Goal: Task Accomplishment & Management: Complete application form

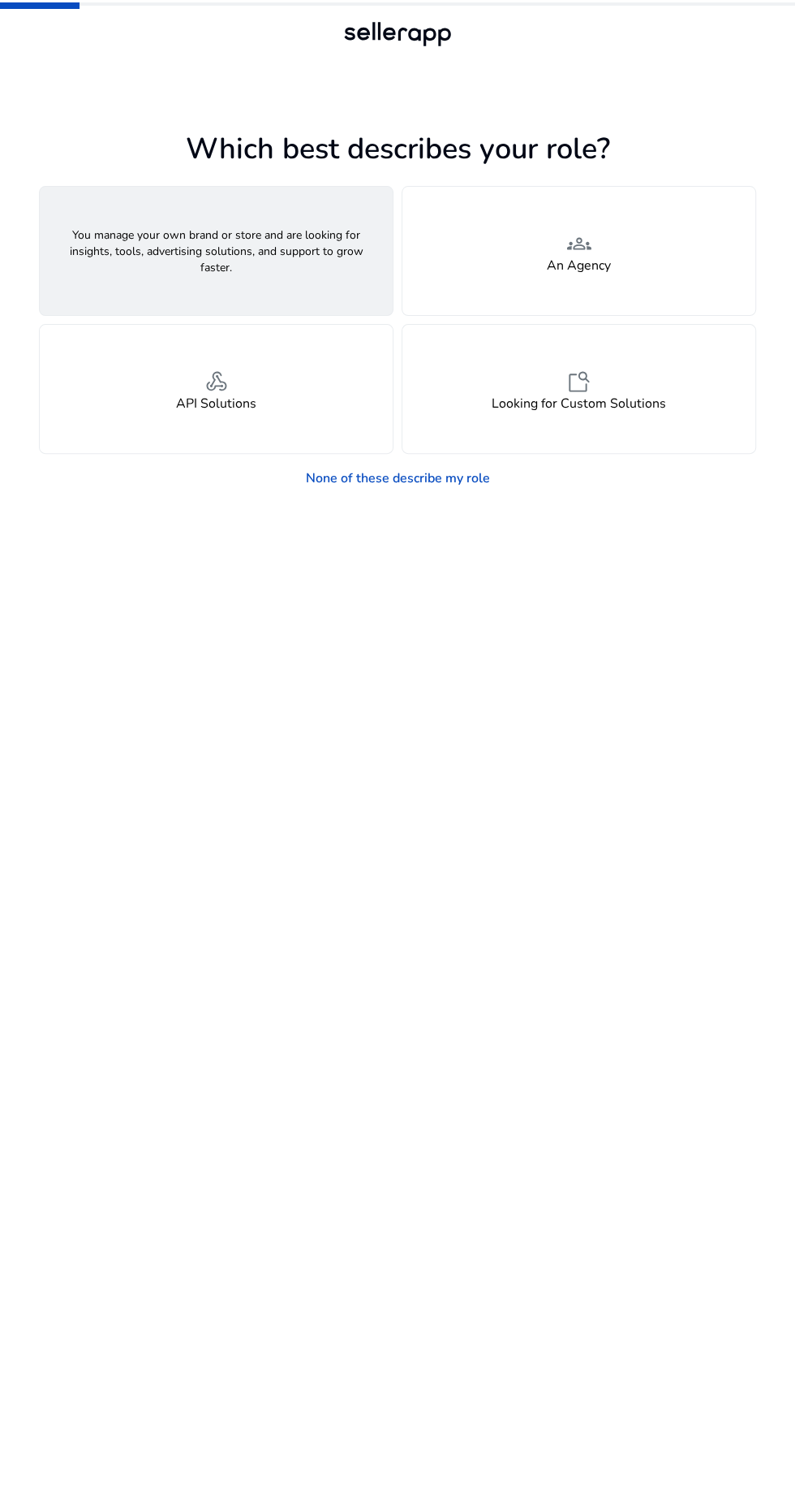
click at [234, 254] on div "person A Seller" at bounding box center [216, 251] width 353 height 129
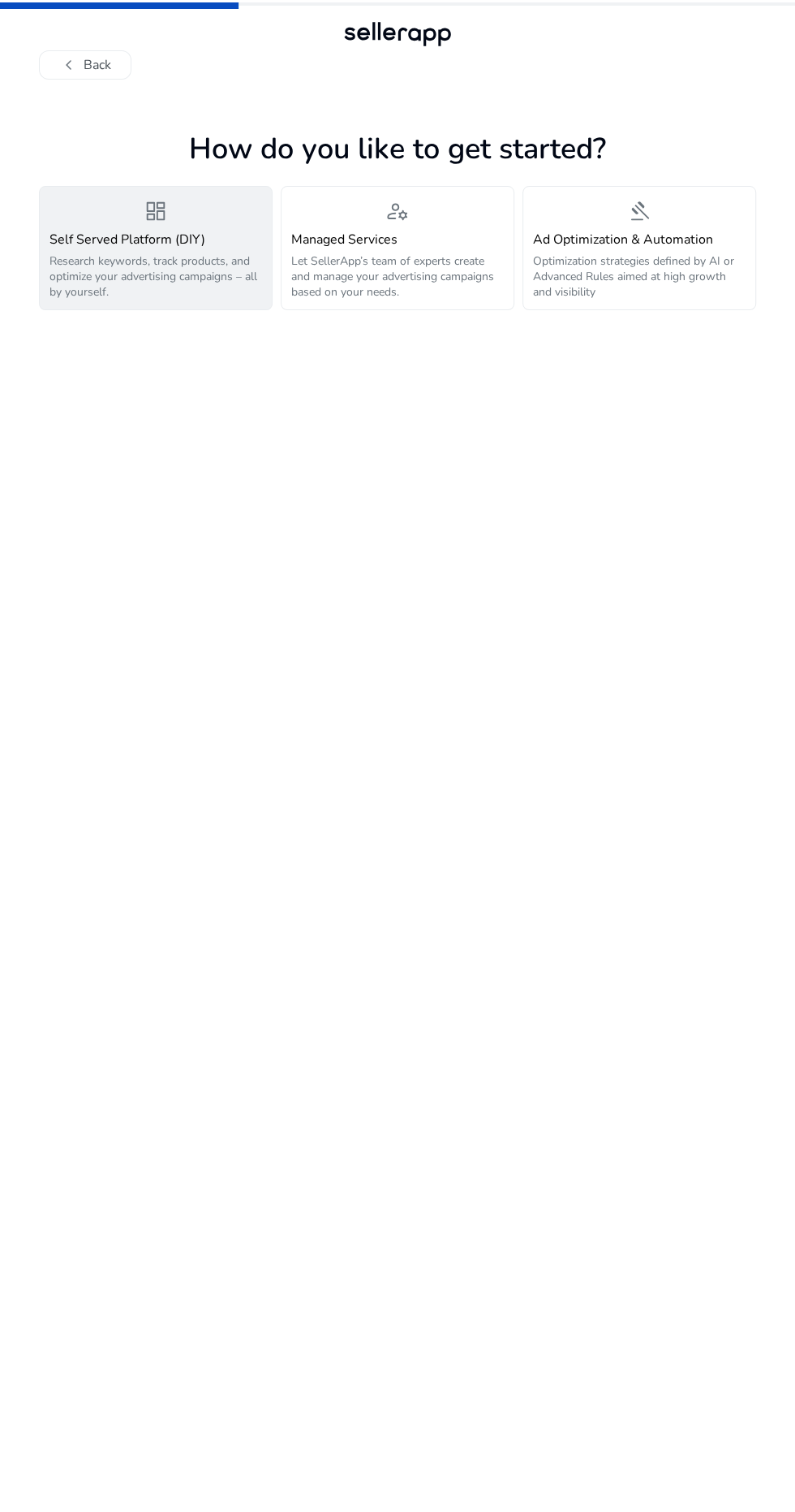
click at [164, 233] on h4 "Self Served Platform (DIY)" at bounding box center [156, 240] width 212 height 15
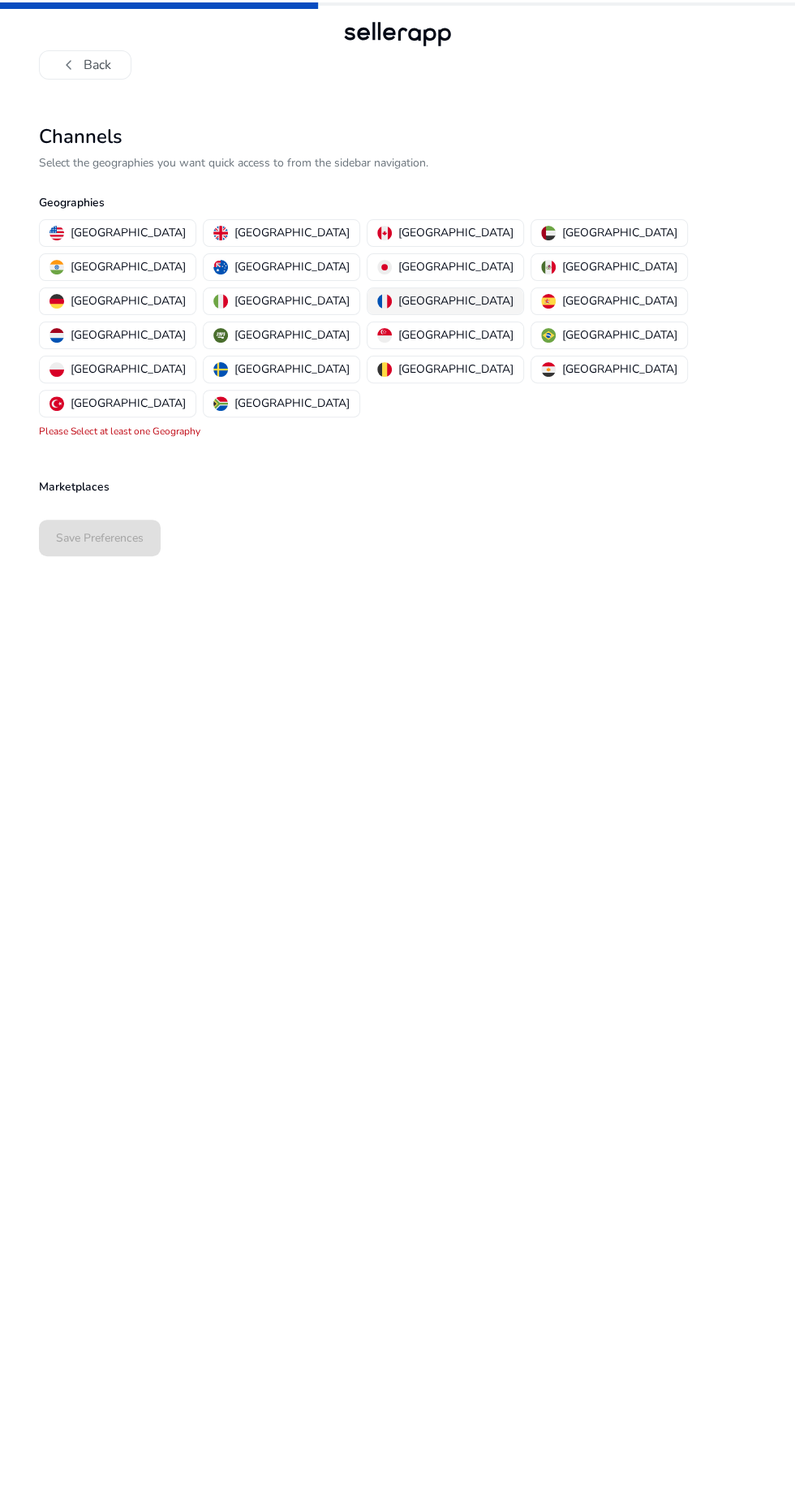
click at [372, 288] on button "[GEOGRAPHIC_DATA]" at bounding box center [445, 301] width 156 height 26
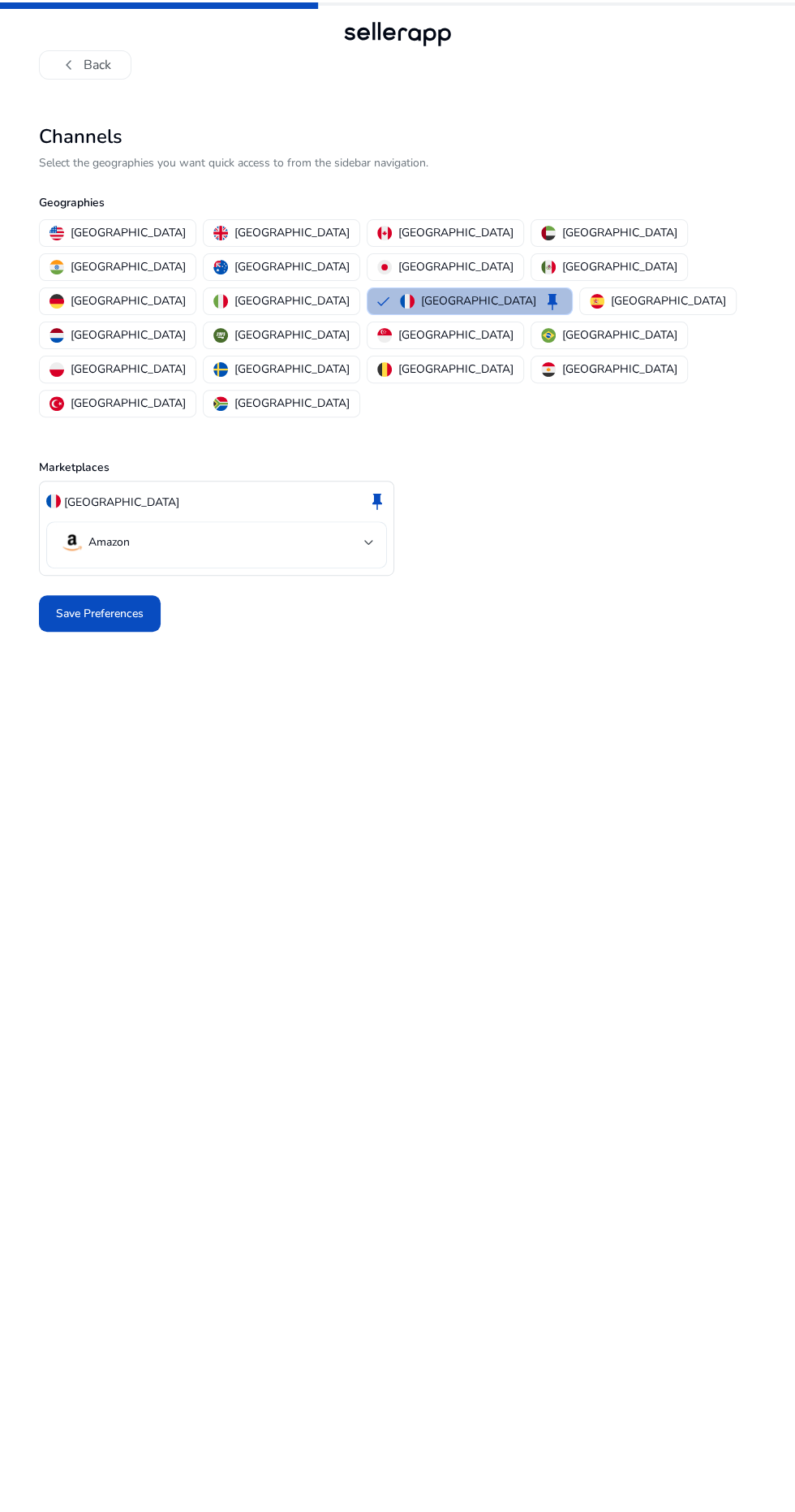
click at [368, 539] on div at bounding box center [369, 542] width 10 height 7
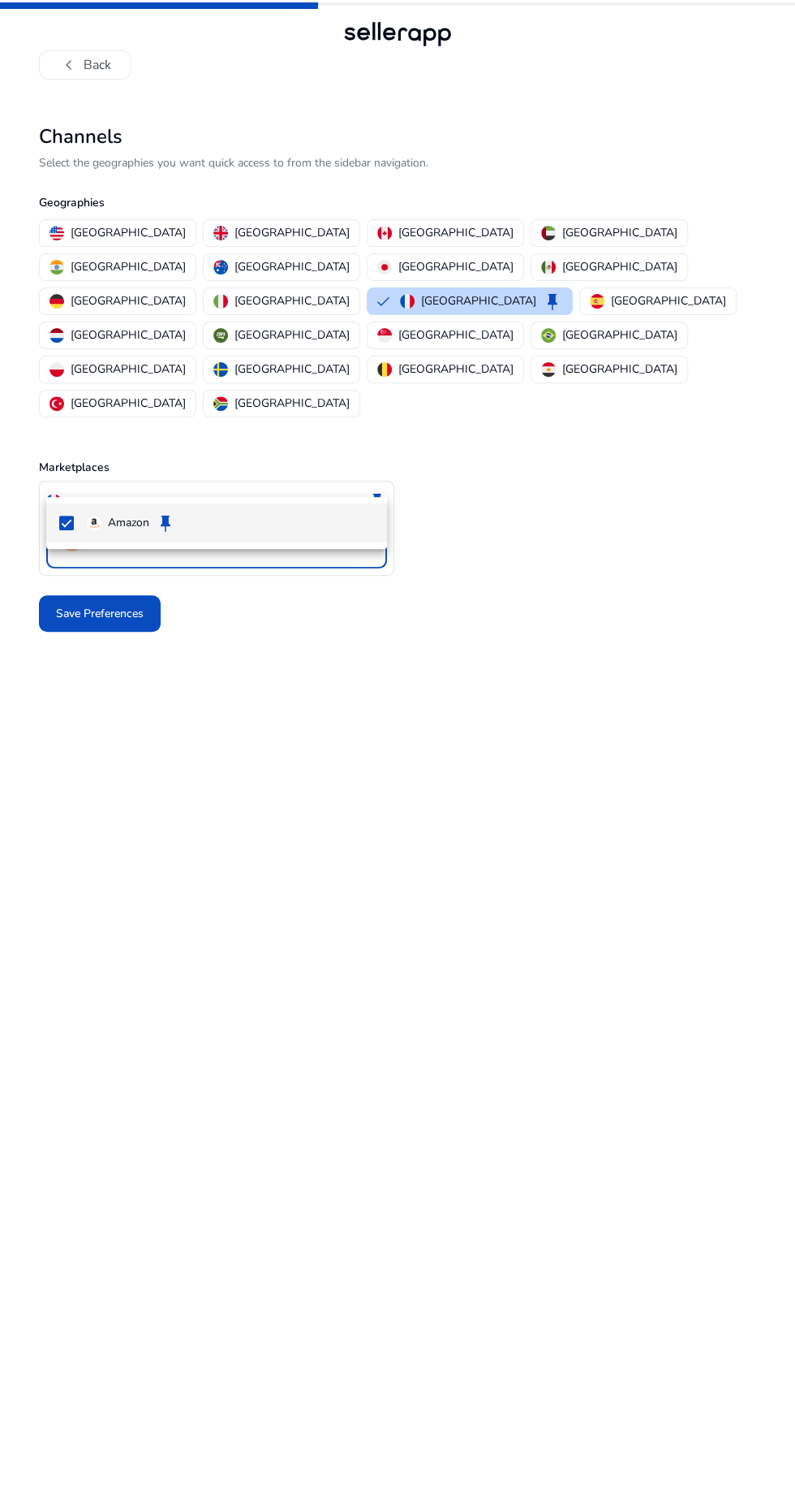
click at [367, 484] on div at bounding box center [397, 756] width 795 height 1512
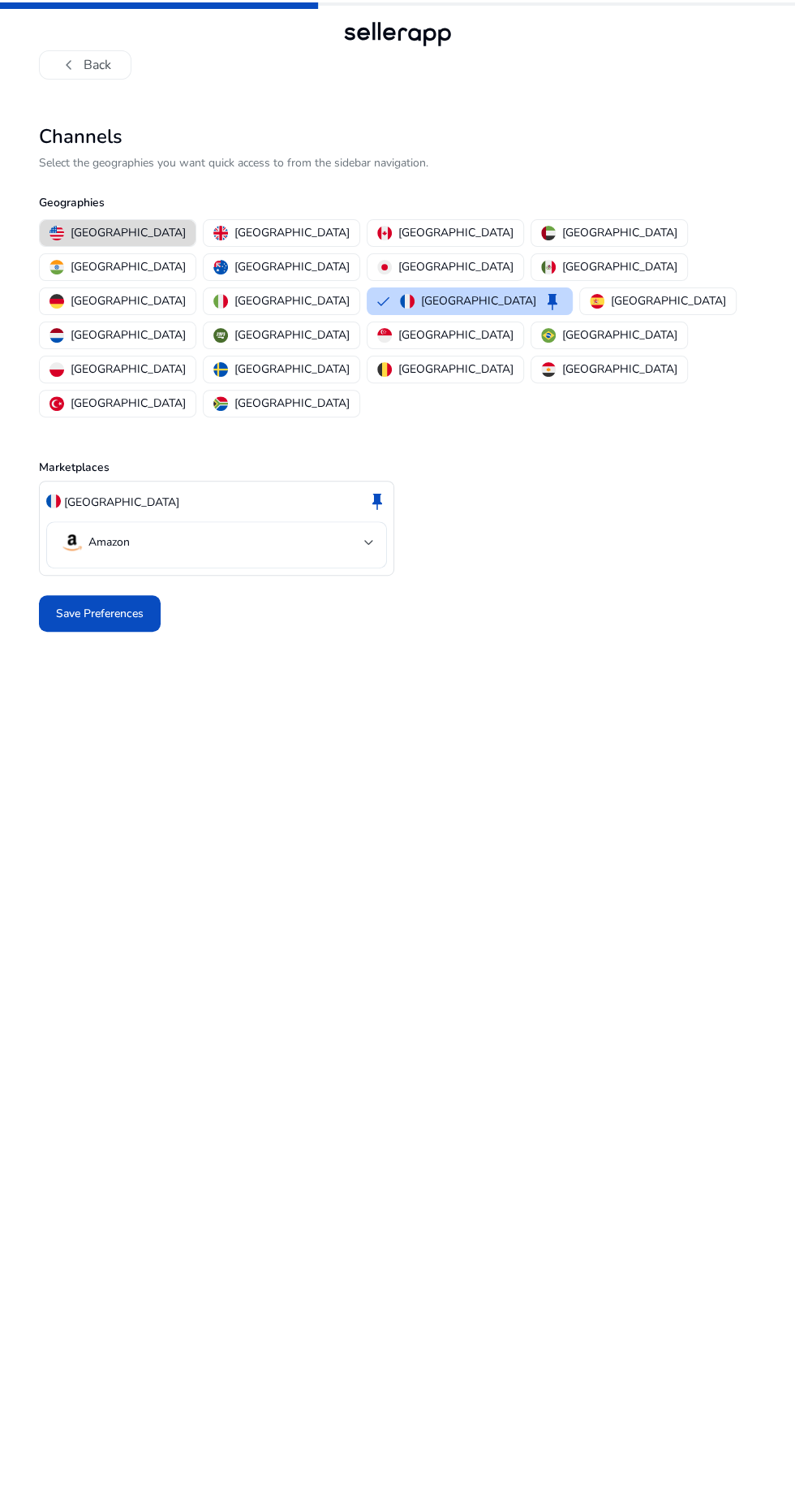
click at [118, 229] on p "[GEOGRAPHIC_DATA]" at bounding box center [129, 233] width 116 height 17
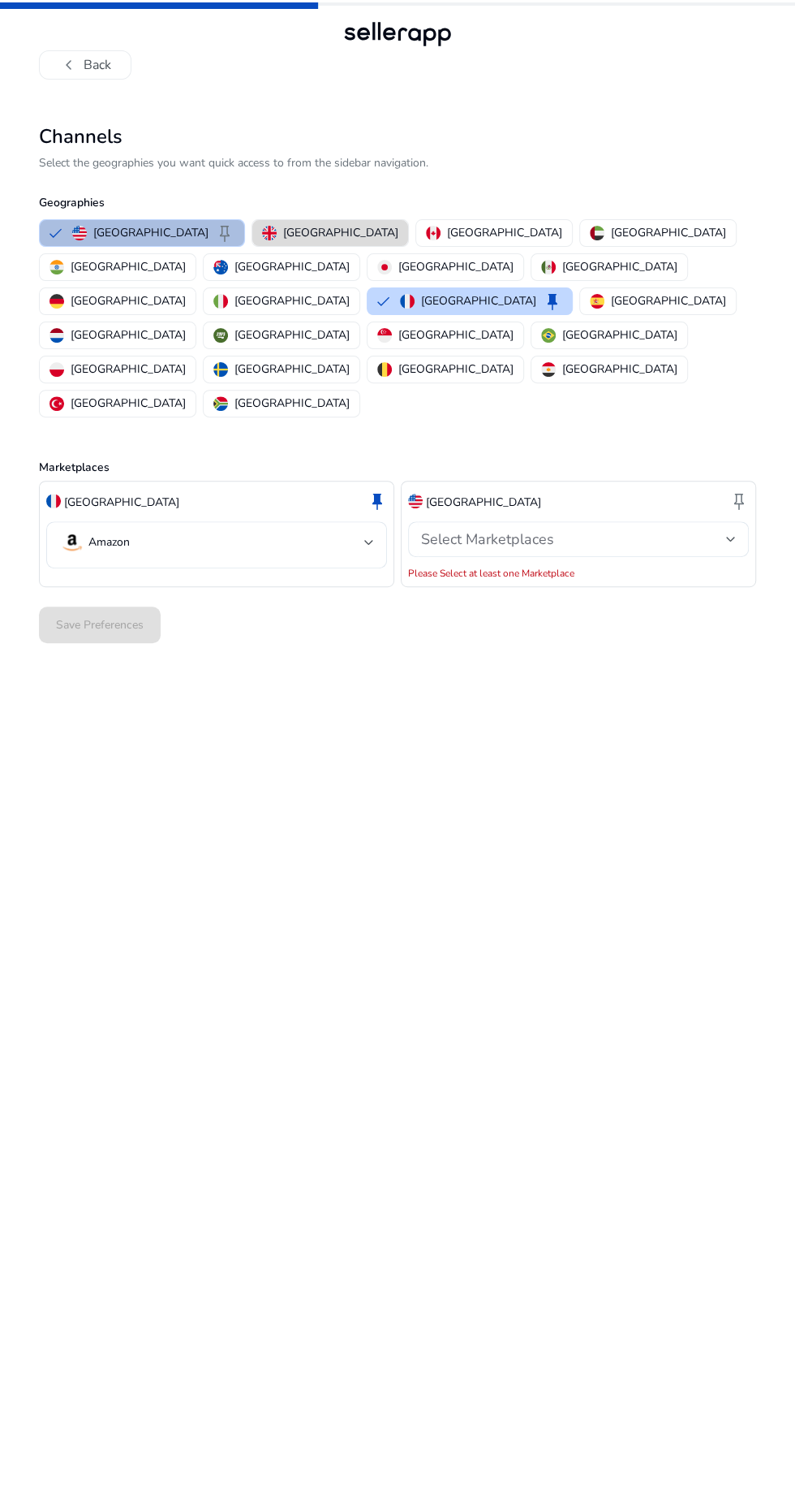
click at [285, 225] on p "[GEOGRAPHIC_DATA]" at bounding box center [341, 233] width 116 height 17
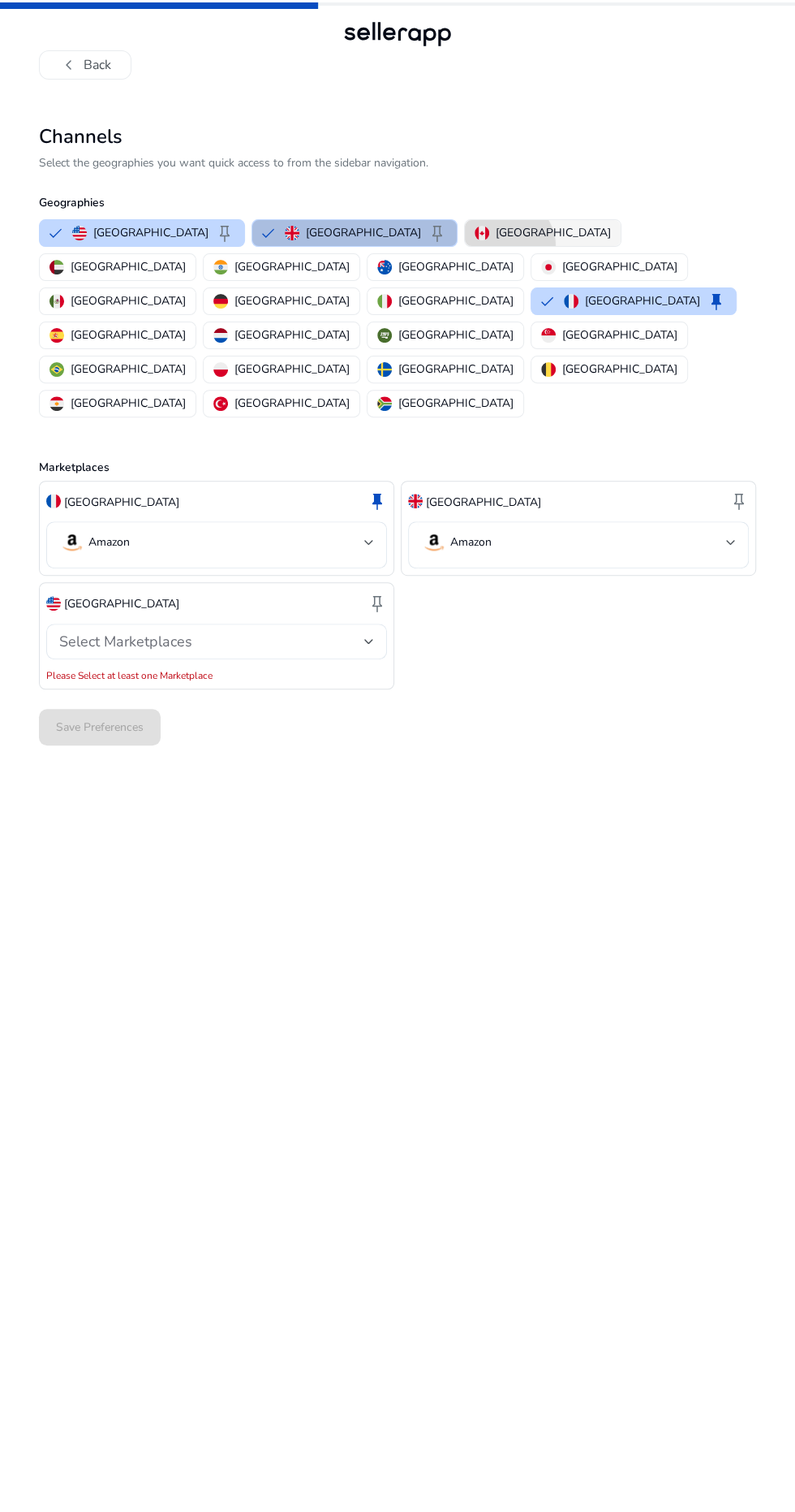
click at [496, 233] on p "[GEOGRAPHIC_DATA]" at bounding box center [554, 233] width 116 height 17
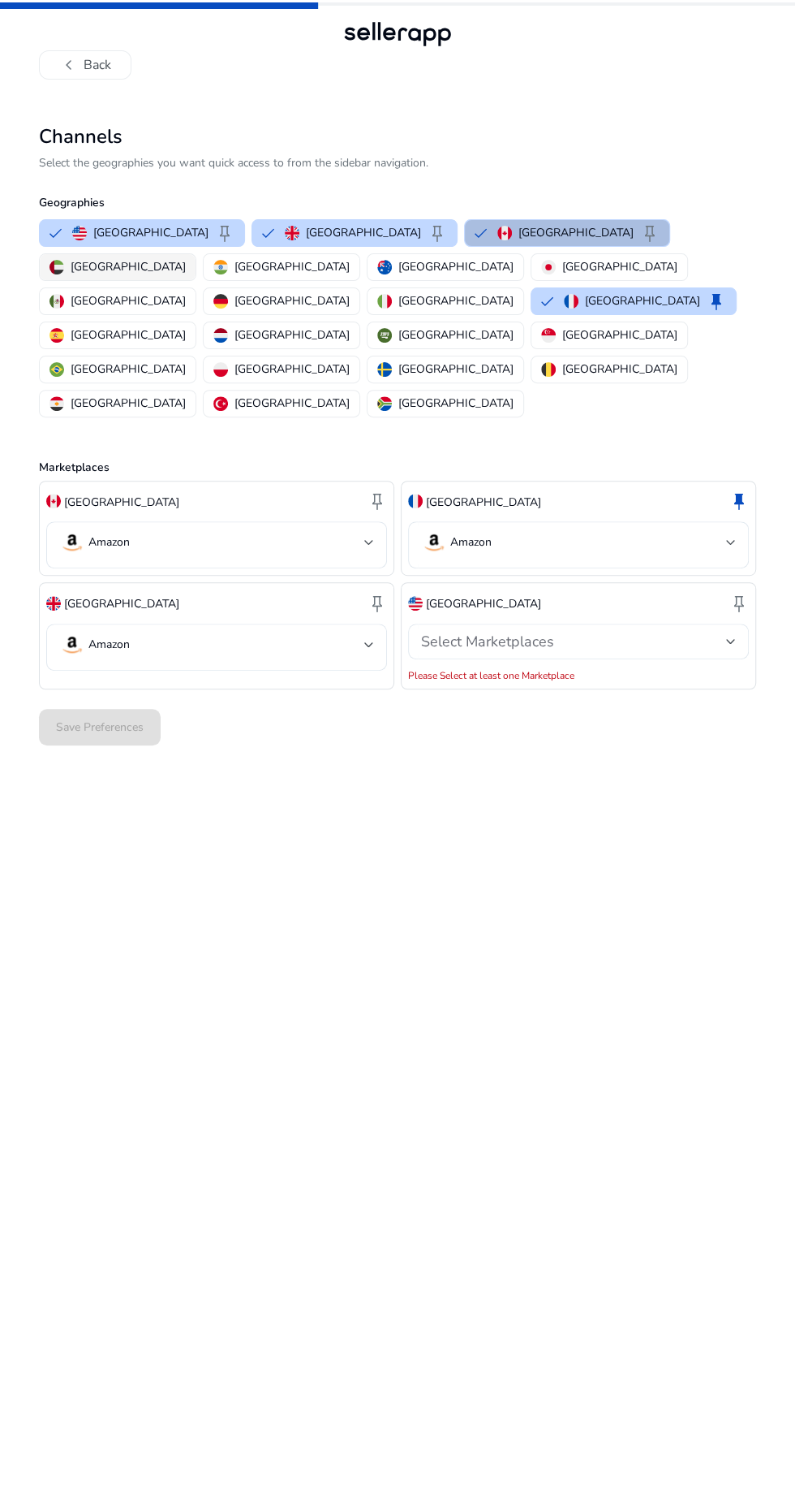
click at [196, 254] on button "[GEOGRAPHIC_DATA]" at bounding box center [118, 267] width 156 height 26
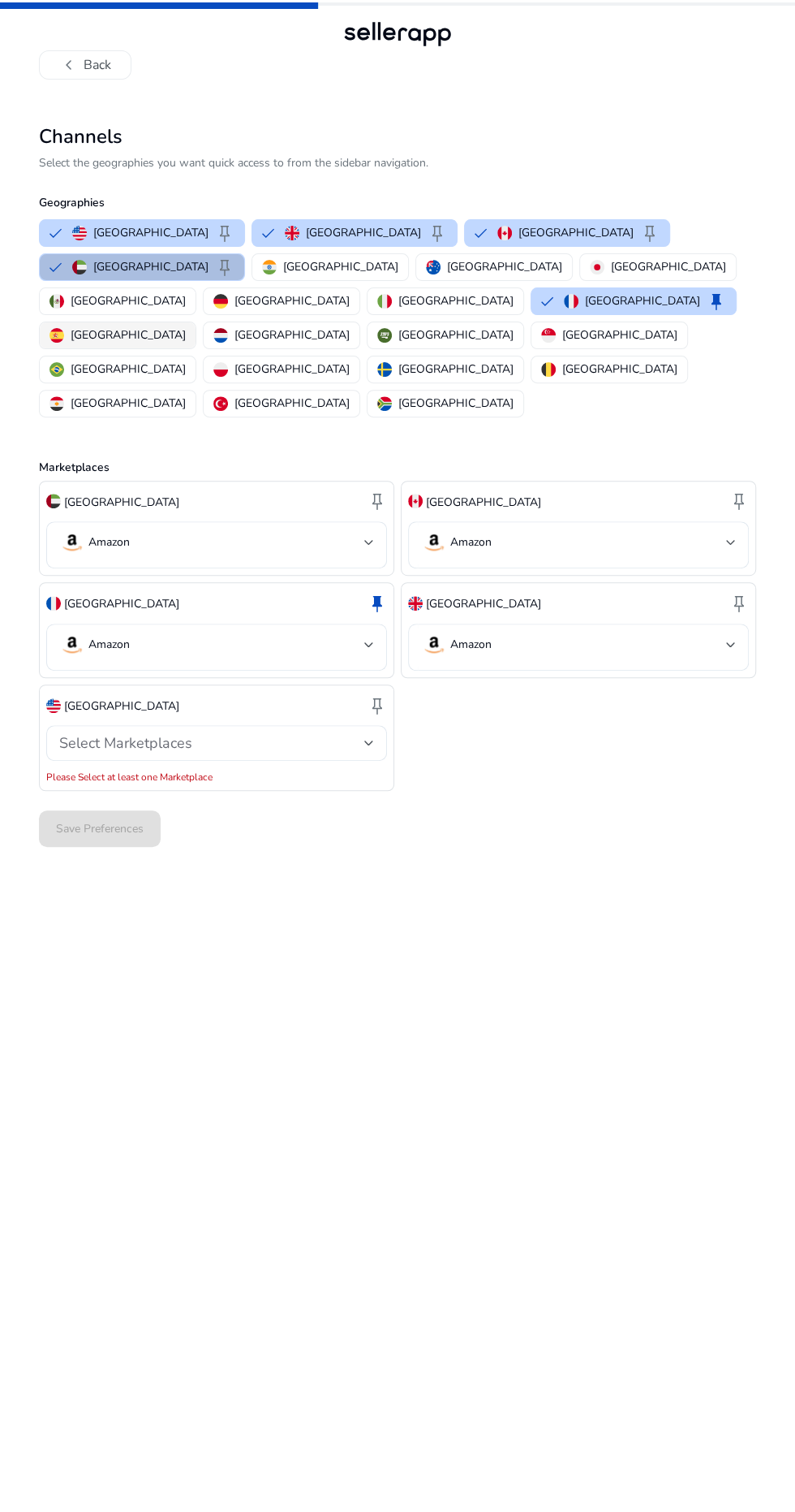
click at [186, 326] on p "[GEOGRAPHIC_DATA]" at bounding box center [129, 334] width 116 height 17
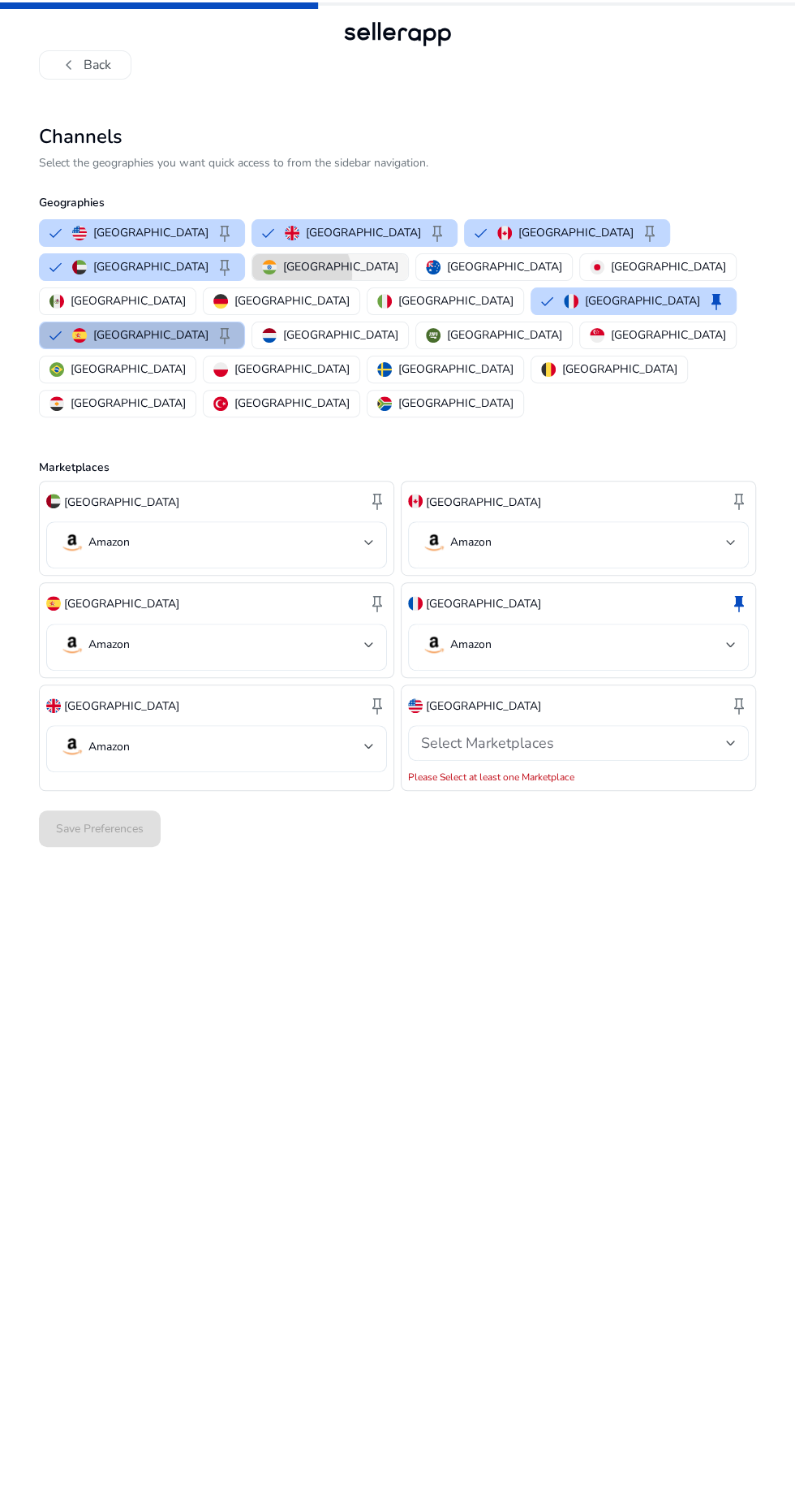
click at [283, 273] on p "[GEOGRAPHIC_DATA]" at bounding box center [341, 266] width 116 height 17
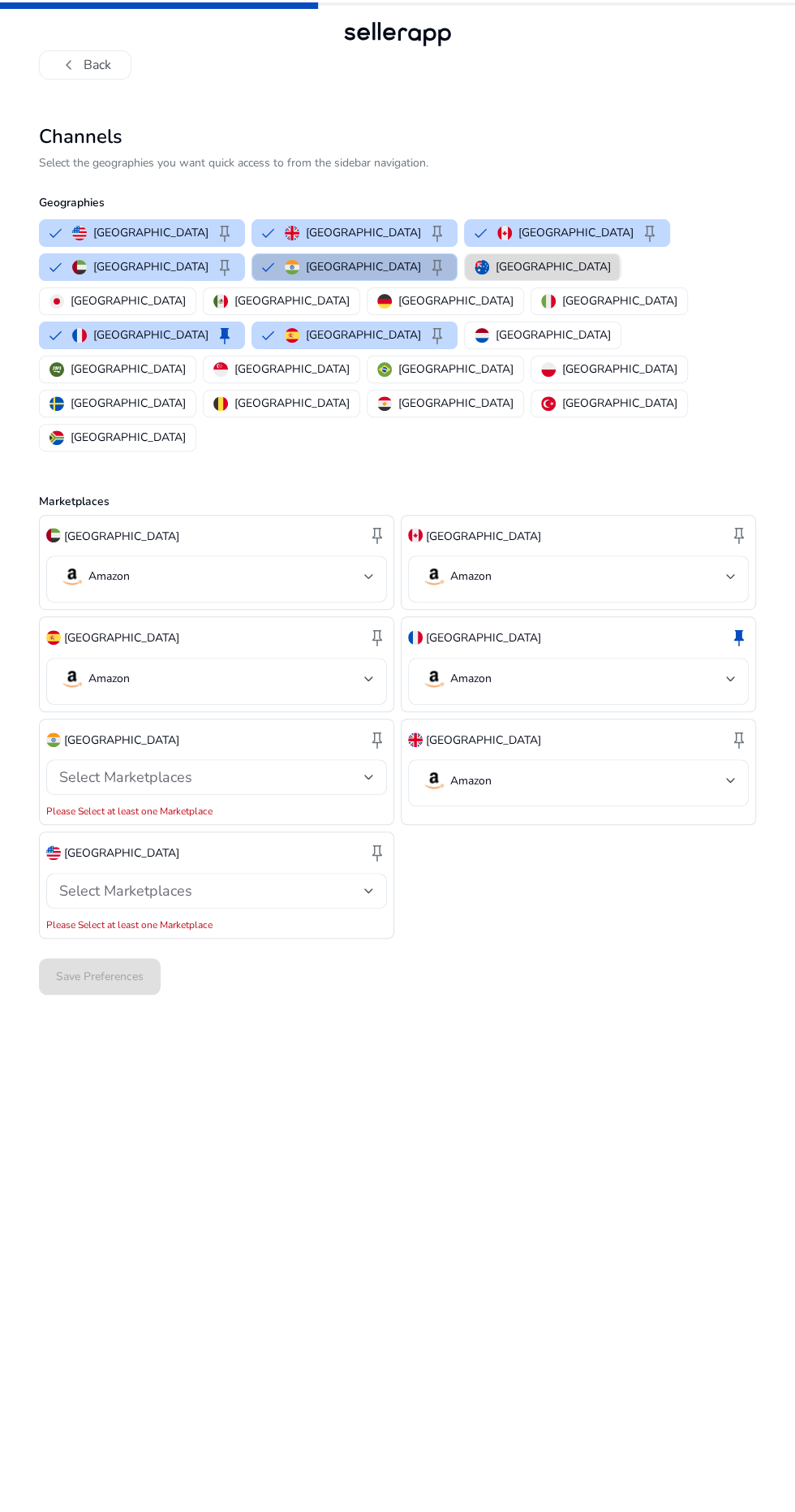
click at [465, 267] on button "[GEOGRAPHIC_DATA]" at bounding box center [543, 267] width 156 height 26
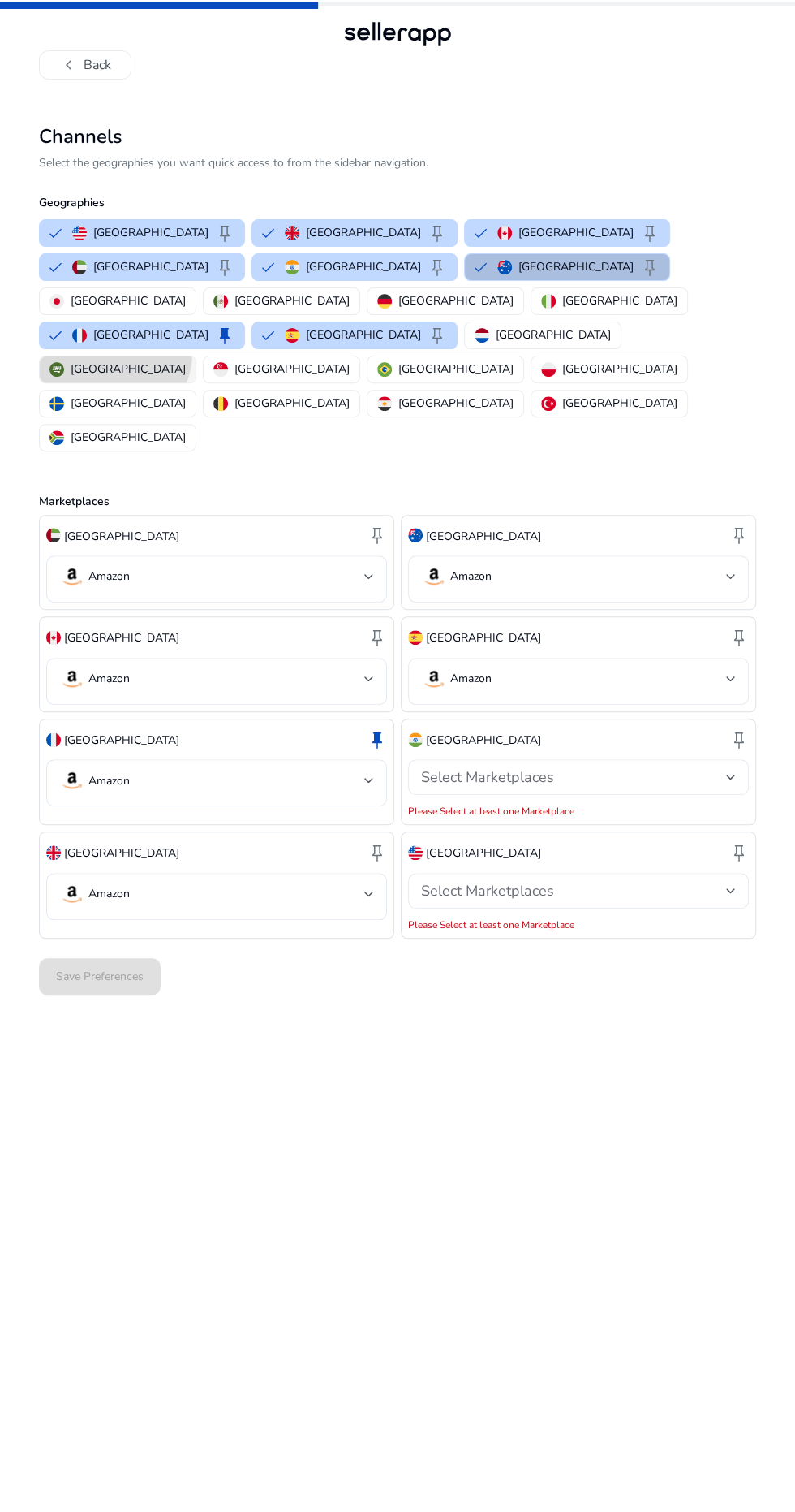
click at [186, 360] on p "[GEOGRAPHIC_DATA]" at bounding box center [129, 368] width 116 height 17
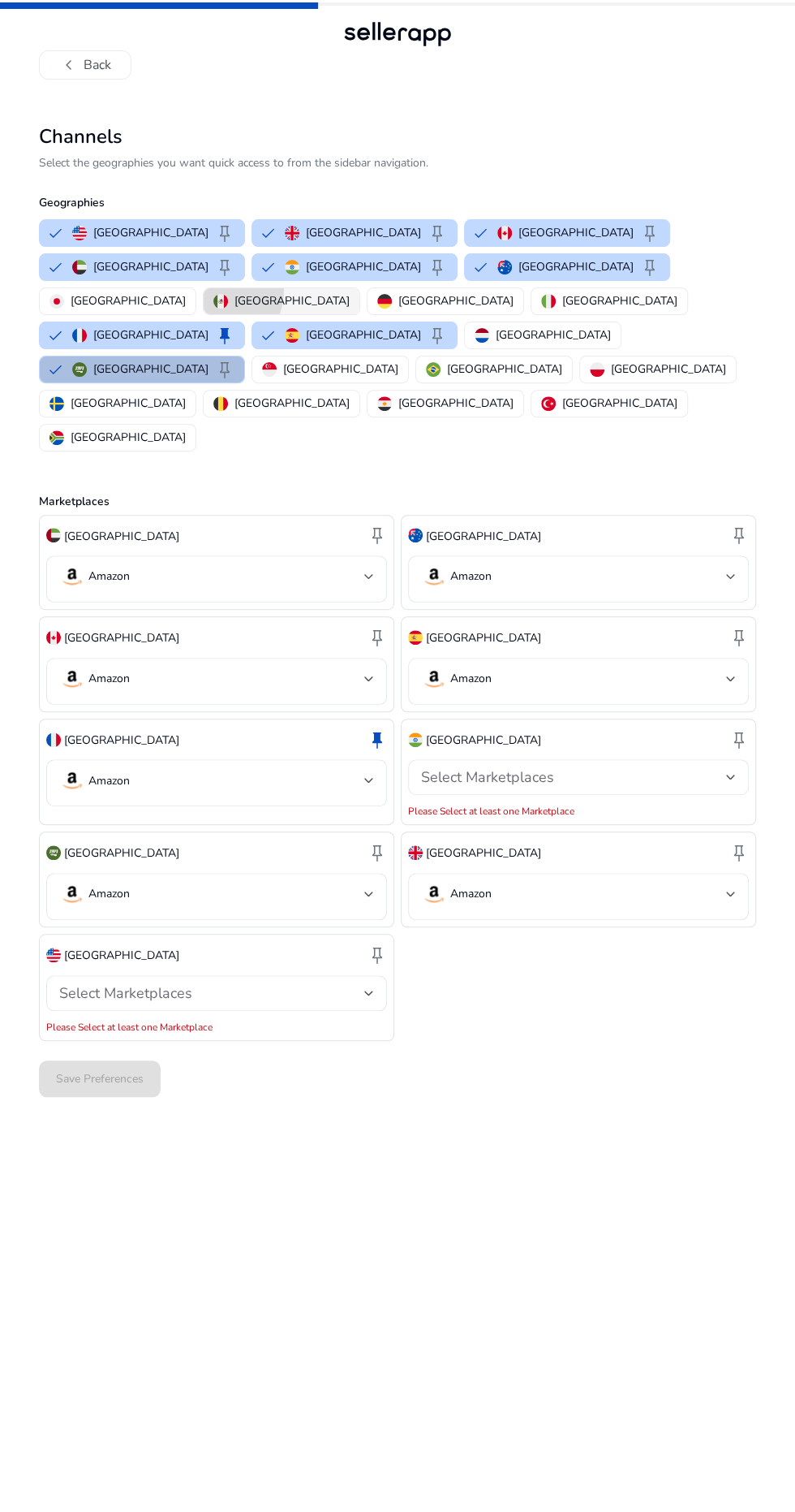
click at [228, 293] on img "button" at bounding box center [220, 300] width 15 height 15
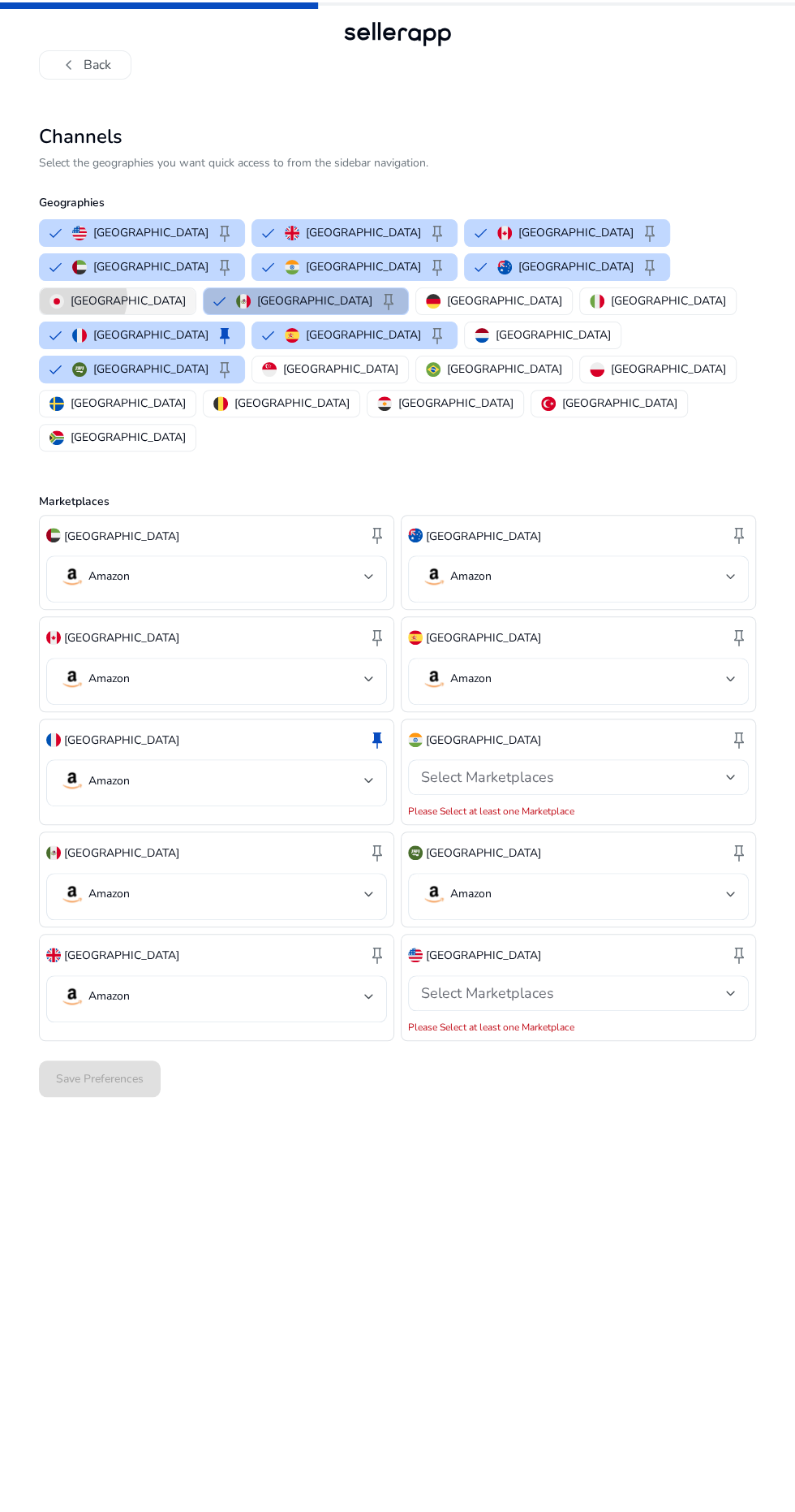
click at [186, 292] on p "[GEOGRAPHIC_DATA]" at bounding box center [129, 300] width 116 height 17
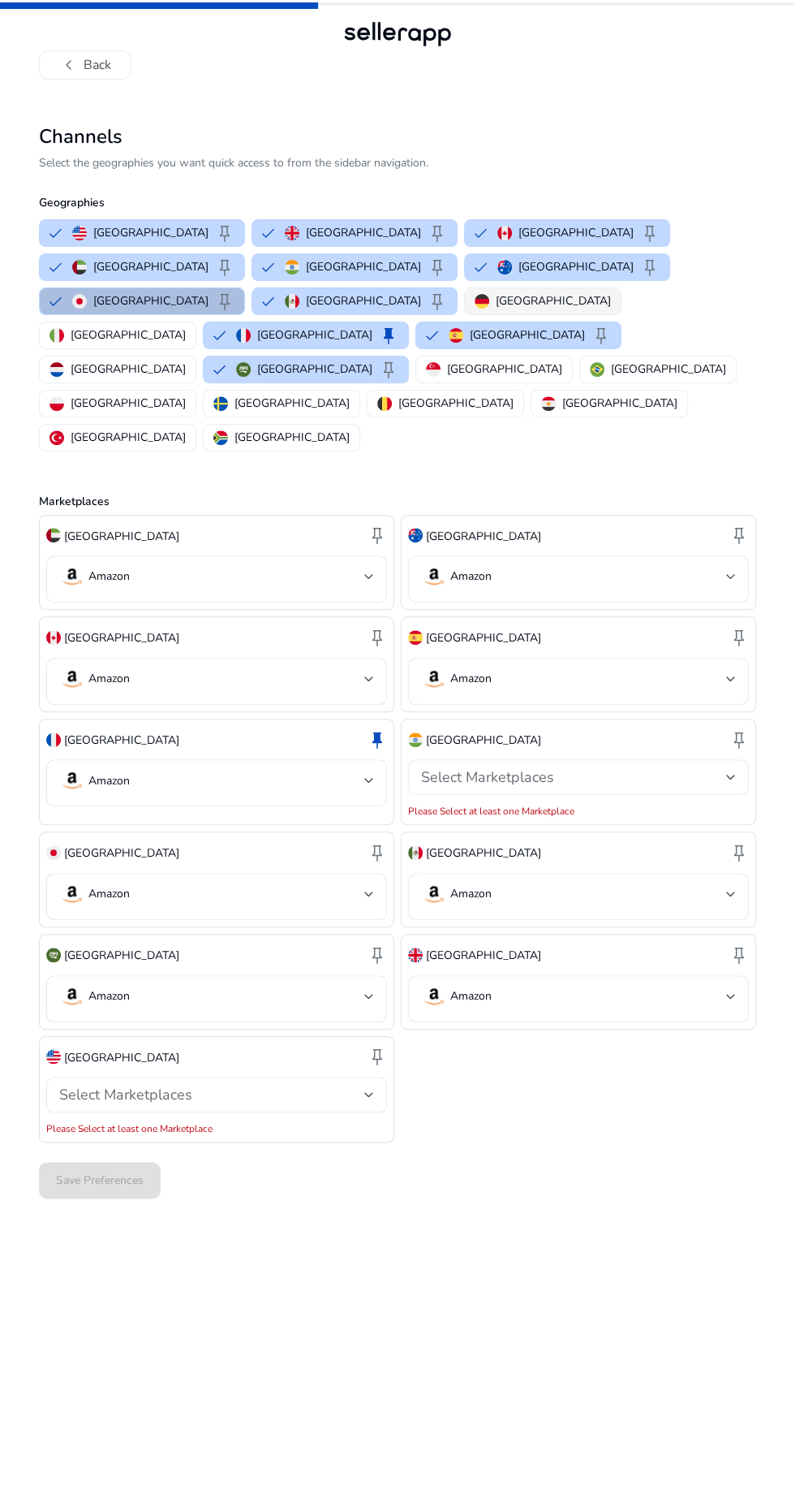
click at [594, 292] on p "[GEOGRAPHIC_DATA]" at bounding box center [554, 300] width 116 height 17
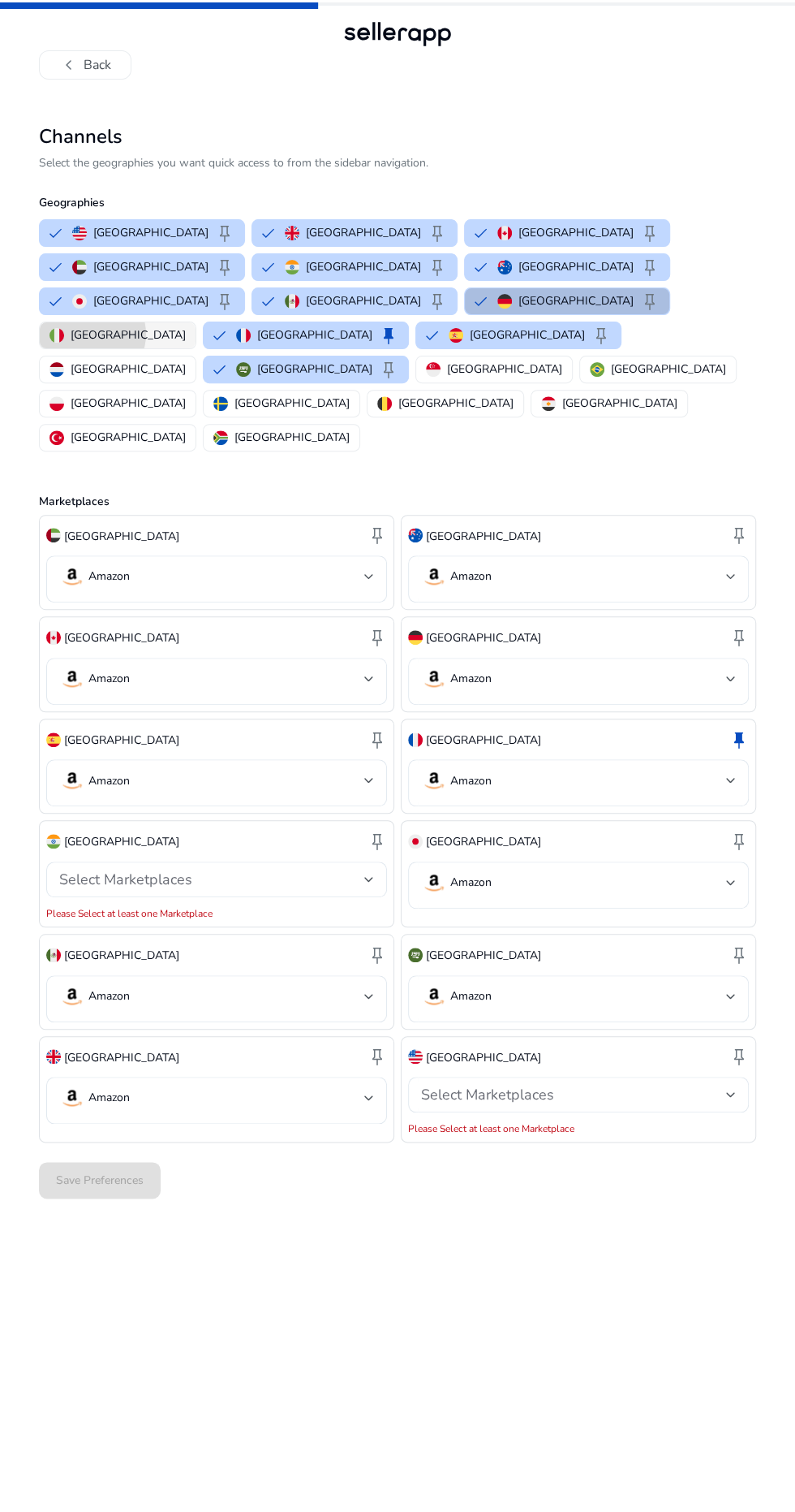
click at [92, 326] on p "[GEOGRAPHIC_DATA]" at bounding box center [129, 334] width 116 height 17
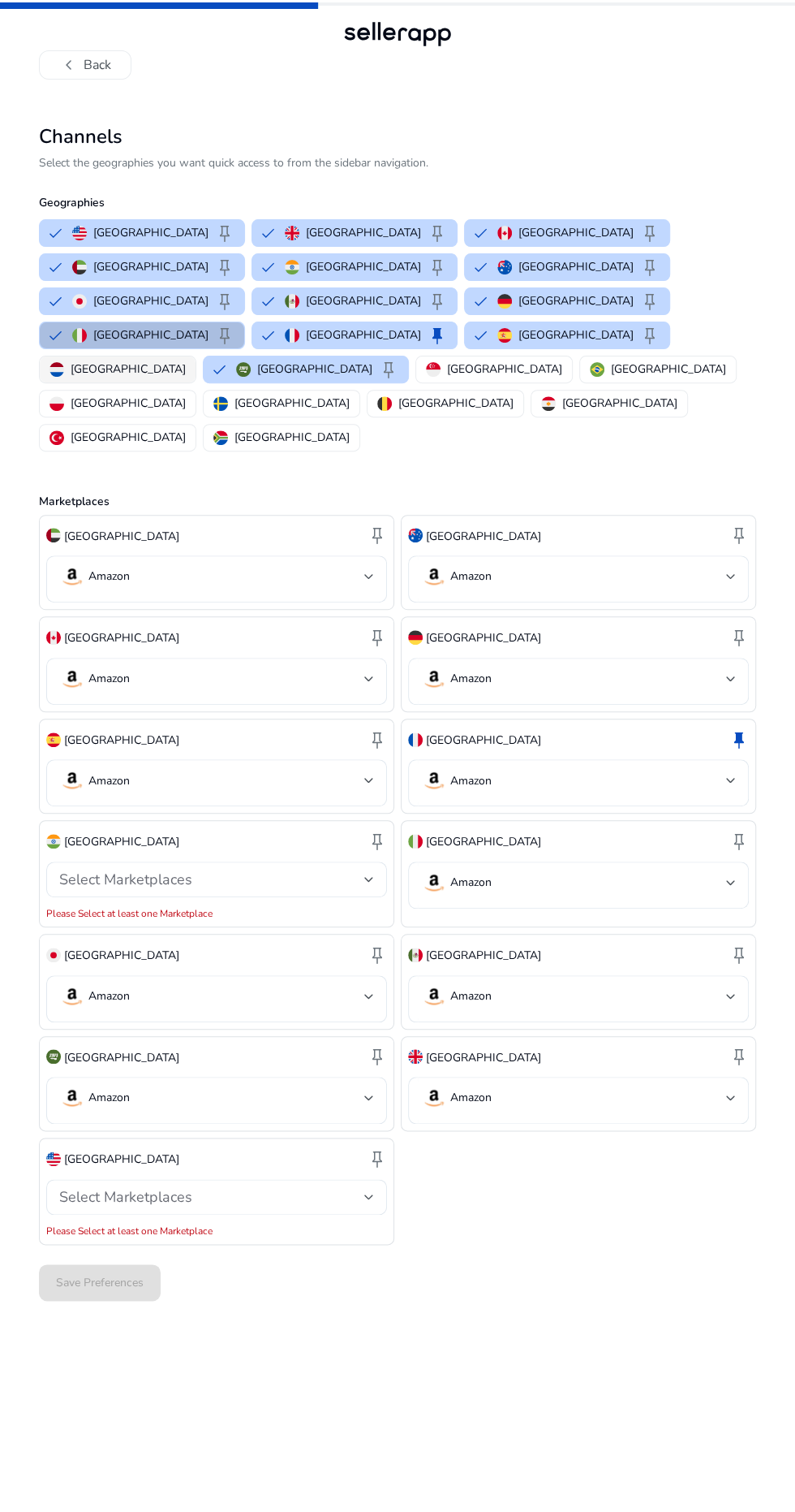
click at [186, 360] on p "[GEOGRAPHIC_DATA]" at bounding box center [129, 368] width 116 height 17
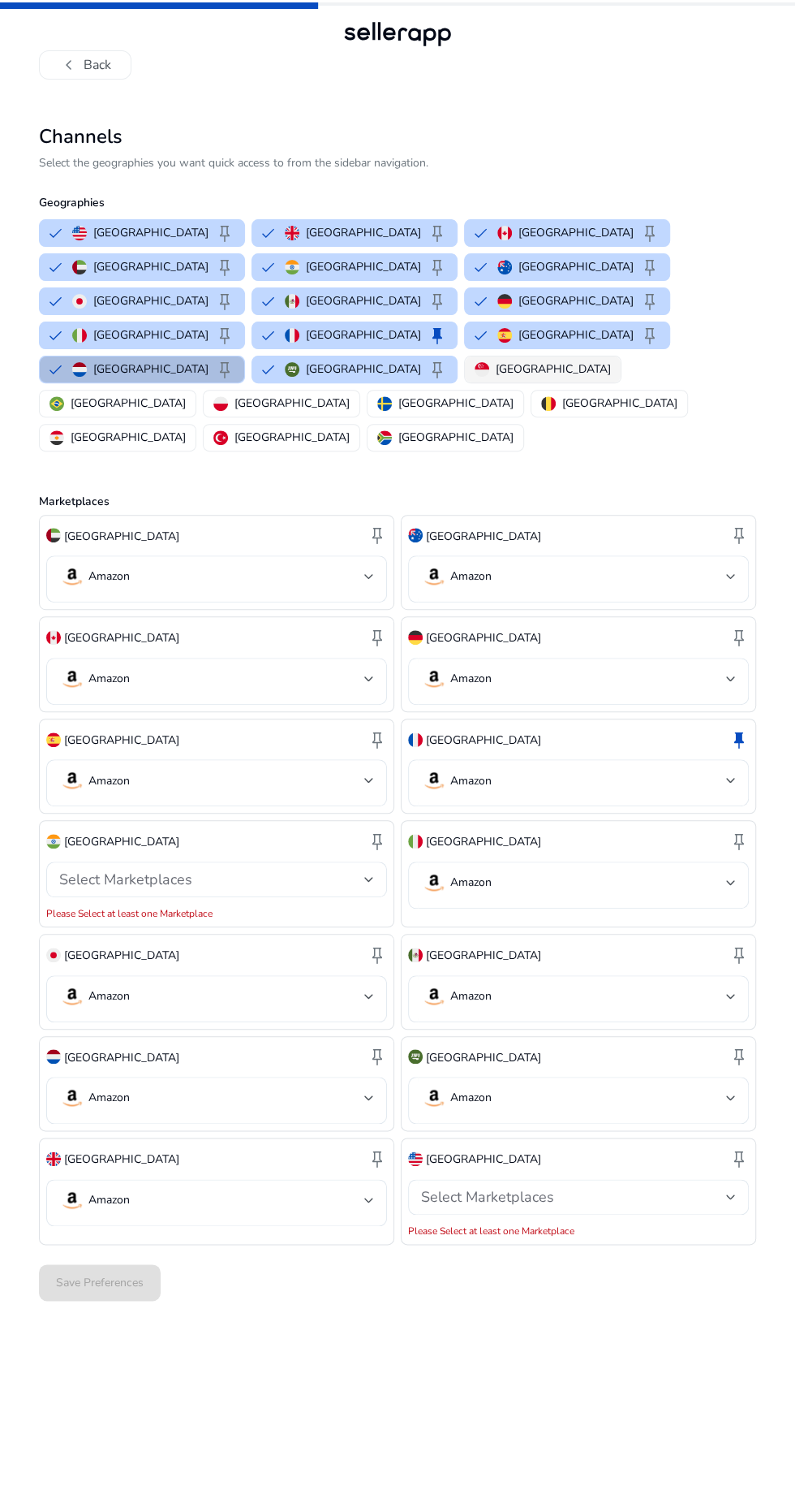
click at [496, 360] on p "[GEOGRAPHIC_DATA]" at bounding box center [554, 368] width 116 height 17
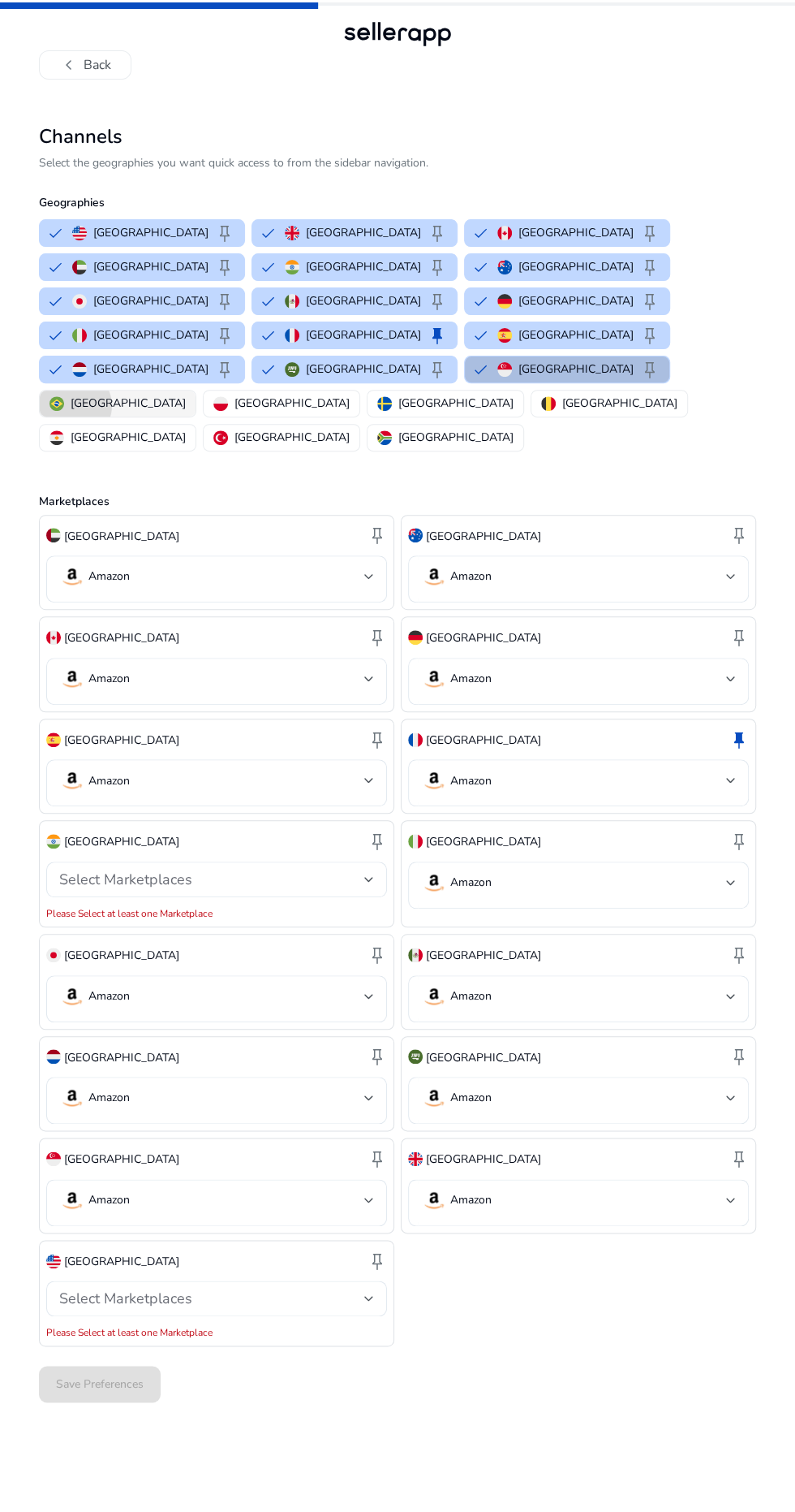
click at [186, 394] on p "[GEOGRAPHIC_DATA]" at bounding box center [129, 402] width 116 height 17
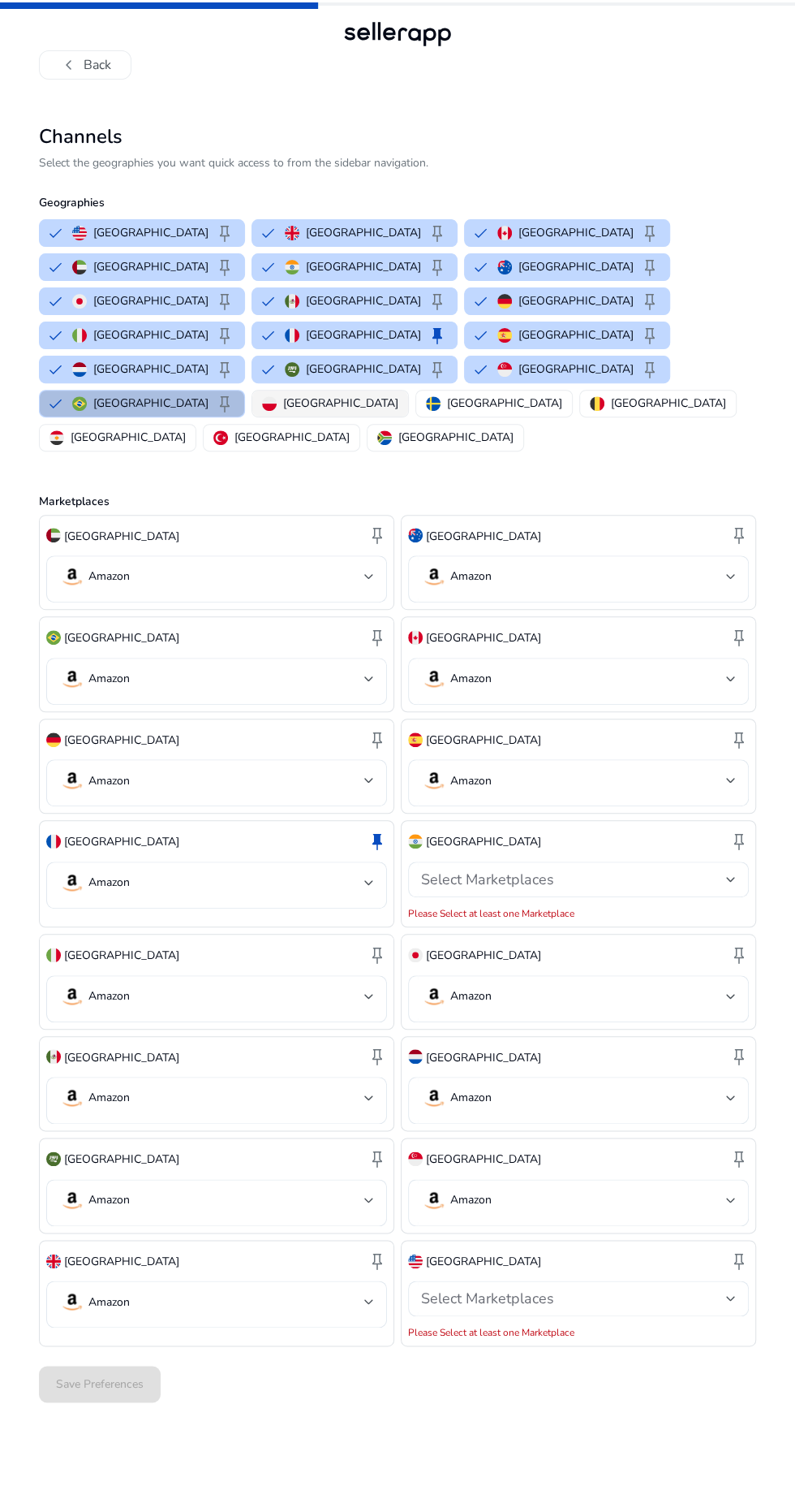
click at [367, 394] on p "[GEOGRAPHIC_DATA]" at bounding box center [341, 402] width 116 height 17
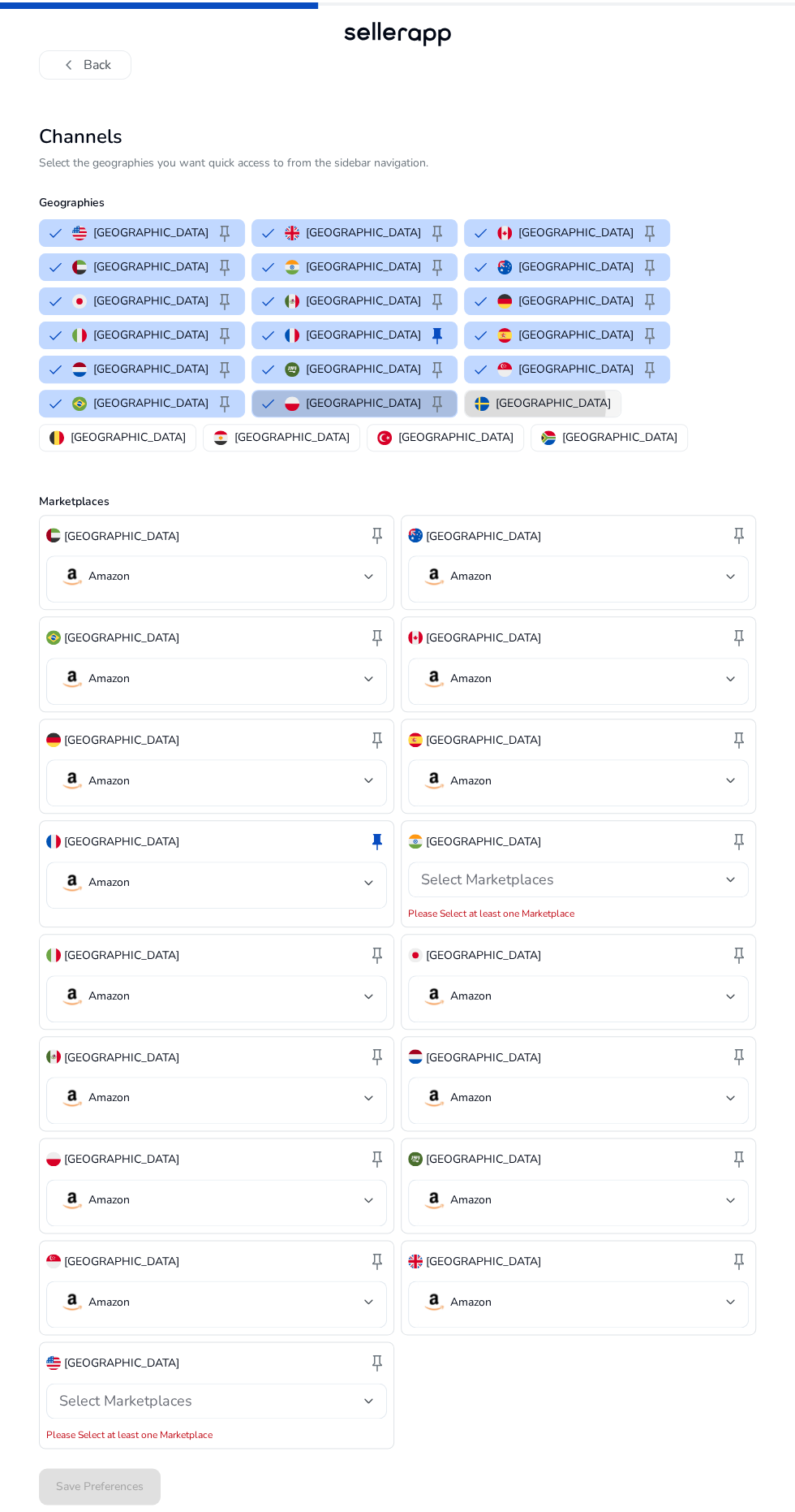
click at [516, 394] on p "[GEOGRAPHIC_DATA]" at bounding box center [554, 402] width 116 height 17
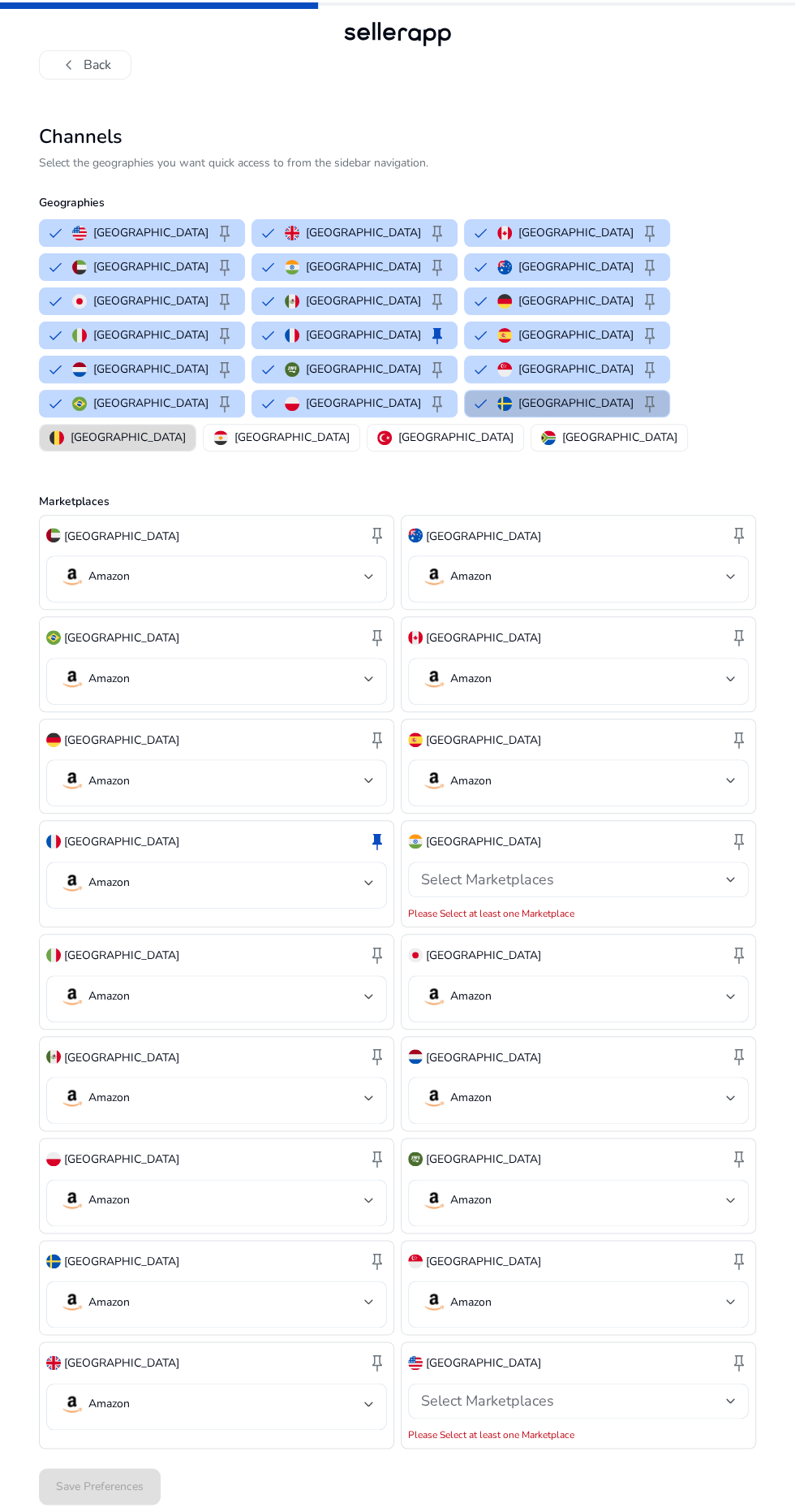
click at [196, 424] on button "[GEOGRAPHIC_DATA]" at bounding box center [118, 437] width 156 height 26
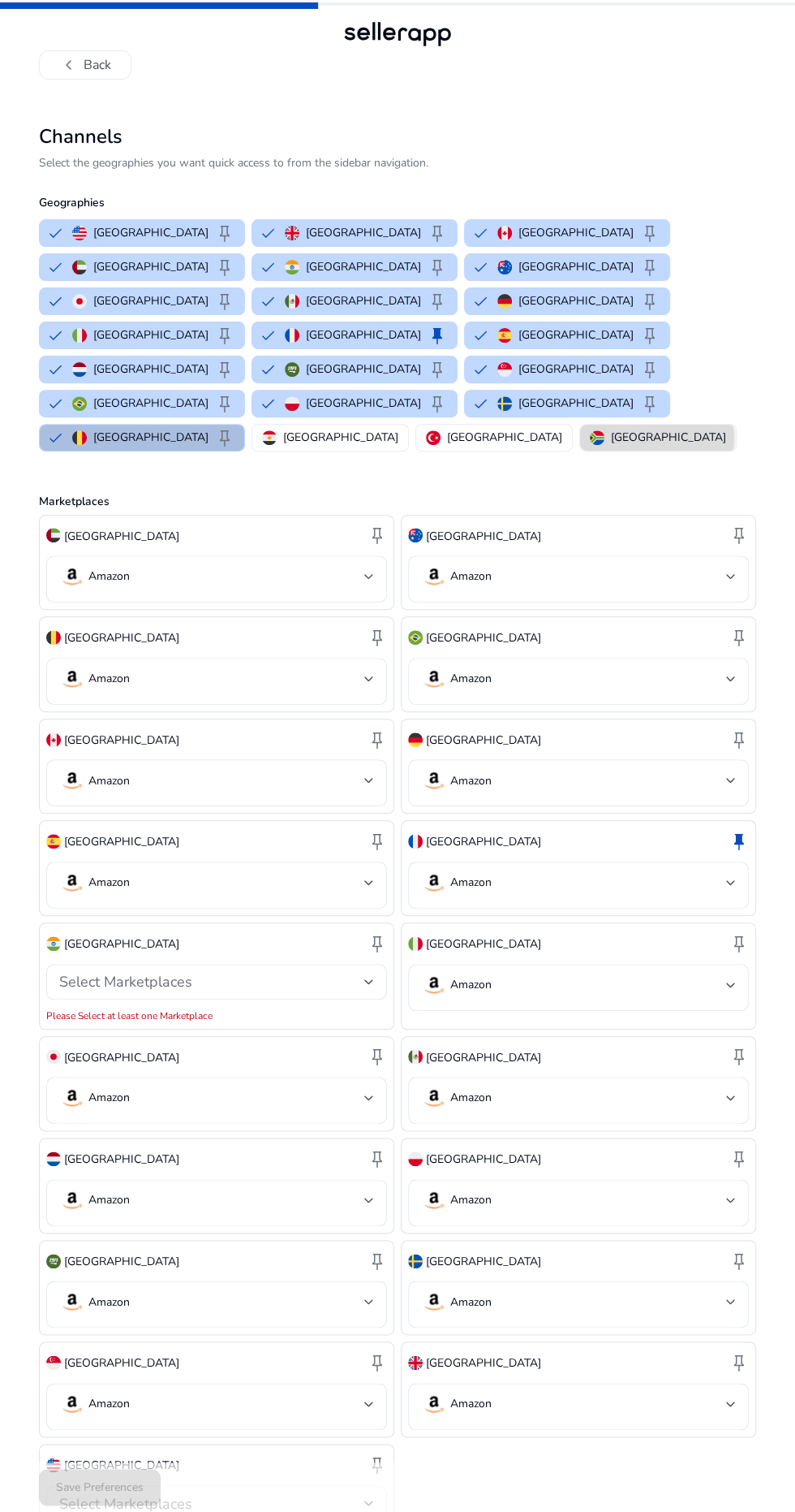
click at [611, 428] on p "[GEOGRAPHIC_DATA]" at bounding box center [669, 436] width 116 height 17
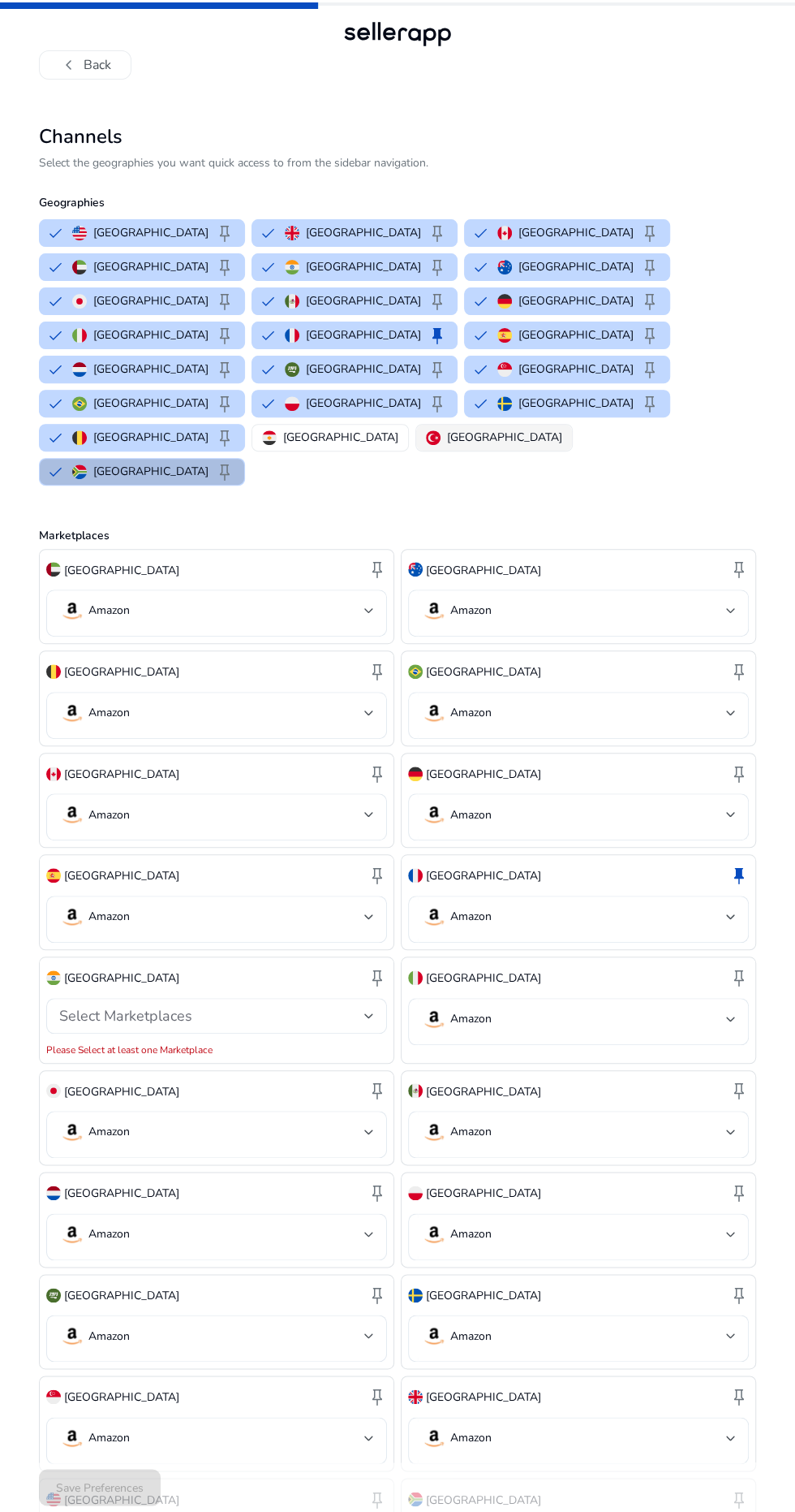
click at [447, 428] on p "[GEOGRAPHIC_DATA]" at bounding box center [505, 436] width 116 height 17
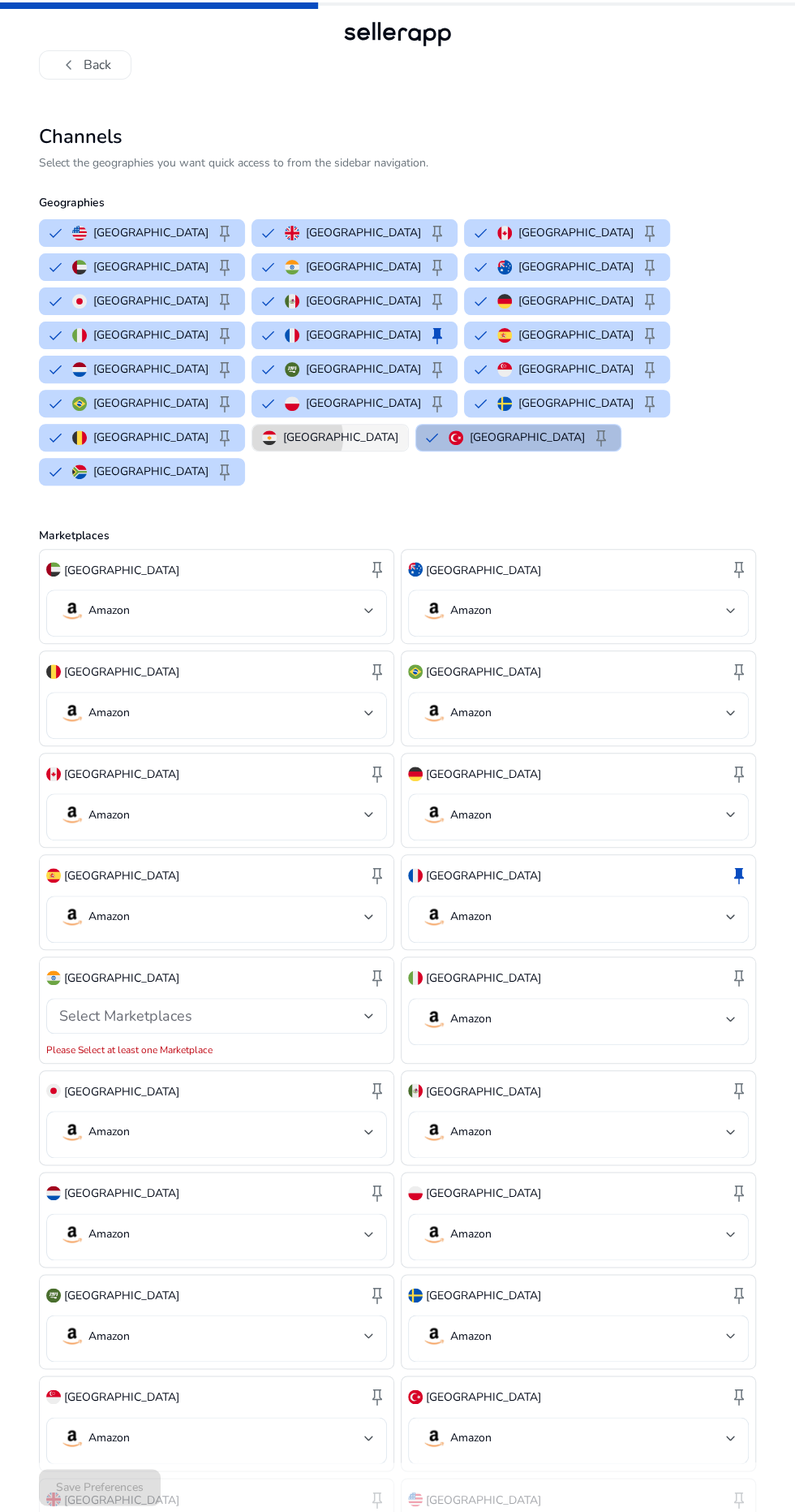
click at [283, 428] on p "[GEOGRAPHIC_DATA]" at bounding box center [341, 436] width 116 height 17
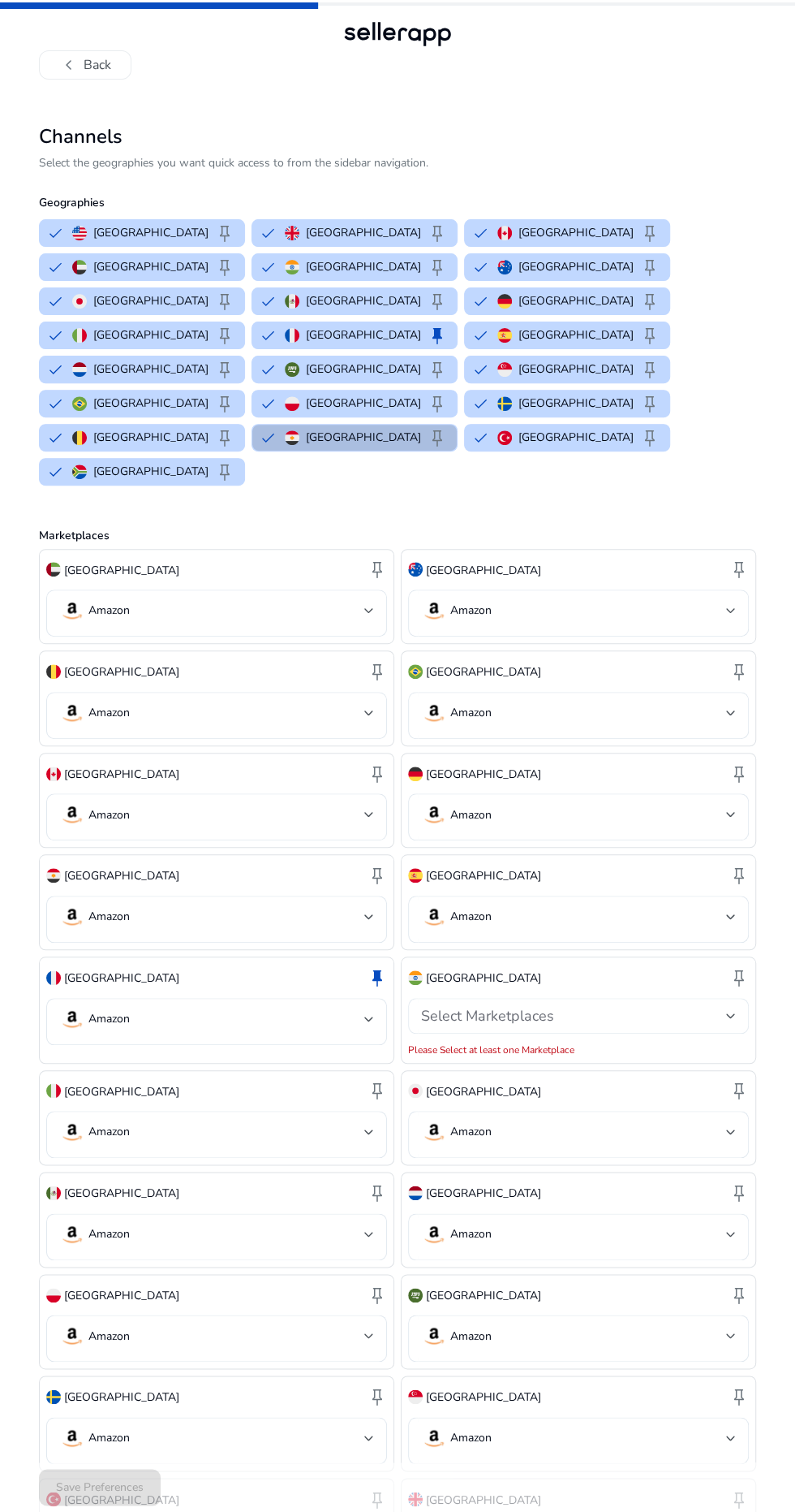
click at [730, 1012] on div at bounding box center [731, 1015] width 10 height 7
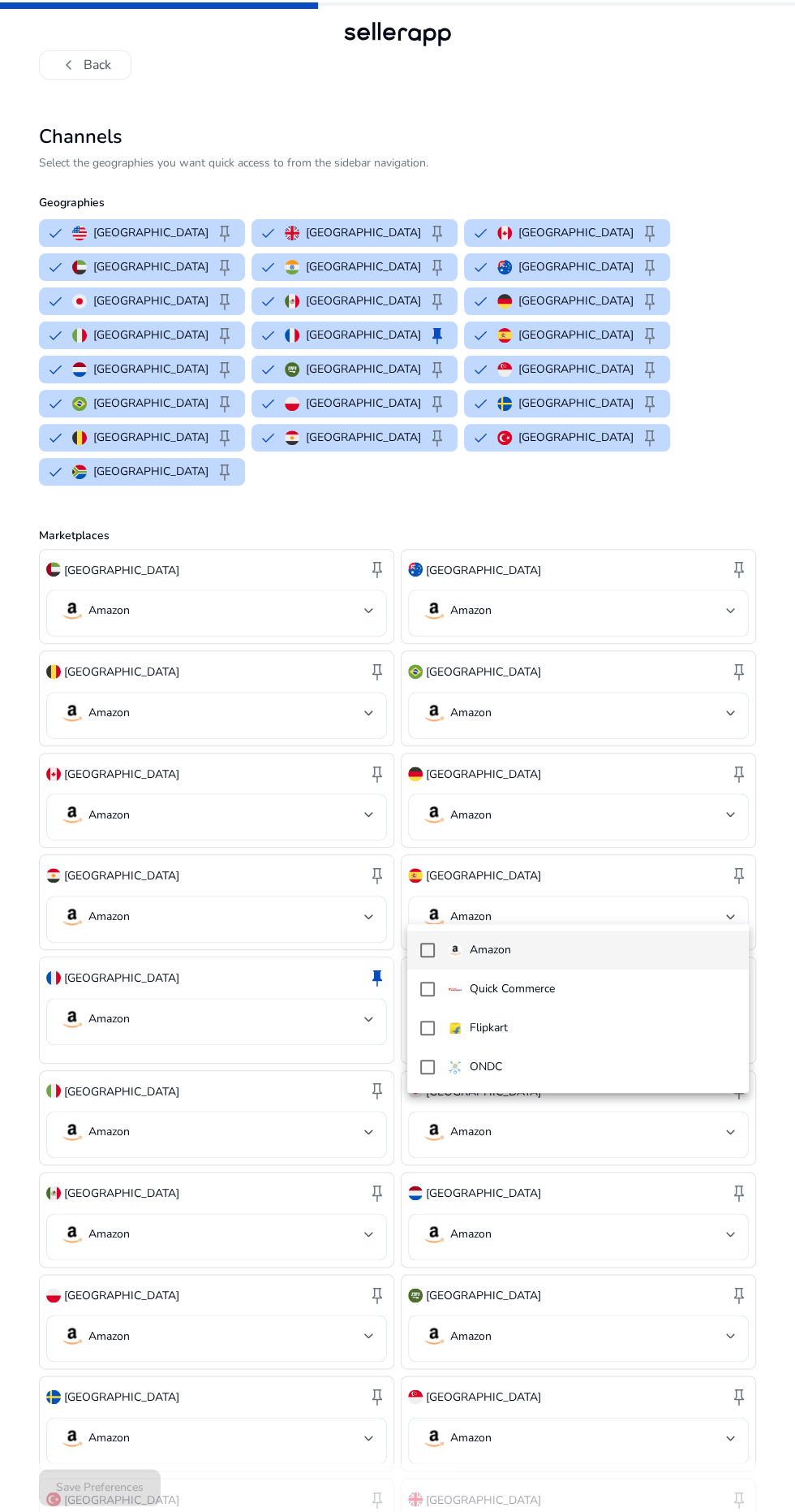
click at [577, 949] on span "Amazon" at bounding box center [592, 950] width 288 height 18
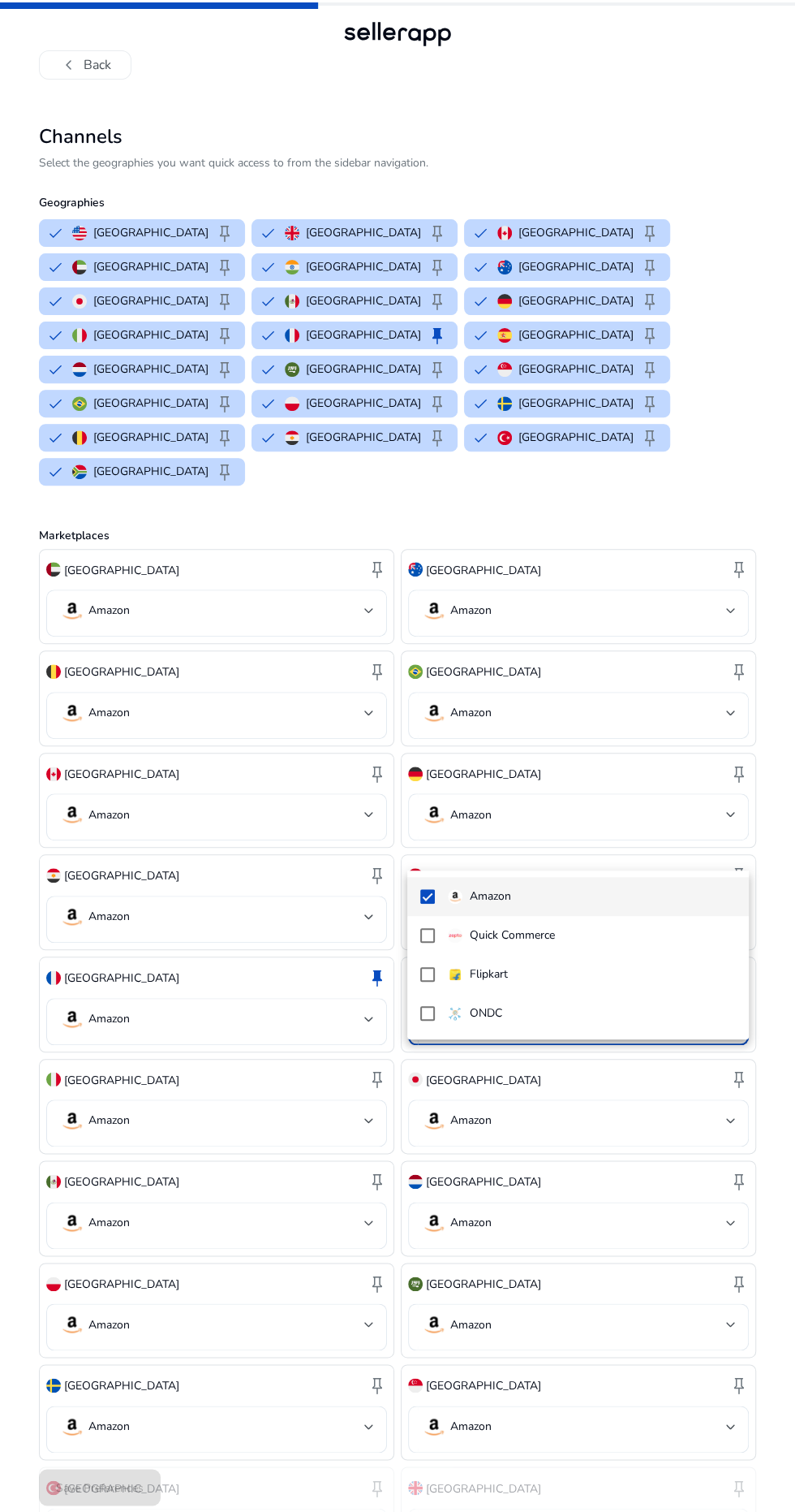
scroll to position [116, 0]
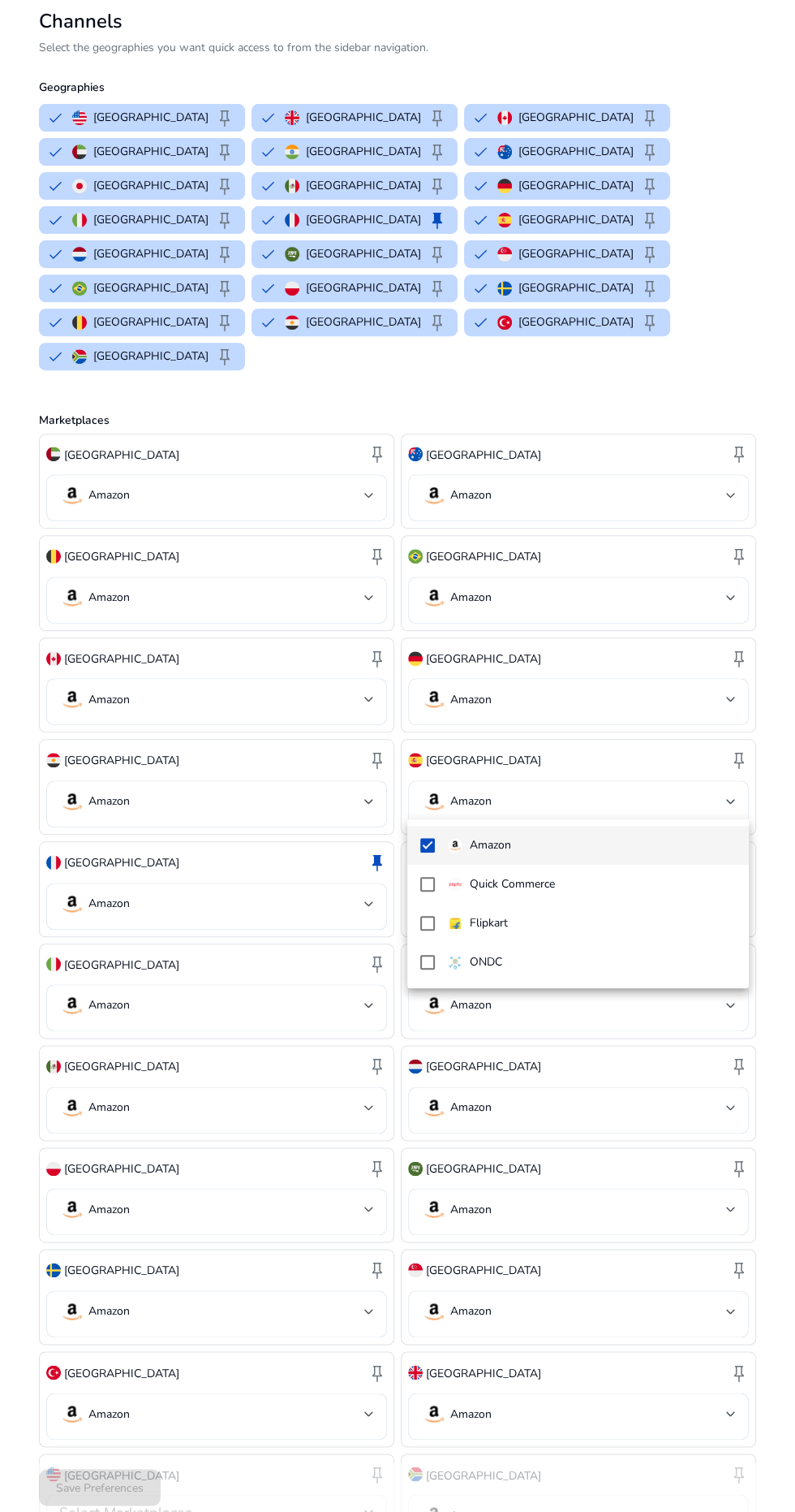
click at [355, 1412] on div at bounding box center [397, 756] width 795 height 1512
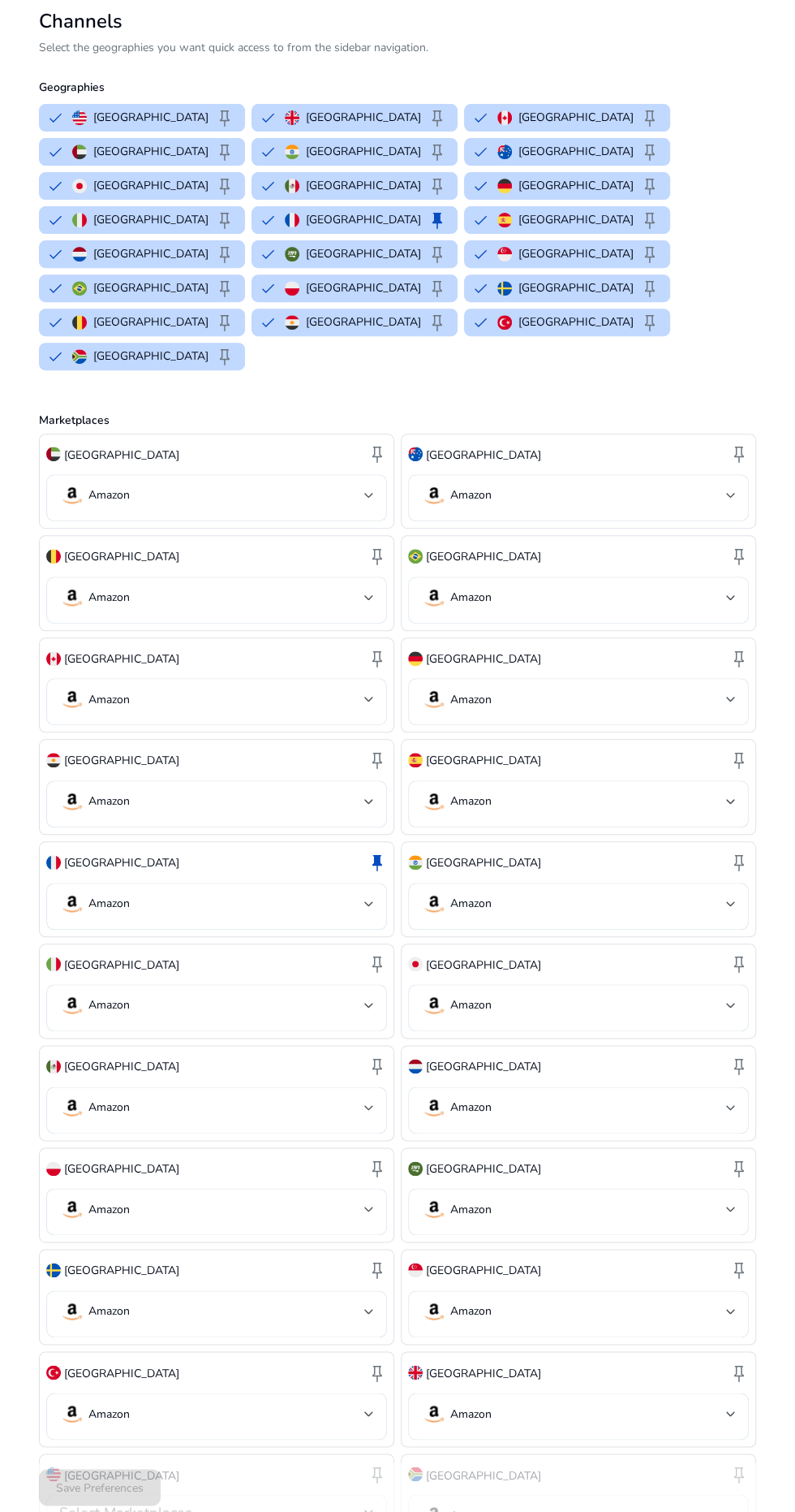
click at [368, 1502] on div at bounding box center [369, 1512] width 10 height 20
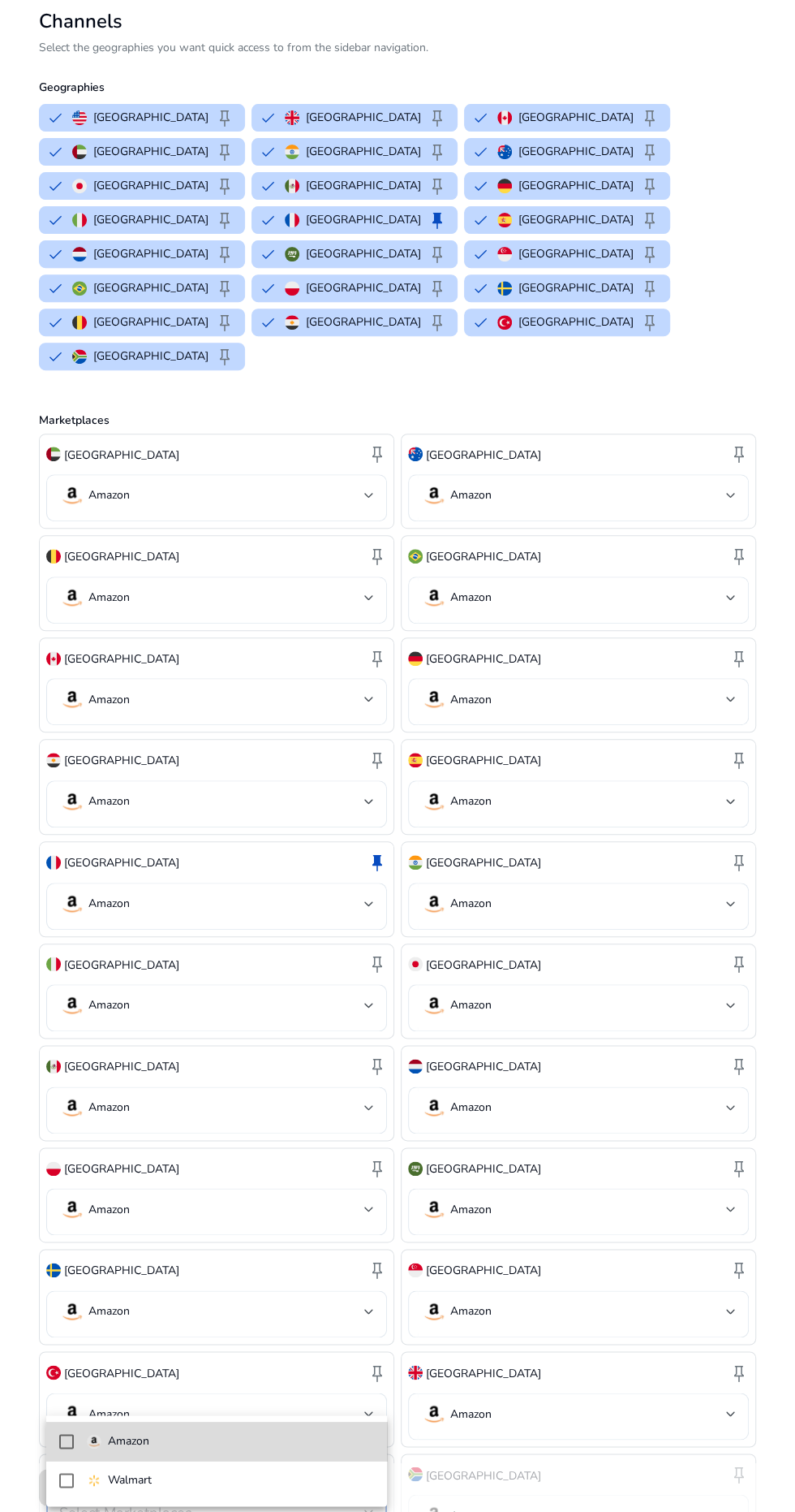
click at [274, 1444] on span "Amazon" at bounding box center [230, 1441] width 288 height 18
click at [541, 1510] on div at bounding box center [397, 756] width 795 height 1512
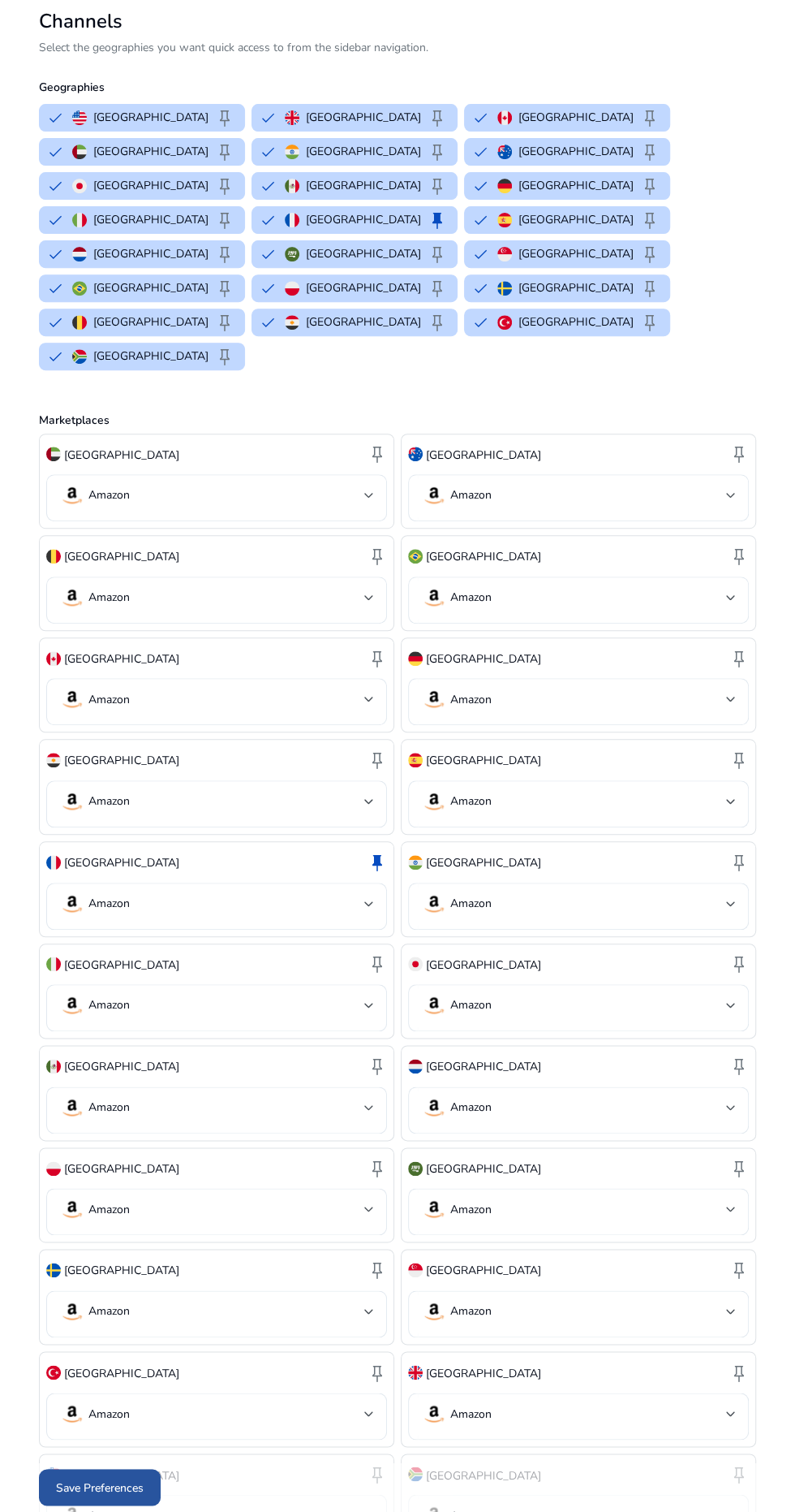
click at [107, 1478] on span "Save Preferences" at bounding box center [100, 1486] width 88 height 17
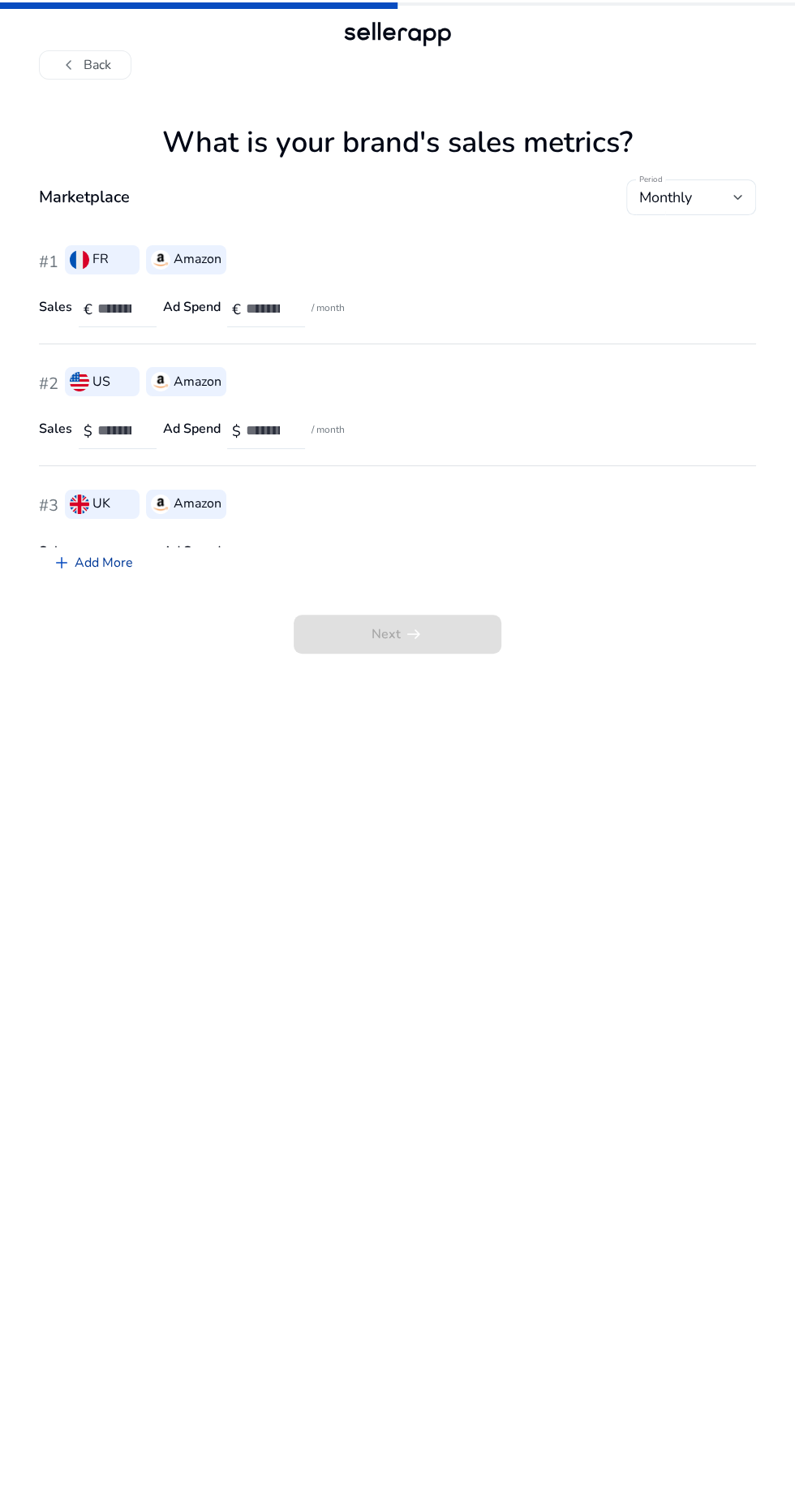
click at [96, 546] on link "add Add More" at bounding box center [92, 562] width 107 height 33
click at [130, 299] on input "number" at bounding box center [121, 308] width 46 height 18
click at [138, 307] on input "number" at bounding box center [121, 308] width 46 height 18
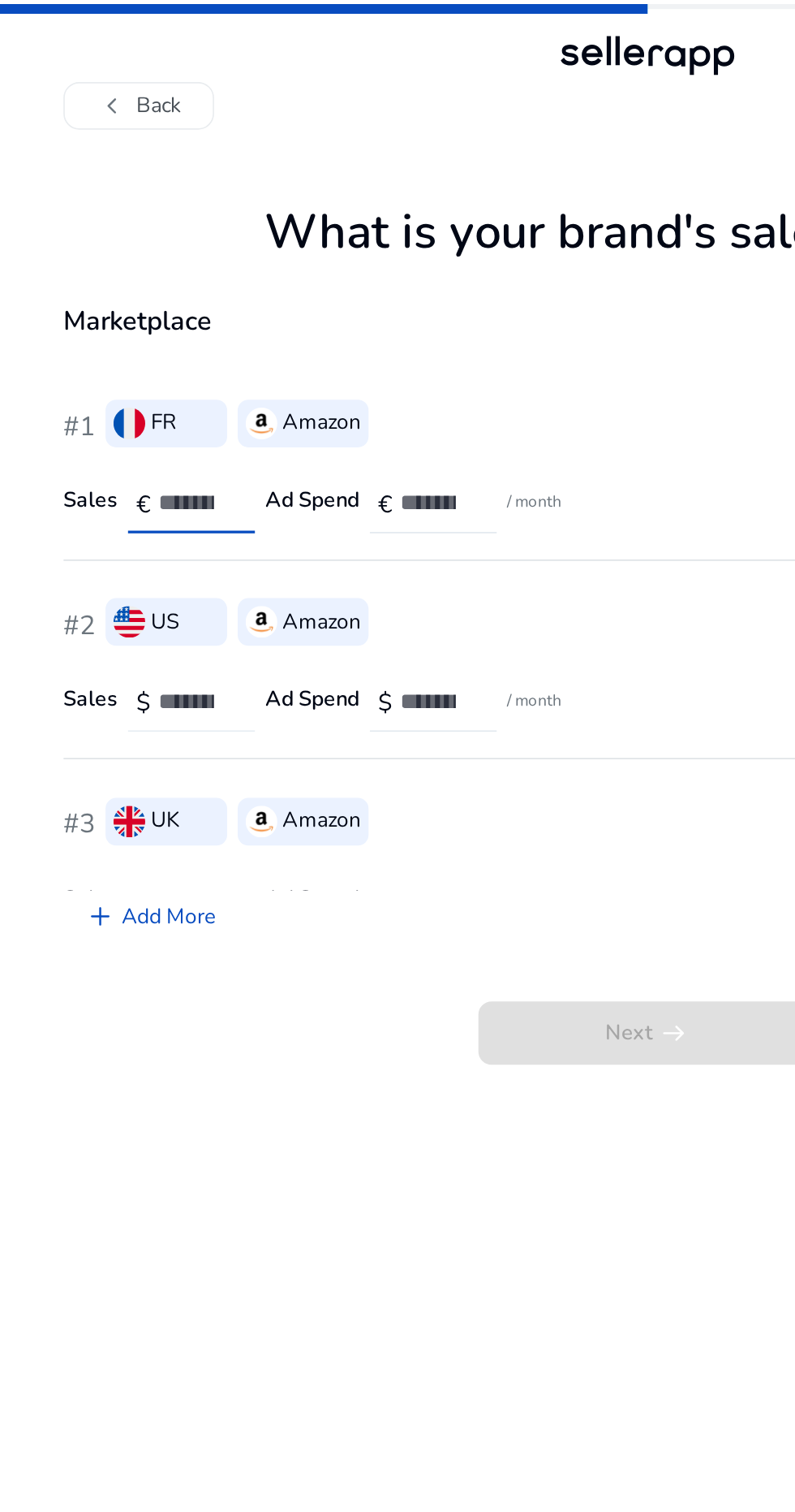
type input "**"
click at [126, 433] on input "number" at bounding box center [121, 430] width 46 height 18
type input "**"
click at [112, 546] on input "number" at bounding box center [121, 552] width 46 height 18
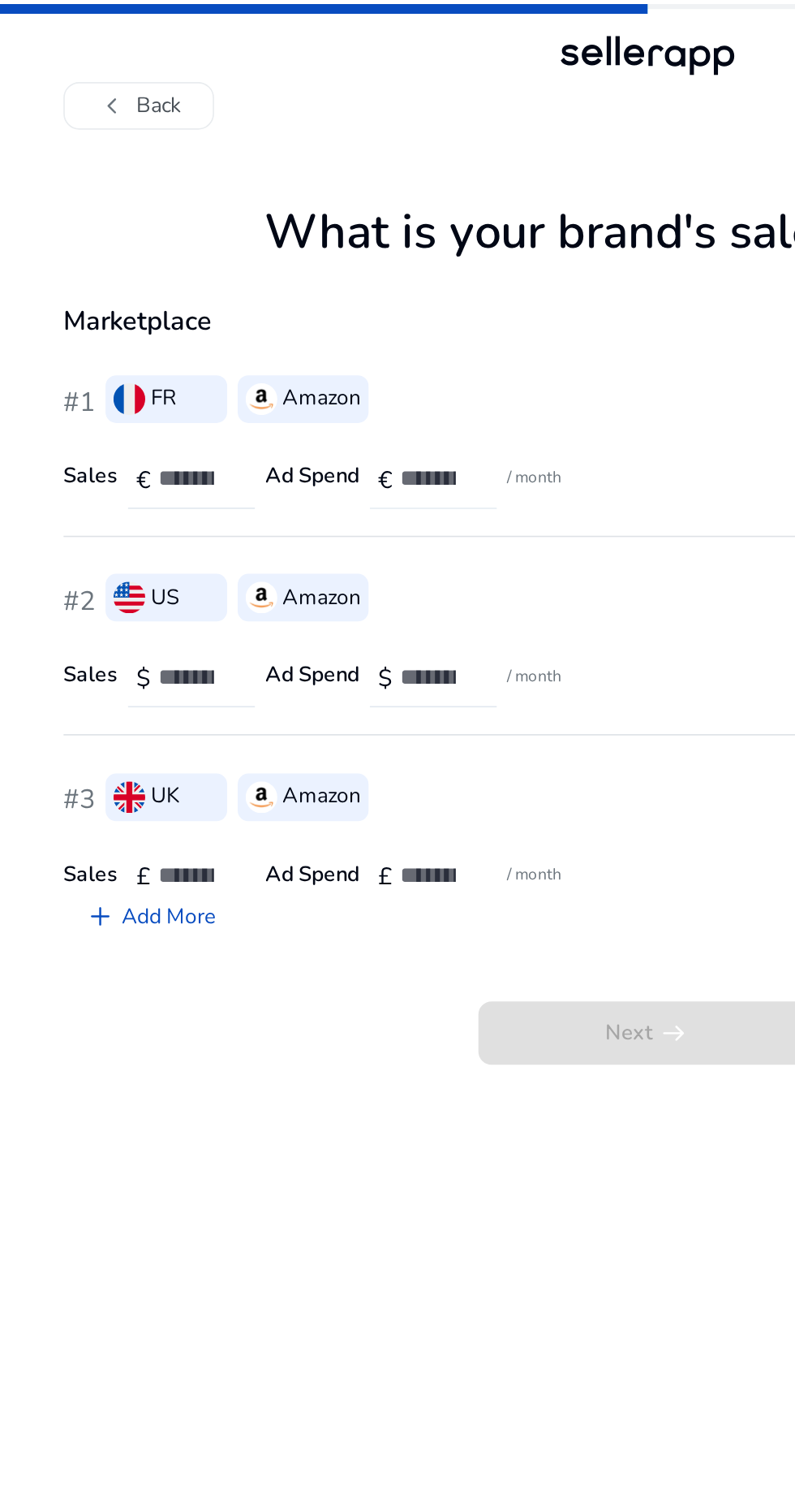
type input "**"
click at [264, 287] on input "number" at bounding box center [268, 294] width 46 height 18
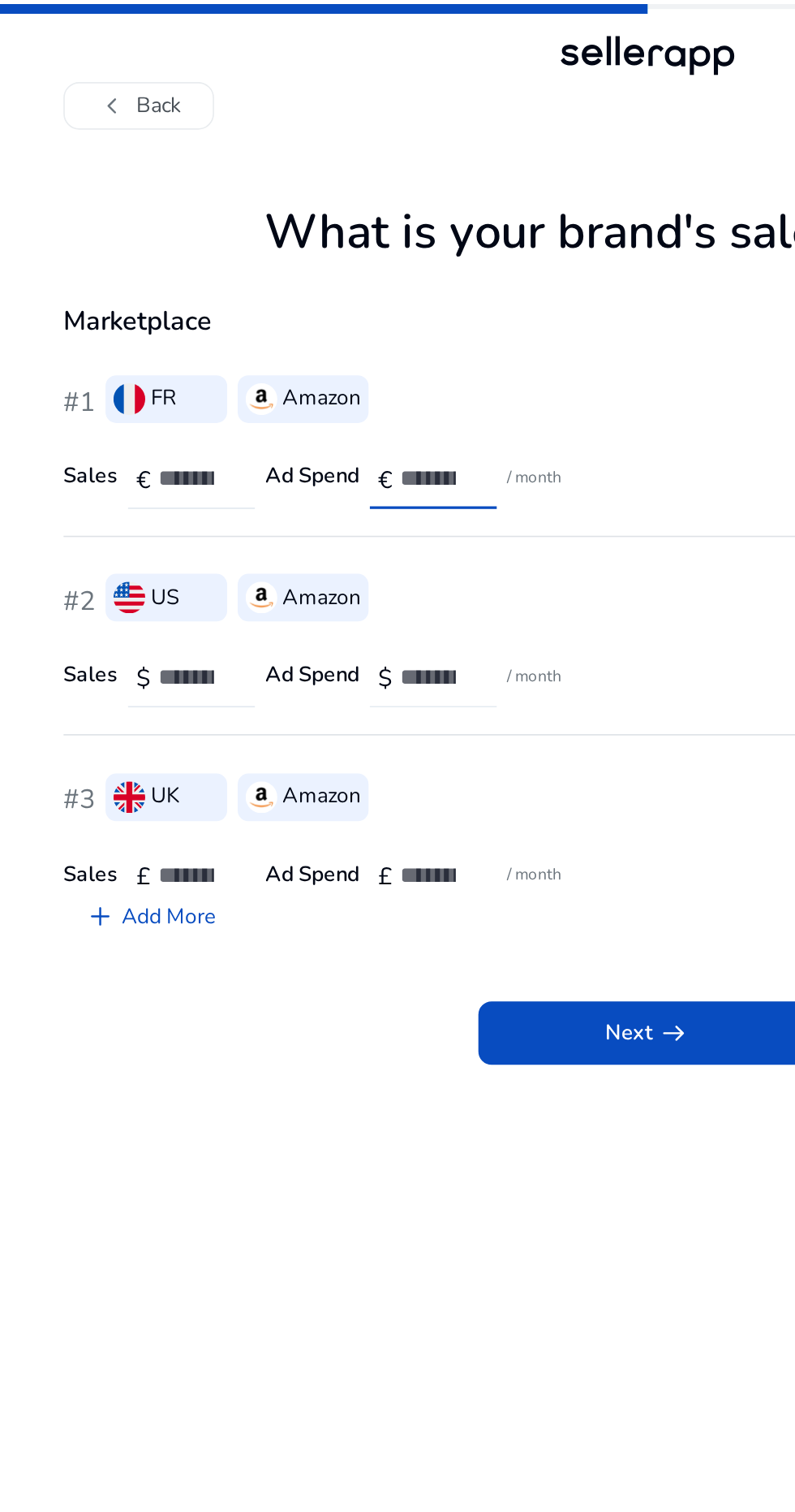
type input "*"
click at [274, 417] on input "number" at bounding box center [268, 416] width 46 height 18
type input "*"
click at [263, 541] on input "number" at bounding box center [268, 538] width 46 height 18
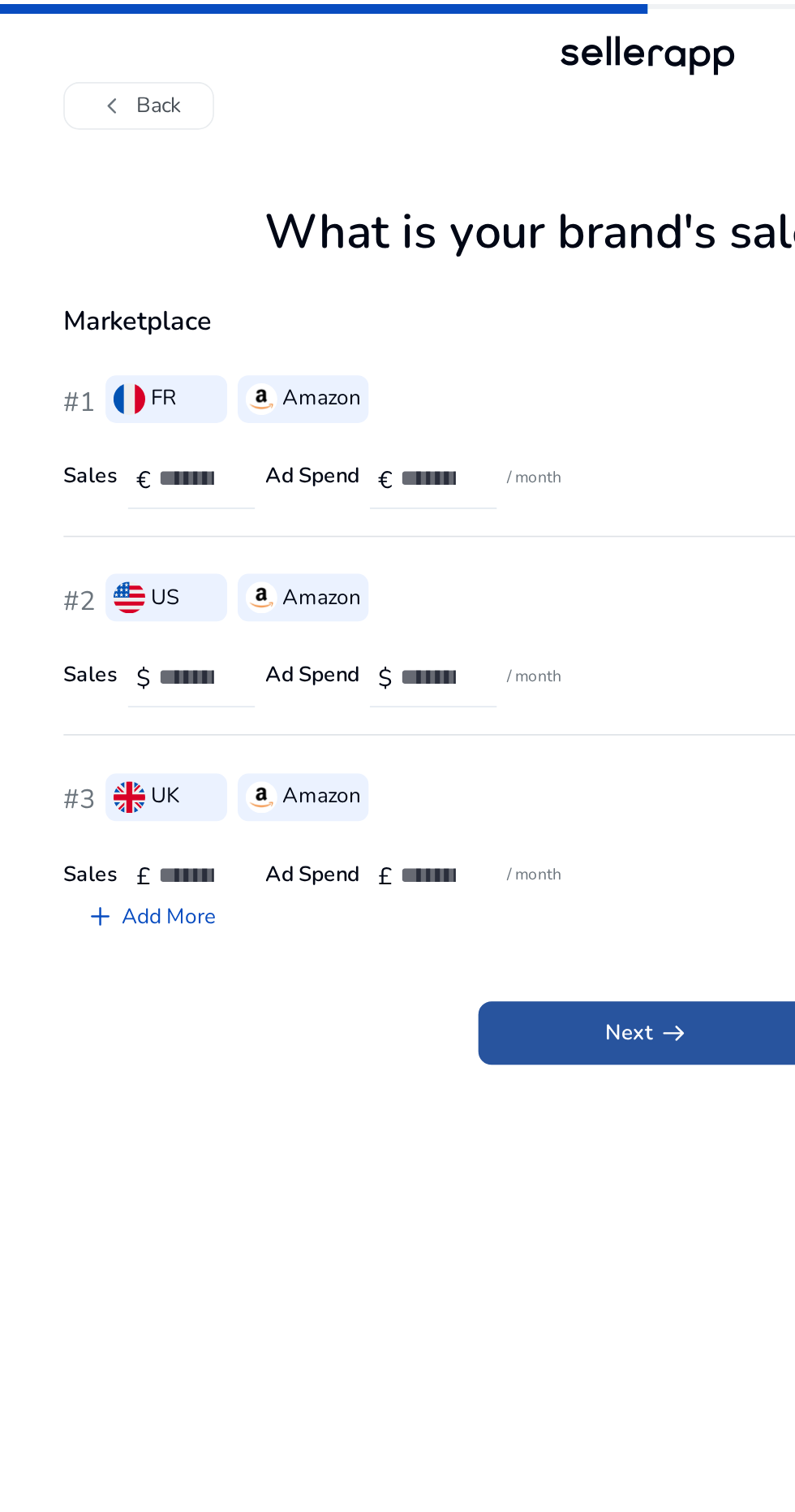
type input "*"
click at [409, 638] on span "arrow_right_alt" at bounding box center [414, 635] width 20 height 20
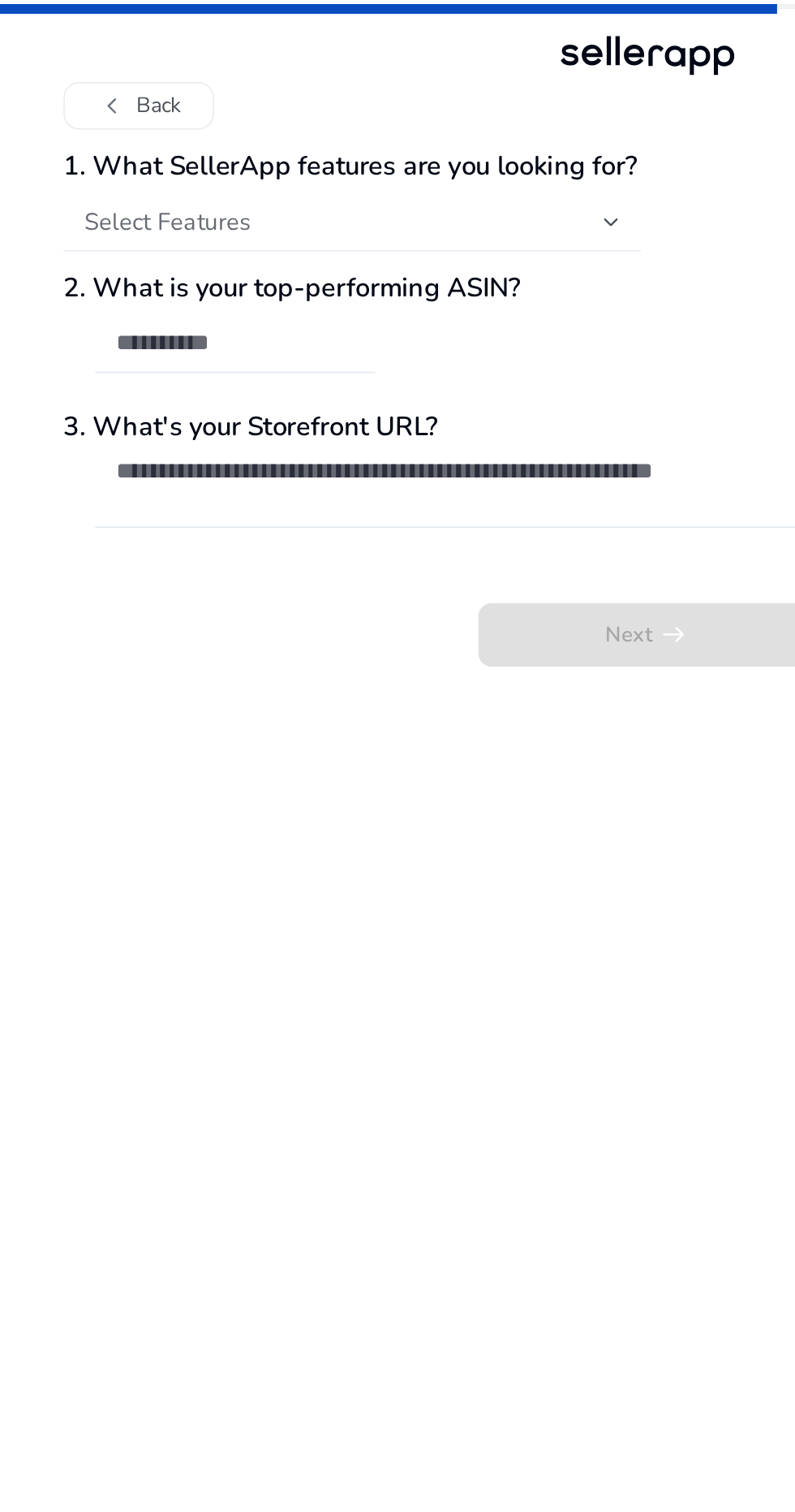
click at [389, 129] on div "Select Features" at bounding box center [215, 137] width 354 height 36
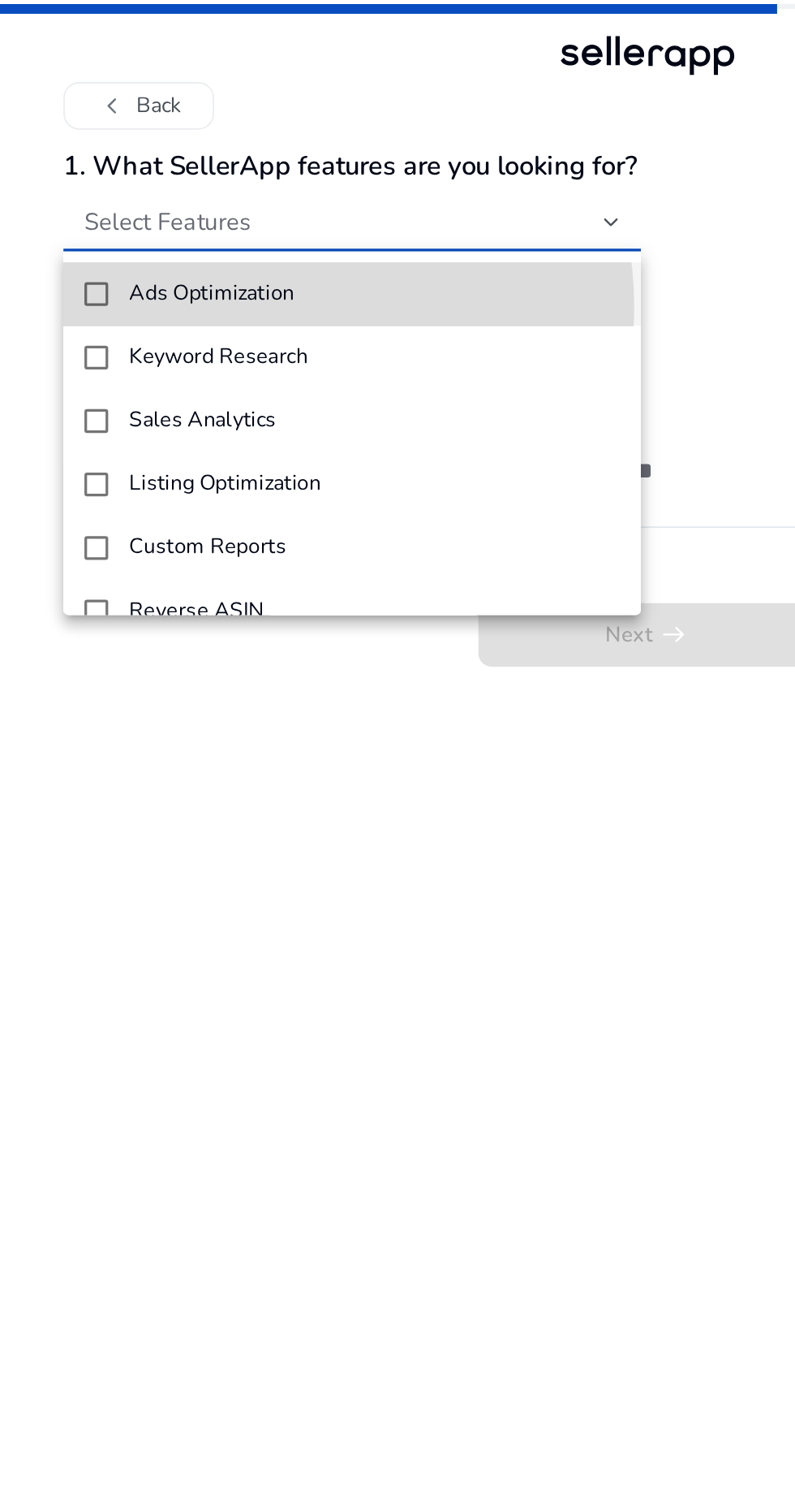
click at [160, 188] on h4 "Ads Optimization" at bounding box center [131, 179] width 102 height 15
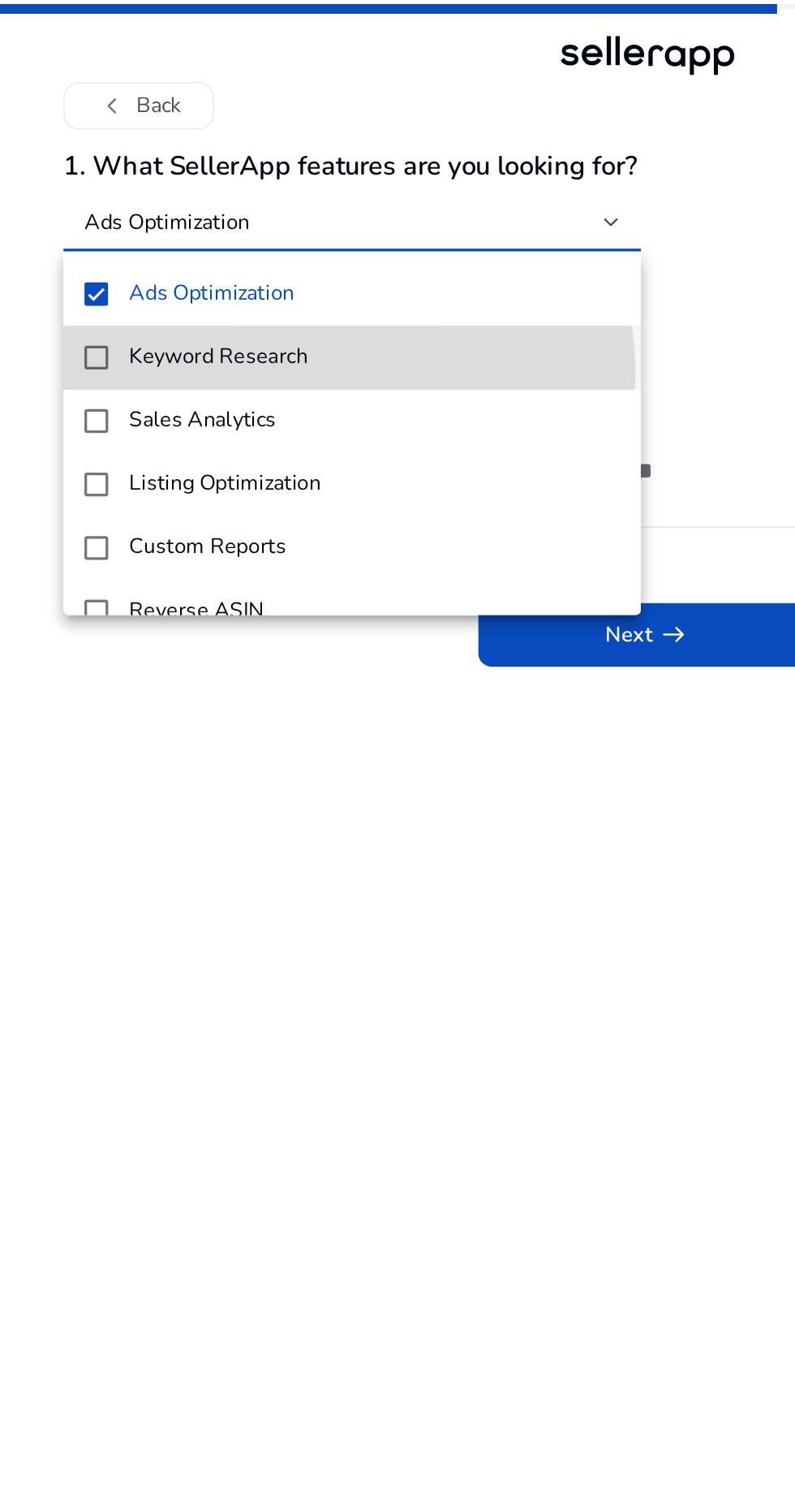
click at [202, 229] on mat-option "Keyword Research" at bounding box center [215, 219] width 354 height 39
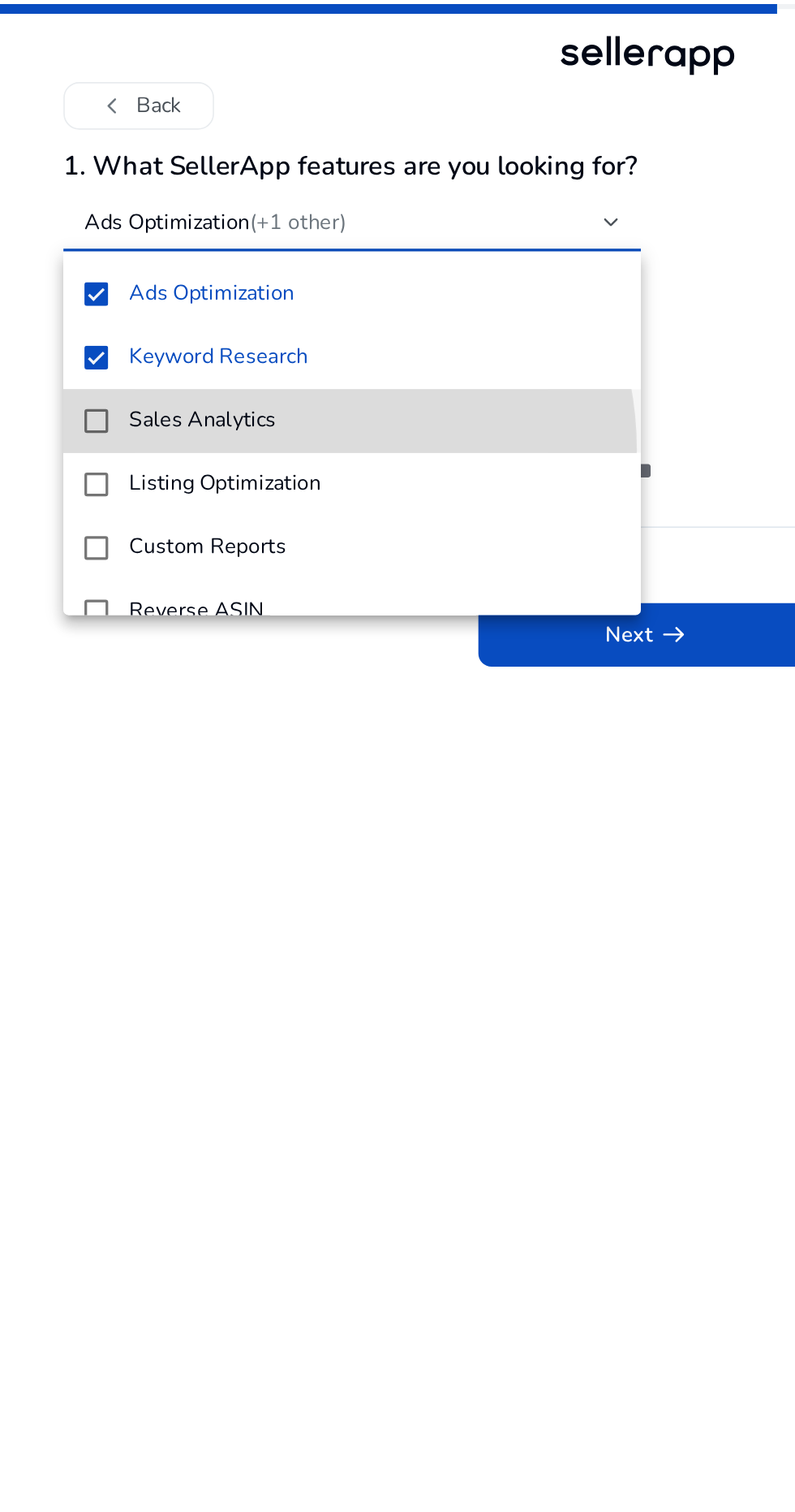
click at [173, 276] on mat-option "Sales Analytics" at bounding box center [215, 257] width 354 height 39
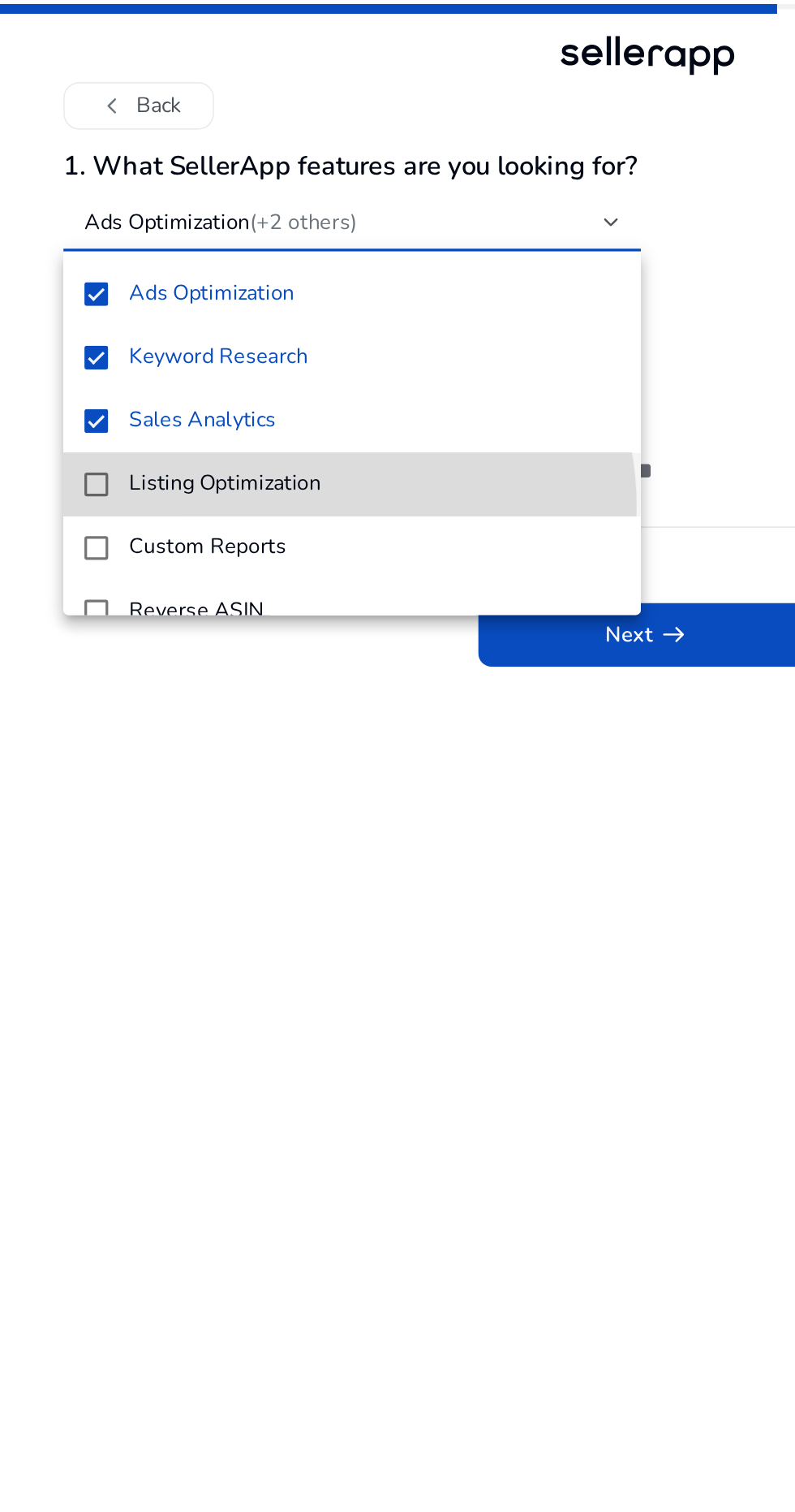
click at [187, 311] on mat-option "Listing Optimization" at bounding box center [215, 296] width 354 height 39
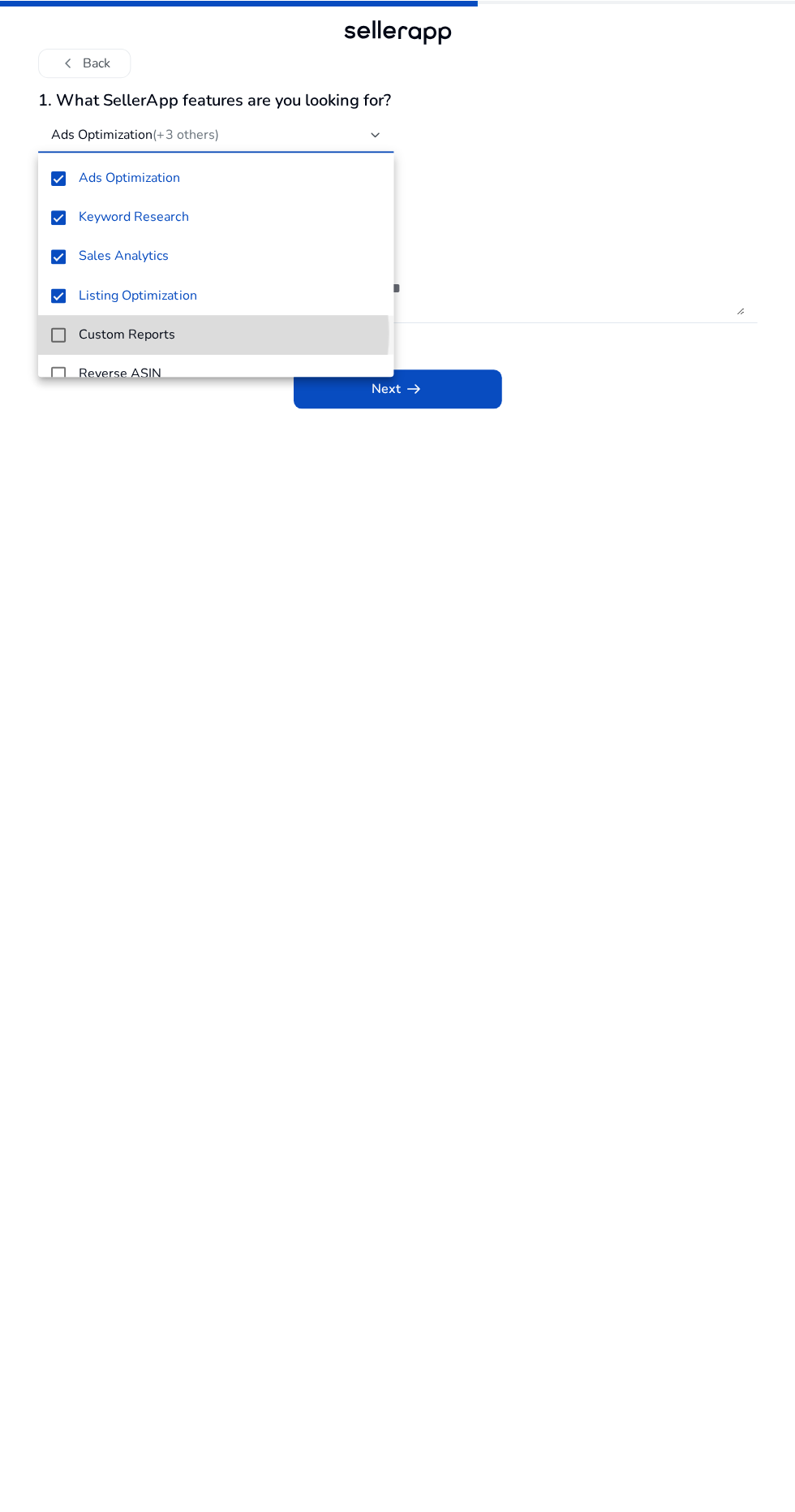
click at [152, 333] on h4 "Custom Reports" at bounding box center [128, 335] width 97 height 15
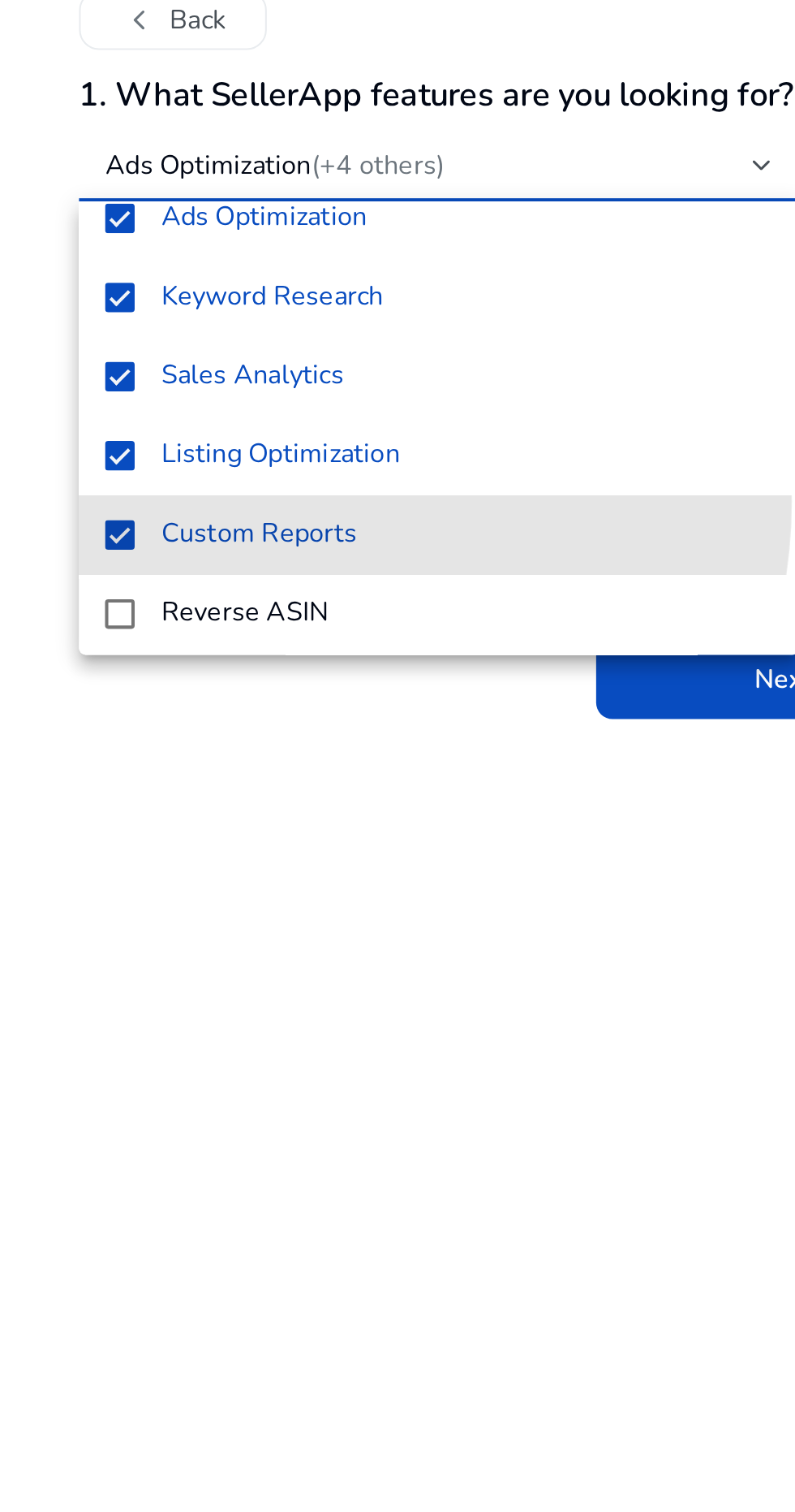
scroll to position [23, 0]
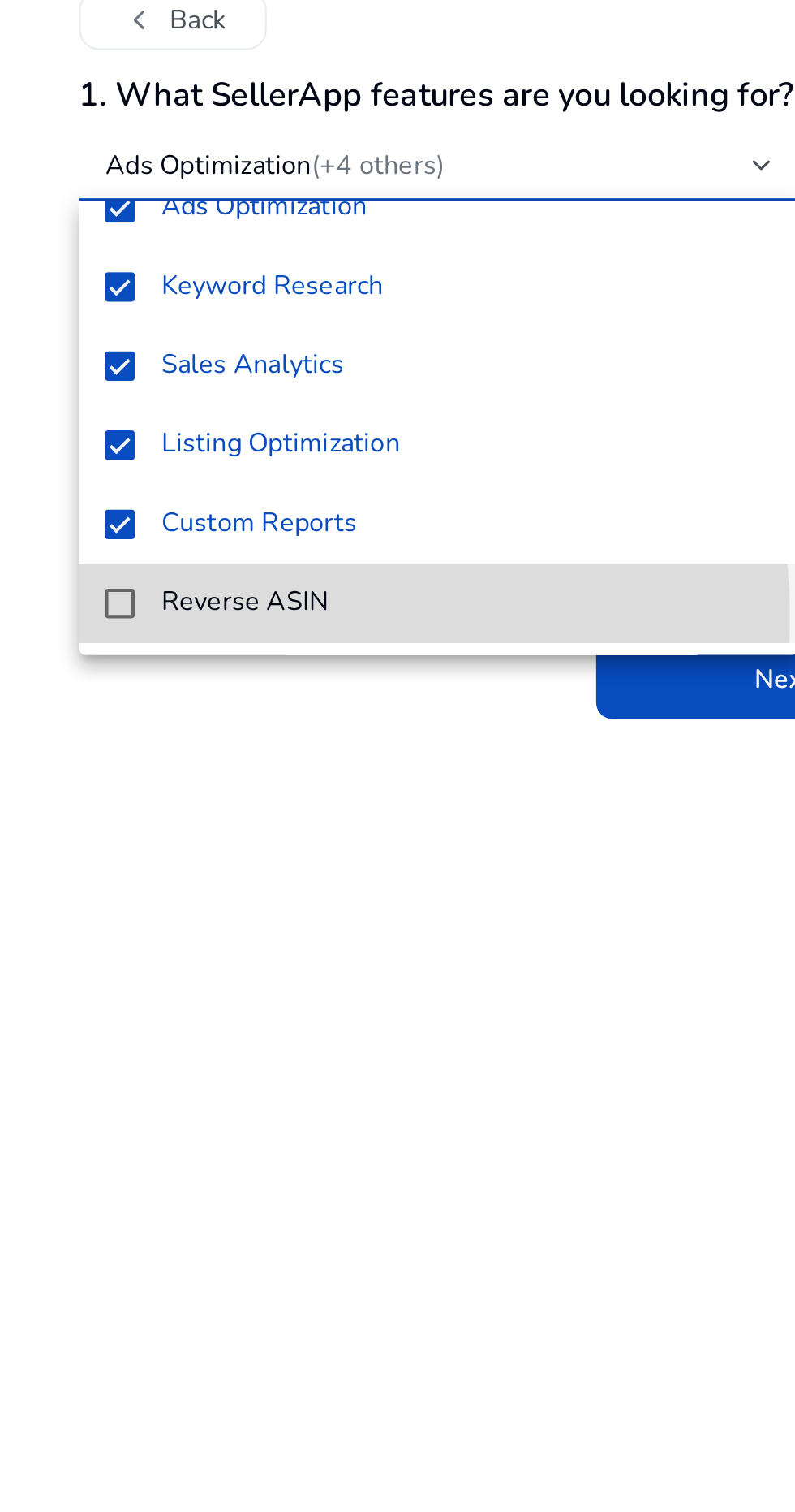
click at [124, 358] on h4 "Reverse ASIN" at bounding box center [121, 351] width 83 height 15
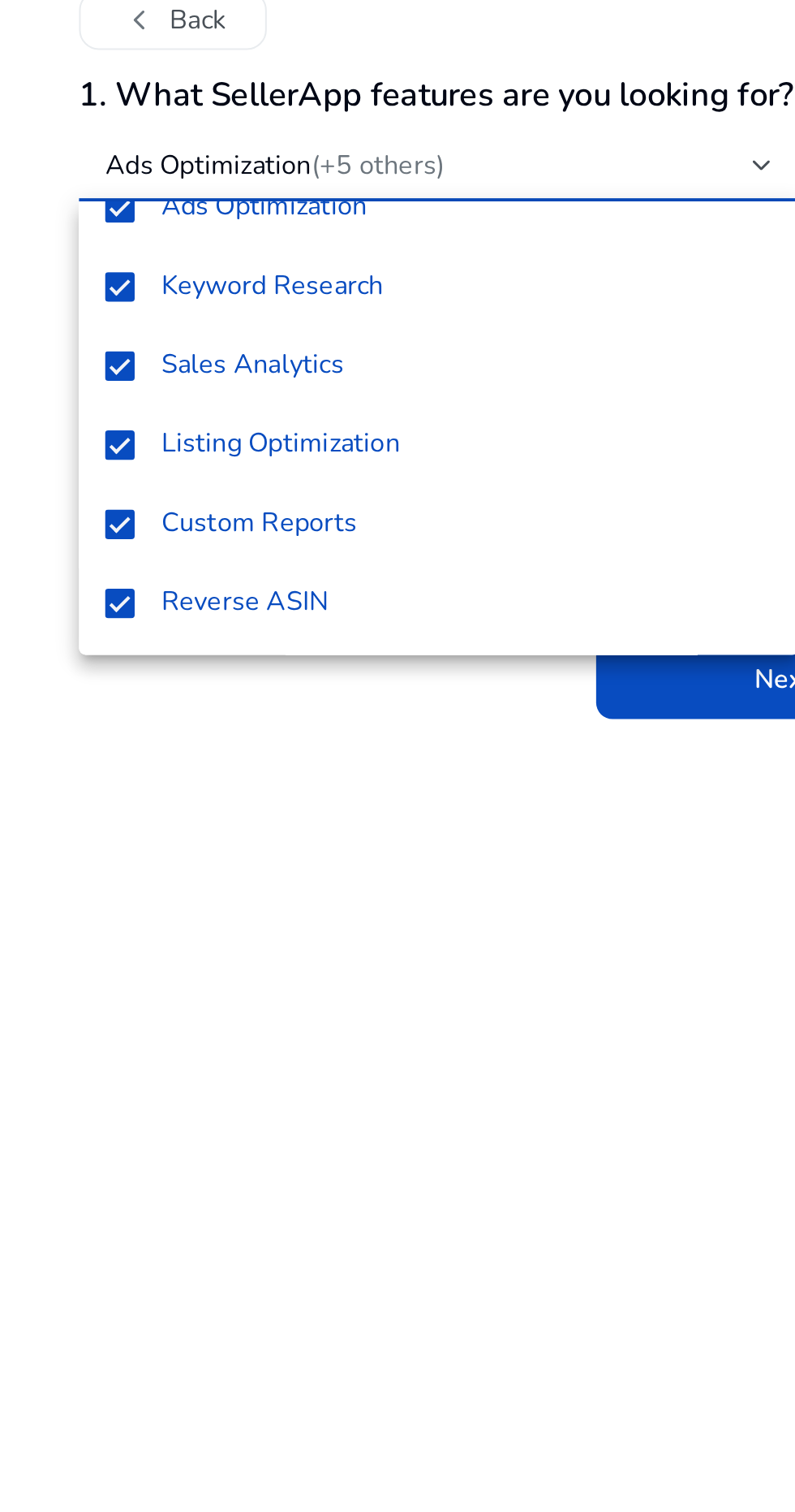
click at [219, 531] on div at bounding box center [397, 756] width 795 height 1512
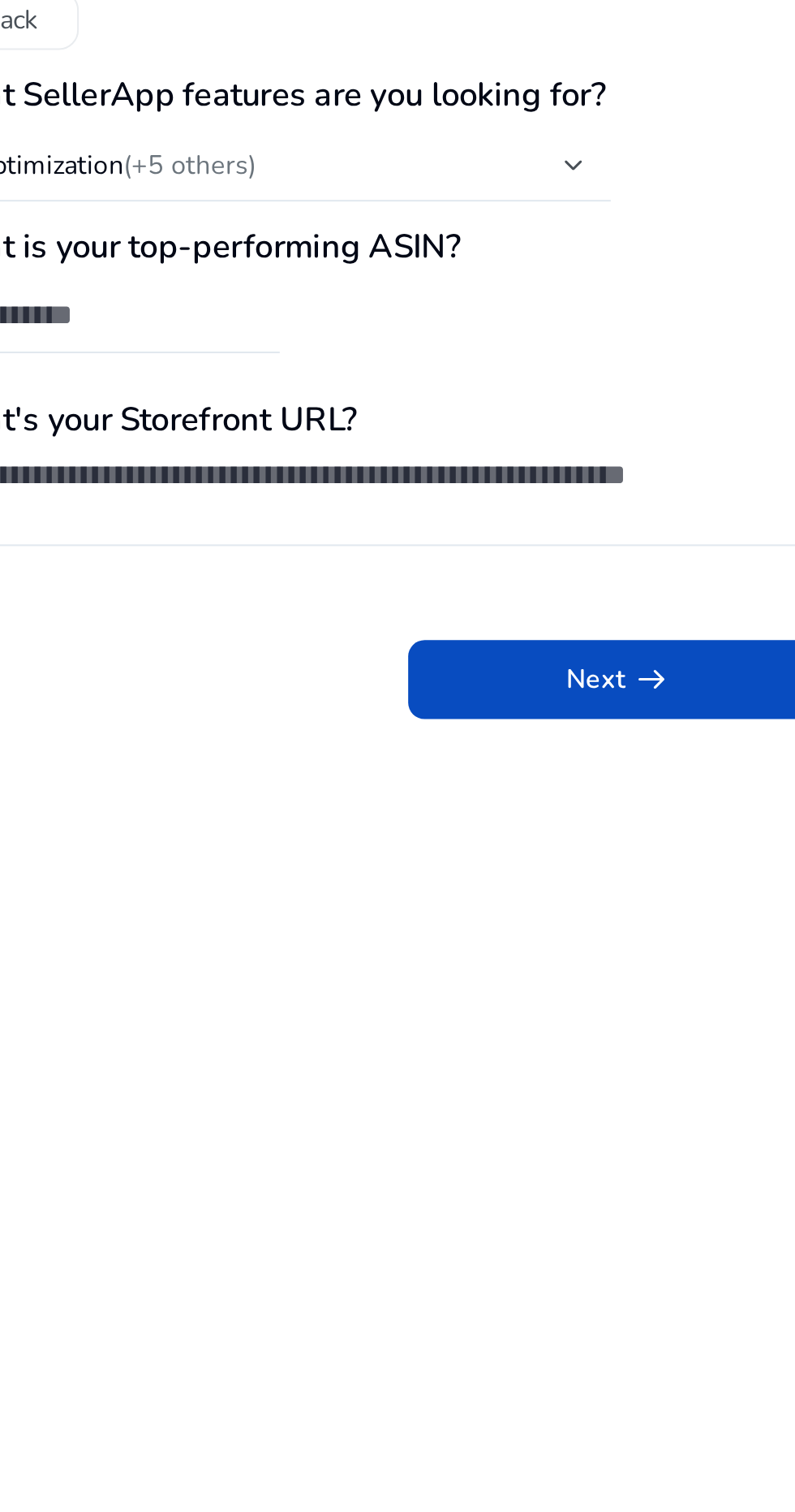
click at [383, 185] on h3 "2. What is your top-performing ASIN?" at bounding box center [397, 178] width 717 height 20
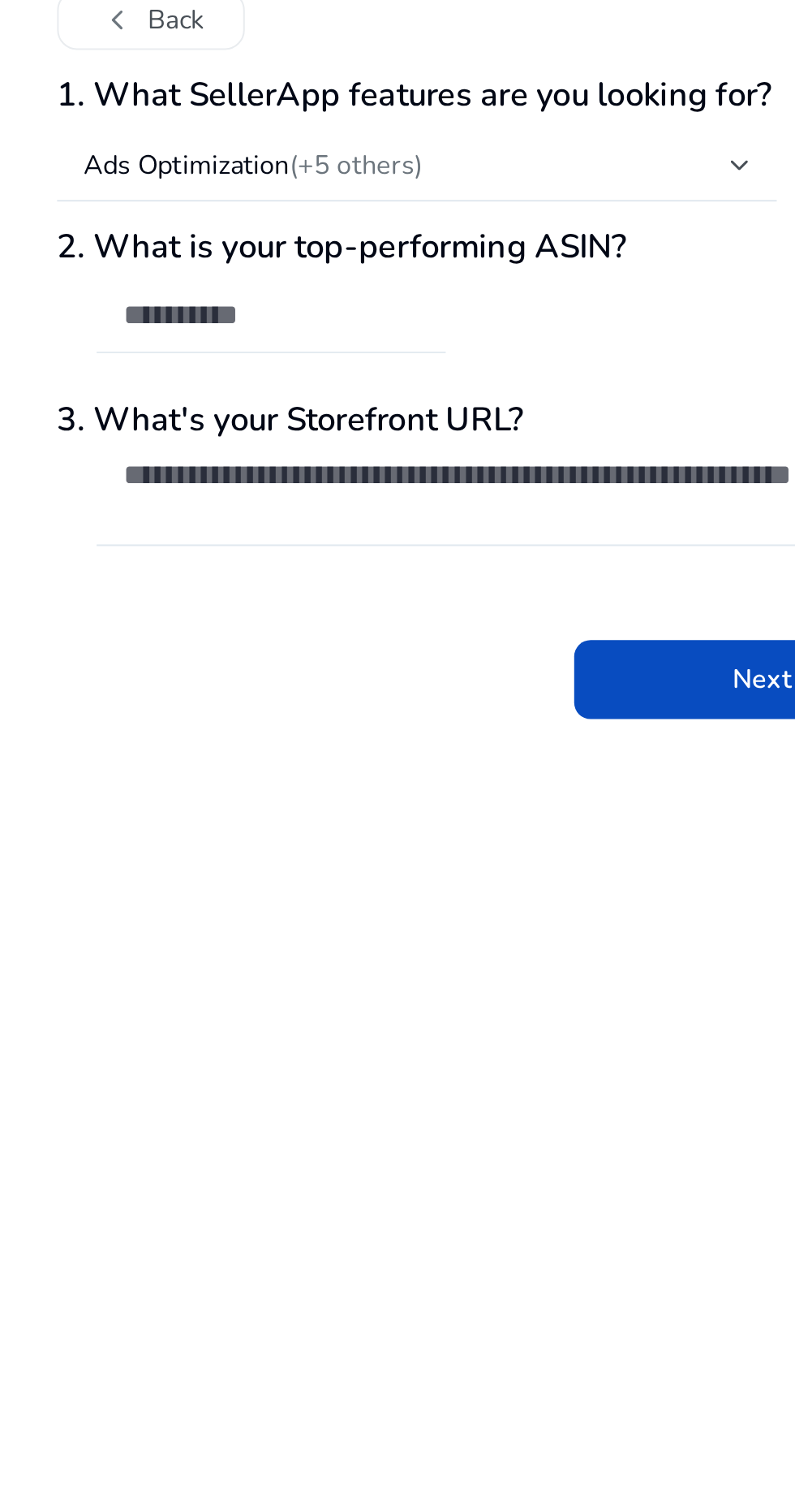
click at [207, 212] on input "text" at bounding box center [145, 211] width 146 height 18
click at [203, 374] on div "Next arrow_right_alt" at bounding box center [397, 378] width 717 height 62
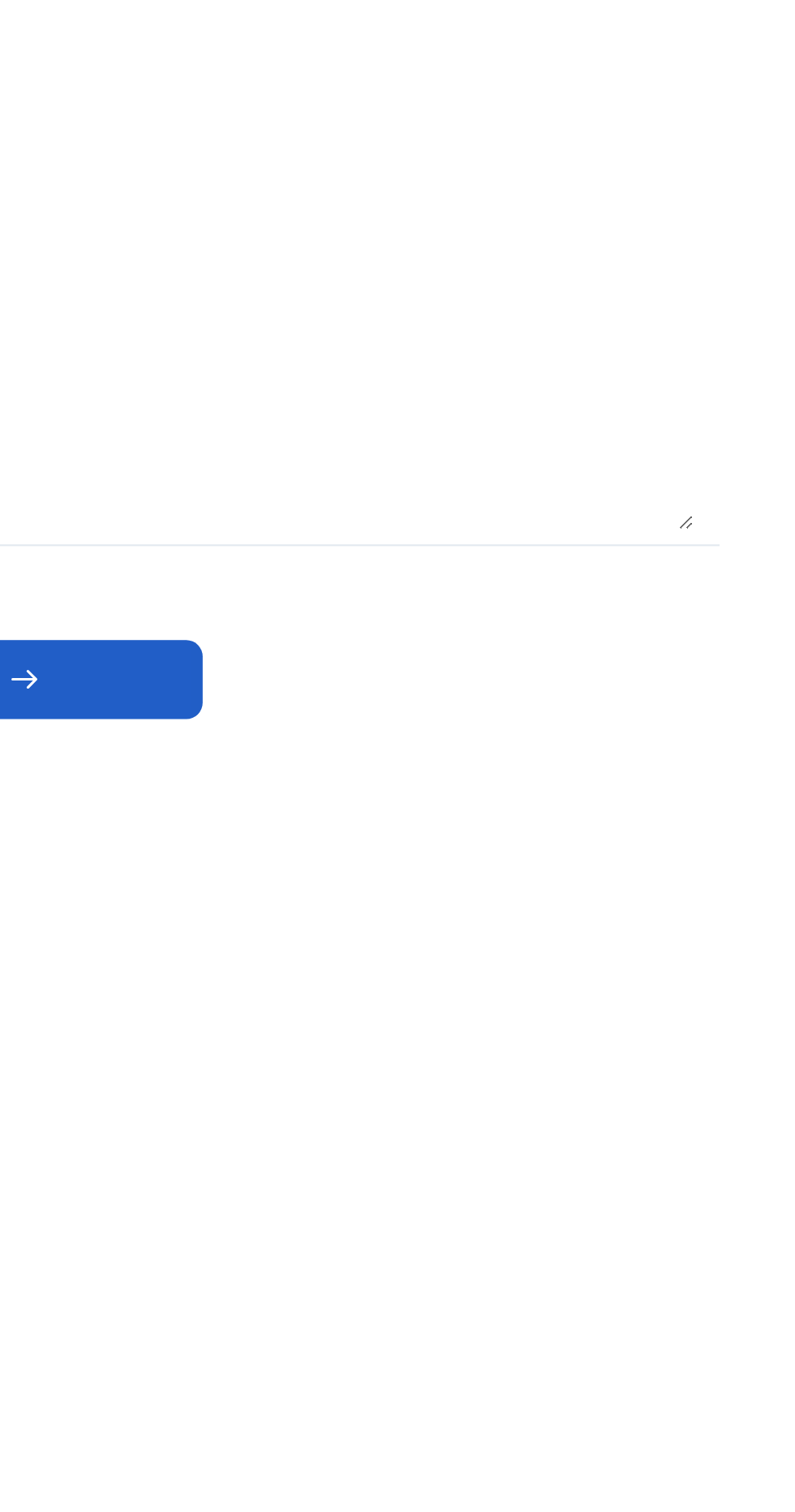
scroll to position [0, 0]
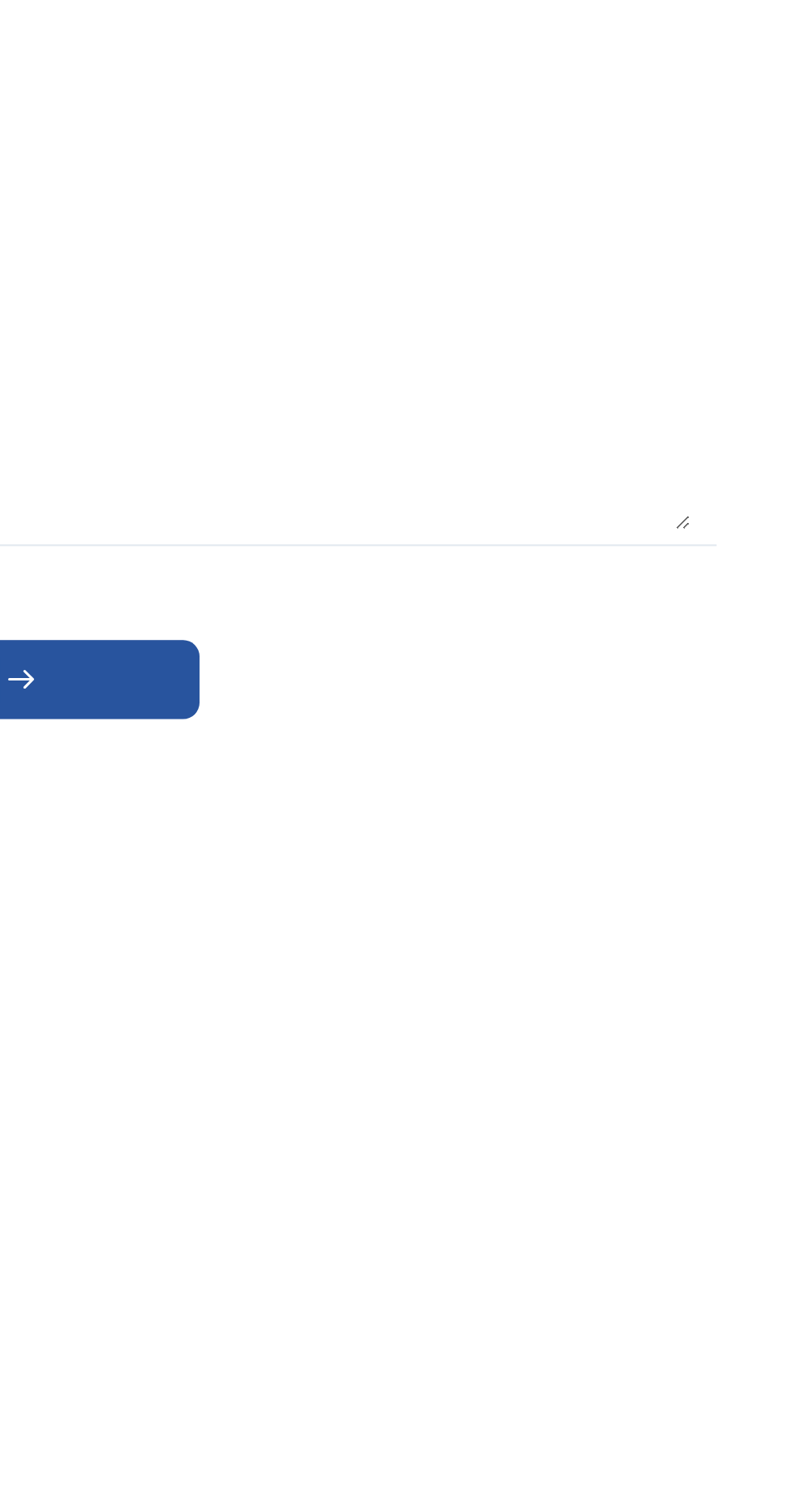
click at [472, 401] on span at bounding box center [397, 389] width 207 height 39
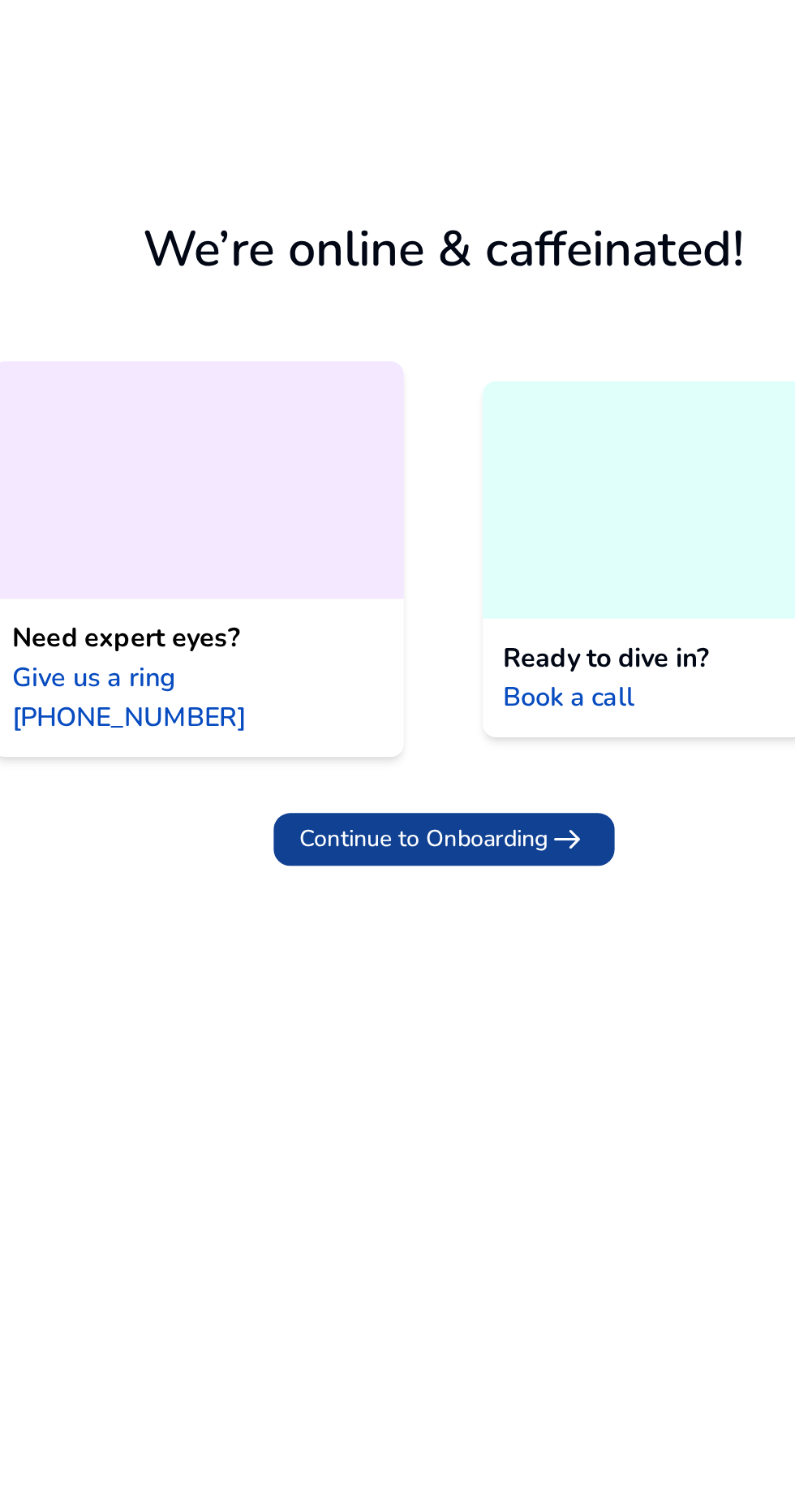
click at [425, 459] on span "Continue to Onboarding" at bounding box center [388, 467] width 123 height 17
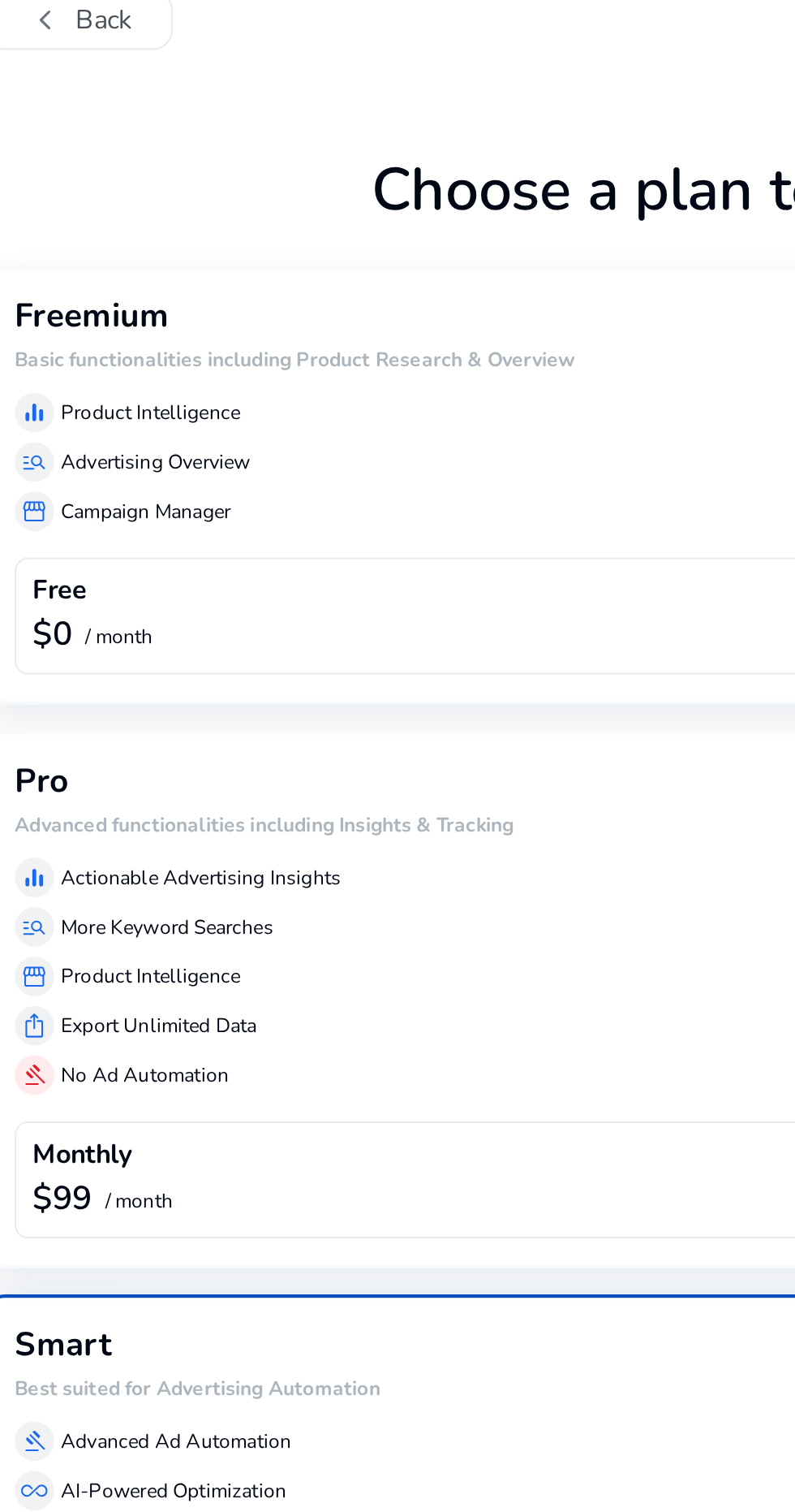
click at [267, 272] on div "manage_search Advertising Overview" at bounding box center [398, 282] width 688 height 20
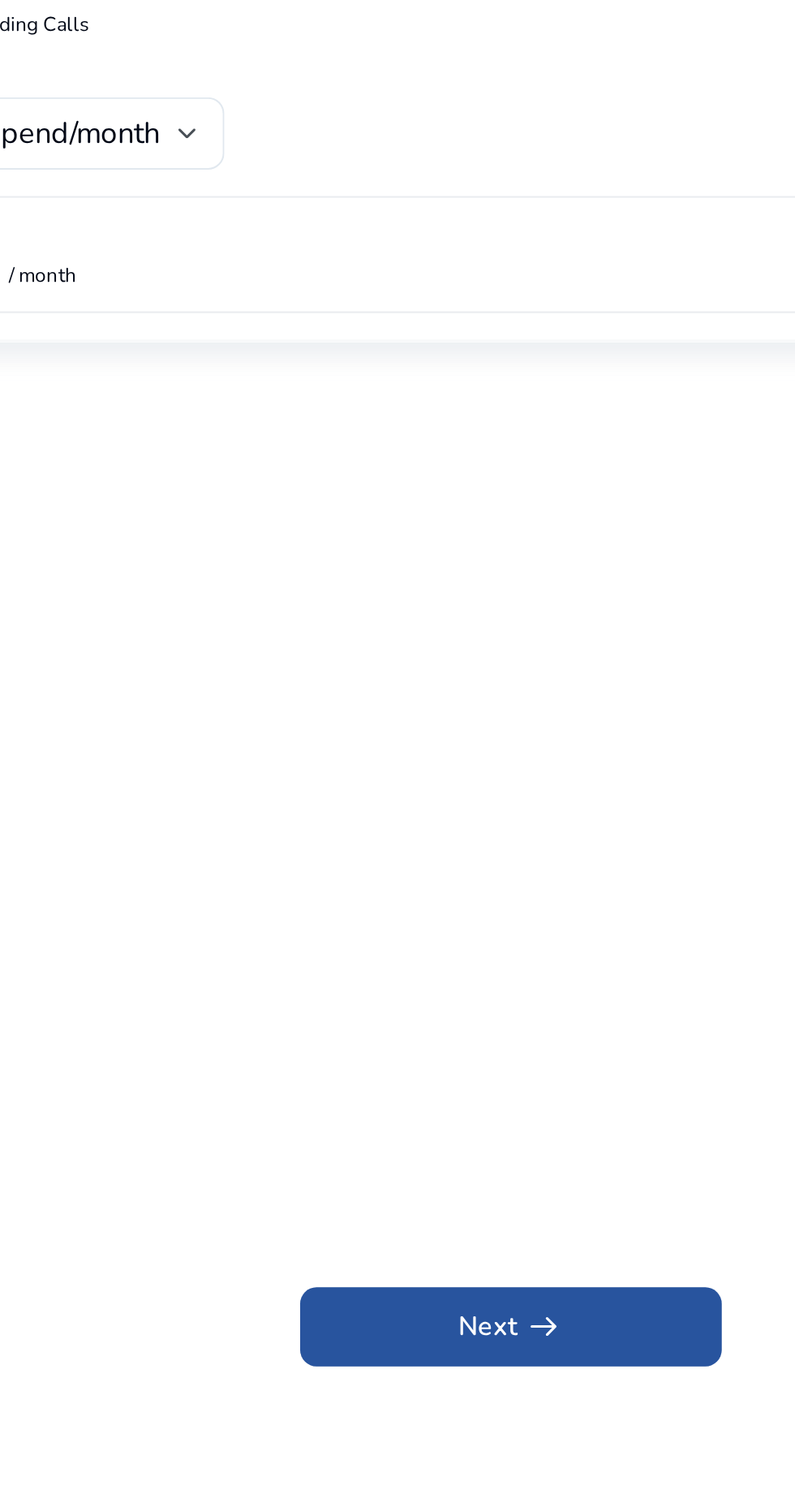
click at [437, 1499] on span at bounding box center [397, 1479] width 207 height 39
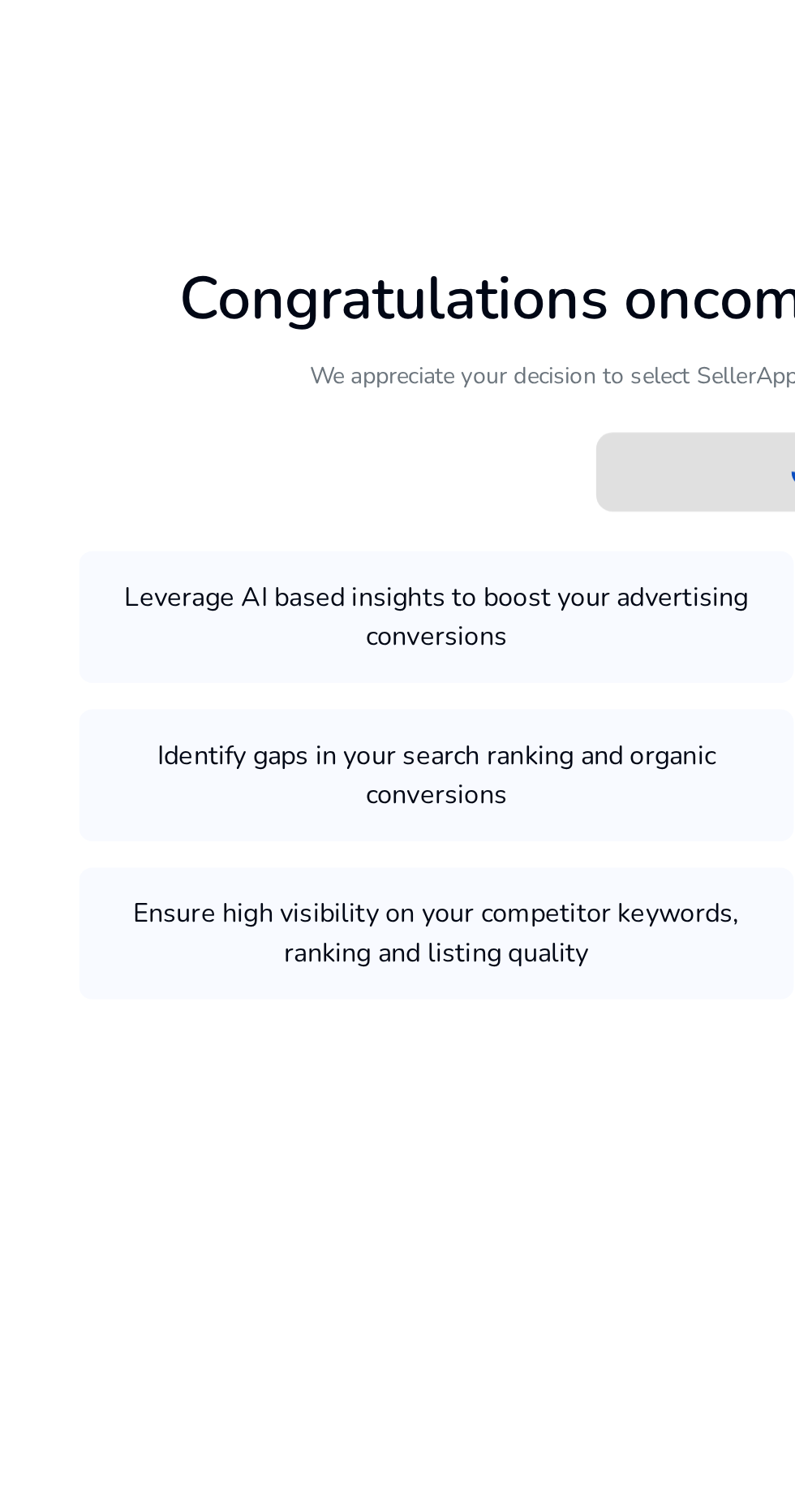
scroll to position [59, 0]
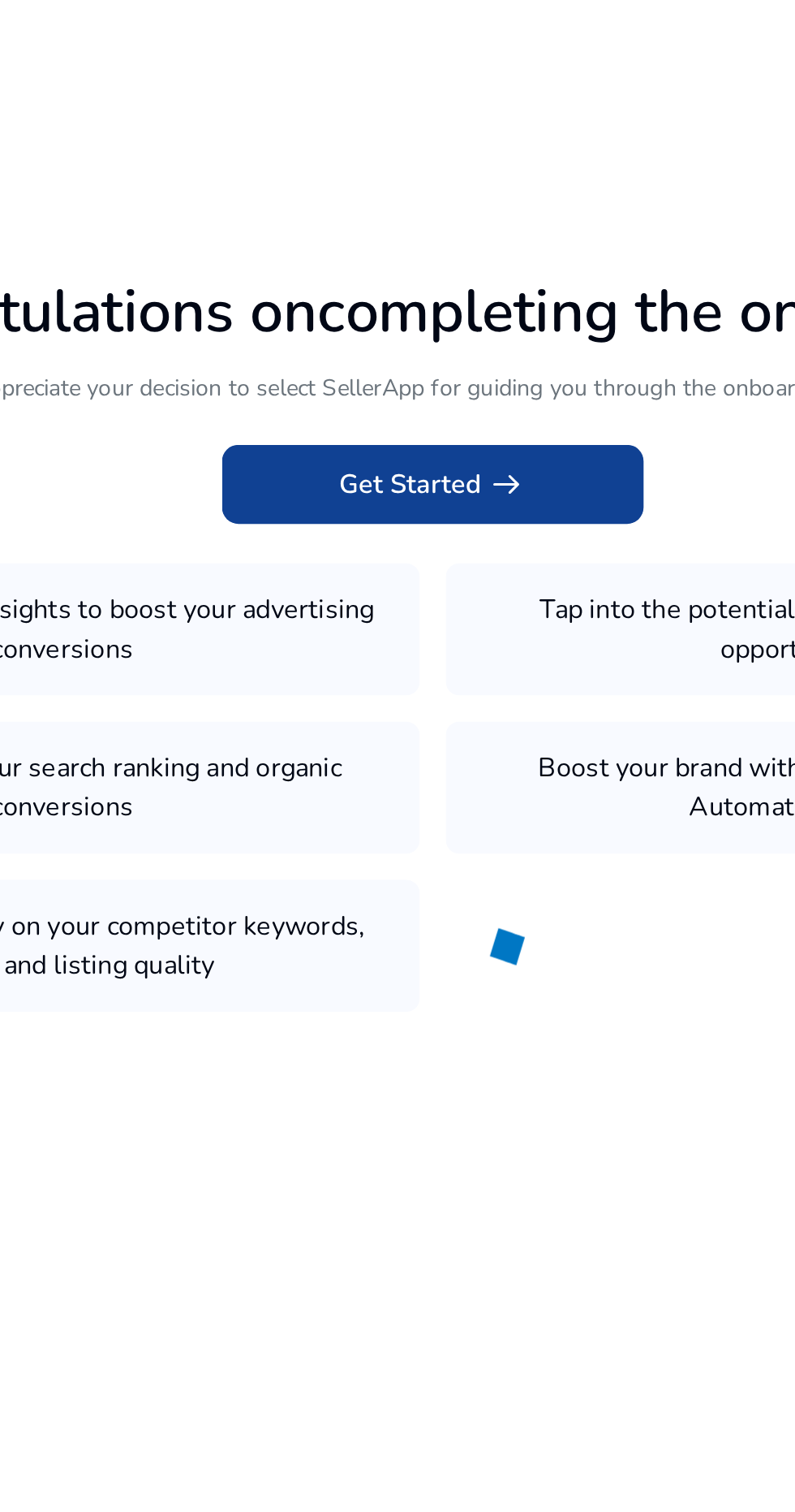
click at [428, 709] on span "arrow_right_alt" at bounding box center [434, 703] width 20 height 20
click at [465, 702] on span at bounding box center [397, 702] width 207 height 39
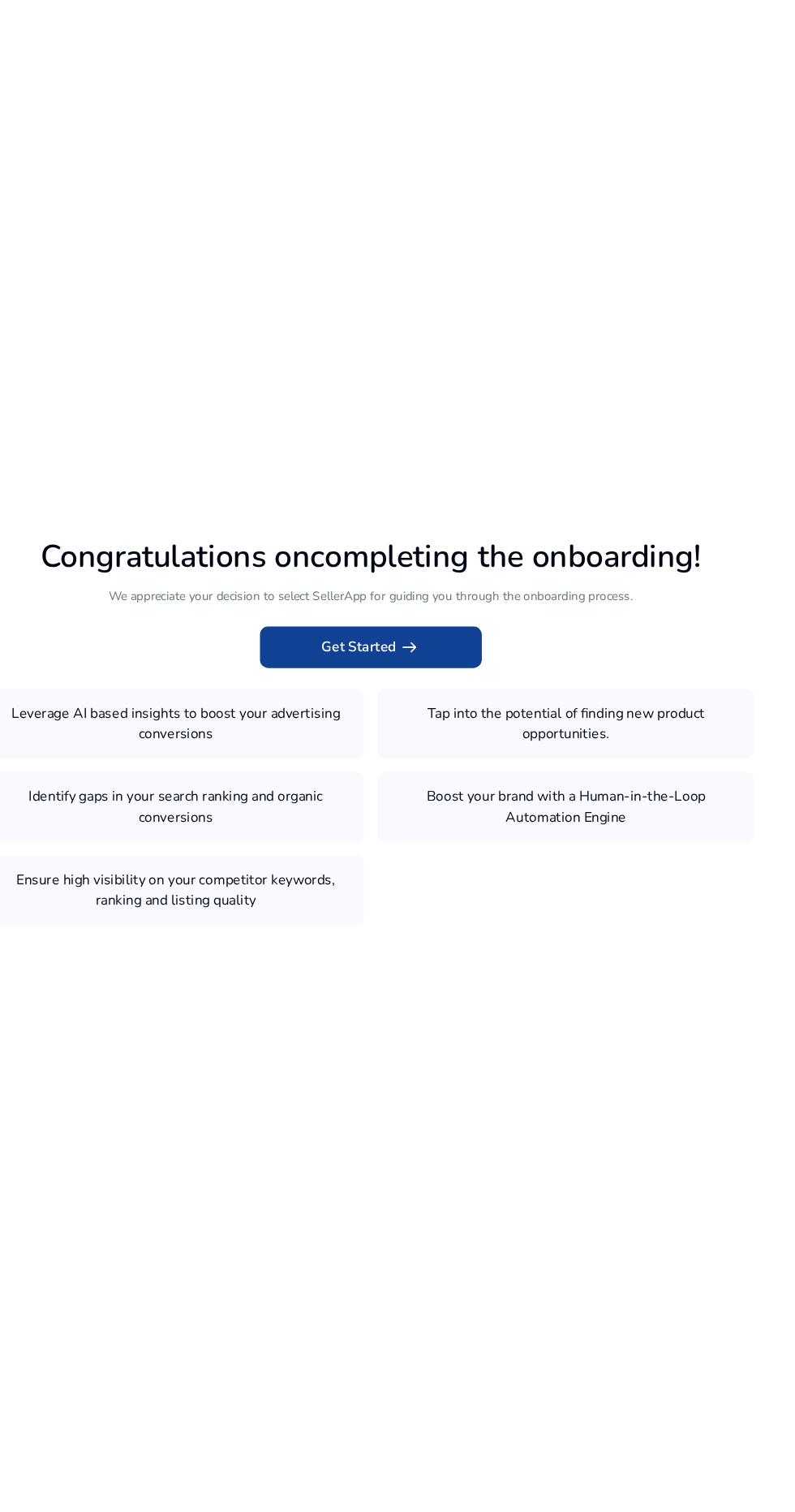
scroll to position [15, 0]
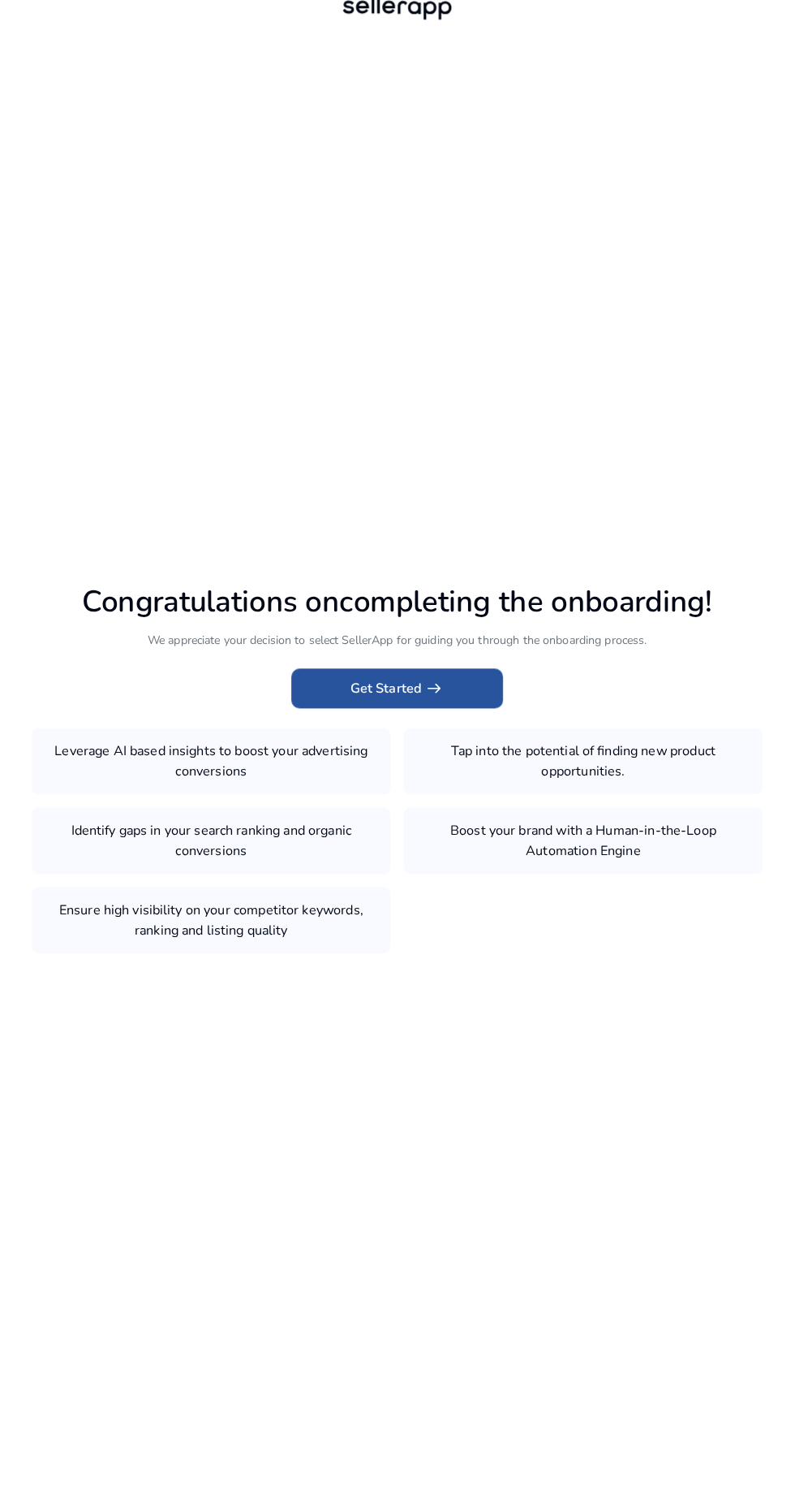
click at [411, 722] on span at bounding box center [397, 702] width 207 height 39
click at [433, 712] on span "arrow_right_alt" at bounding box center [434, 703] width 20 height 20
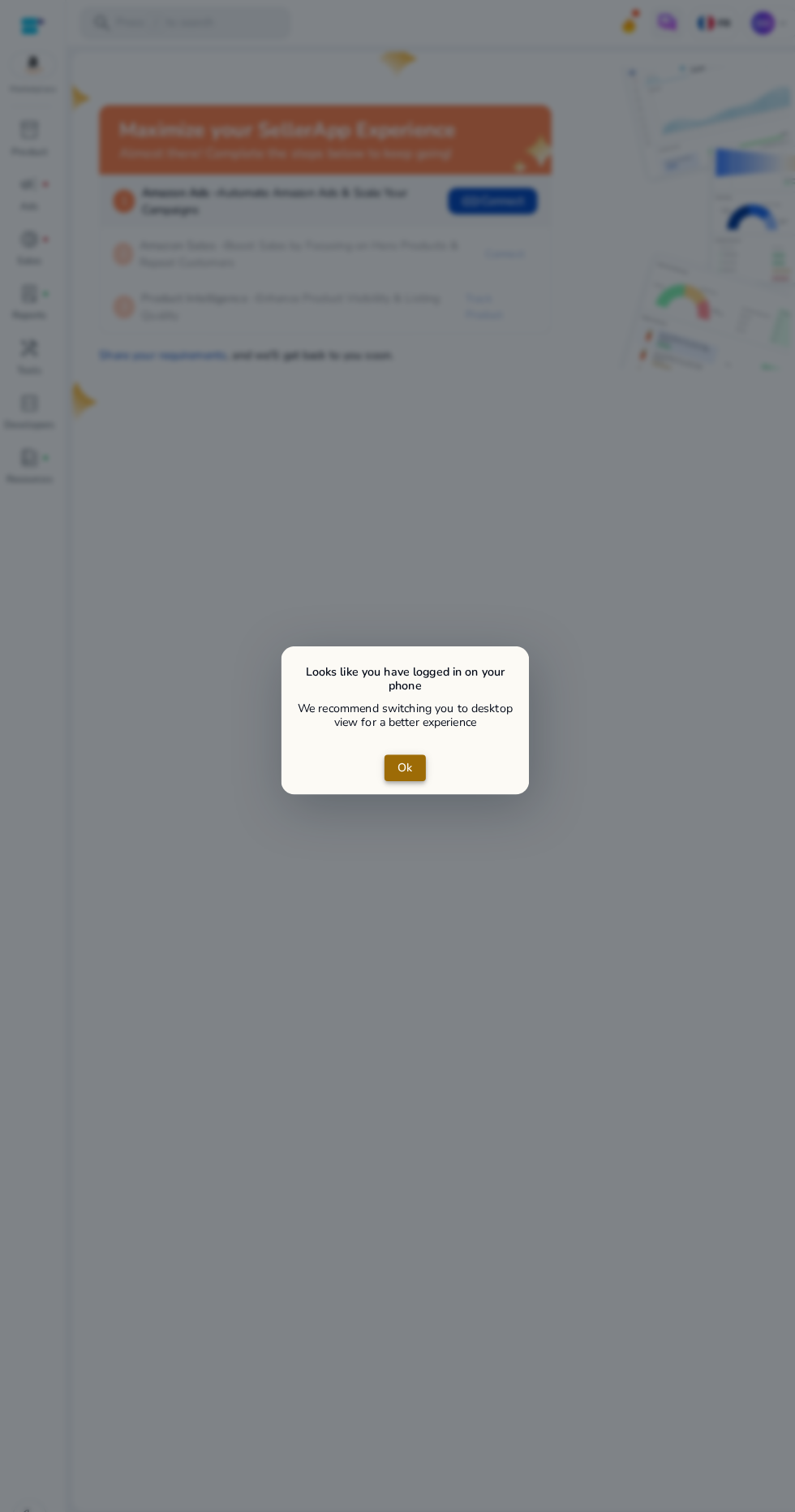
click at [413, 753] on span "close dialog" at bounding box center [397, 753] width 41 height 39
